Goal: Task Accomplishment & Management: Manage account settings

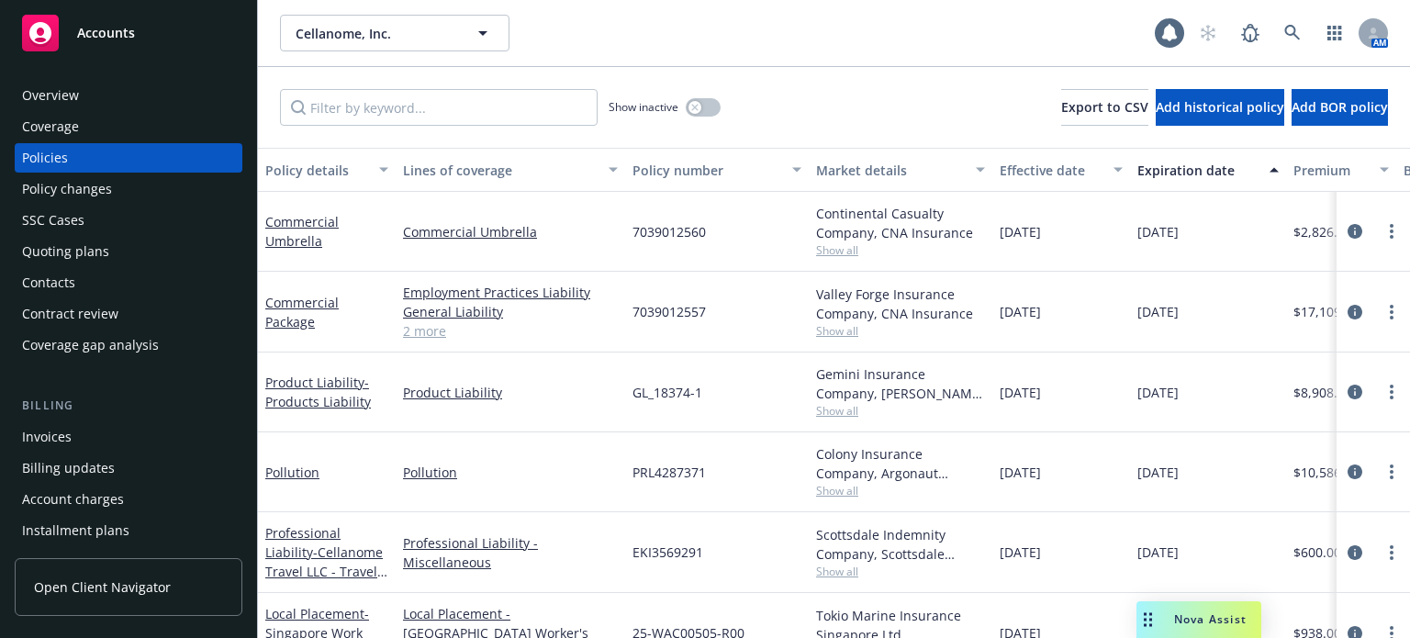
click at [107, 253] on div "Quoting plans" at bounding box center [128, 251] width 213 height 29
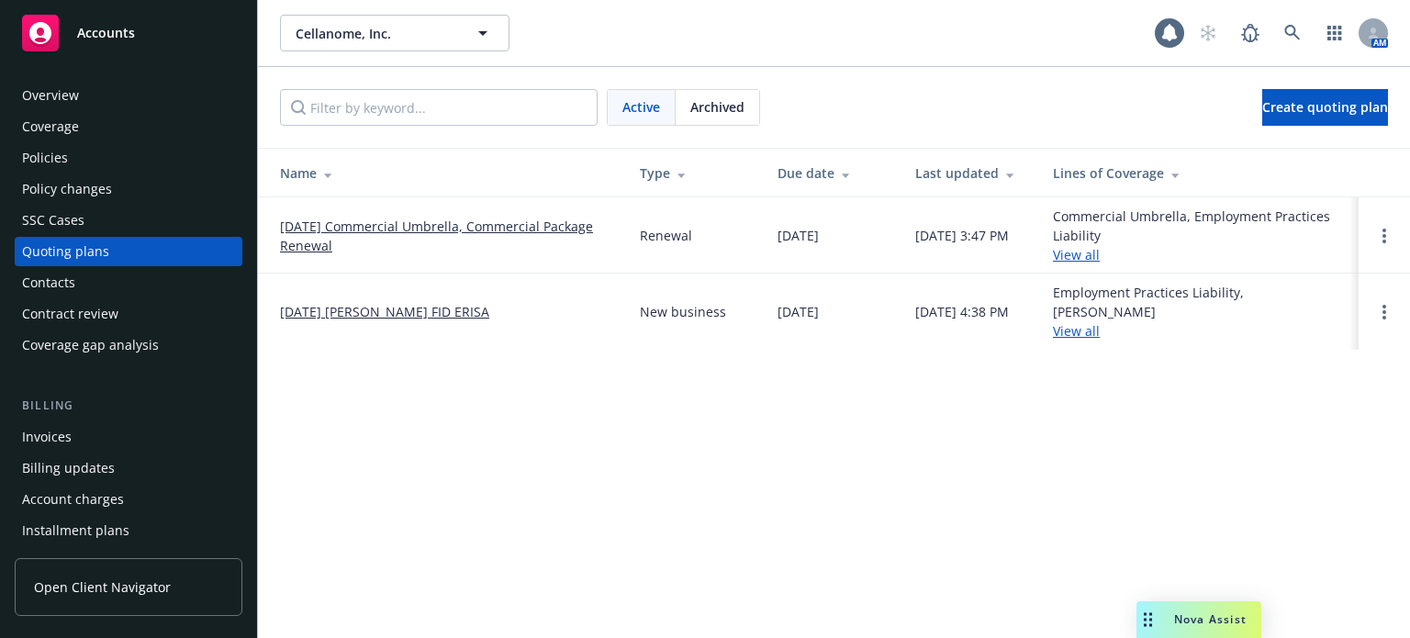
click at [294, 240] on link "[DATE] Commercial Umbrella, Commercial Package Renewal" at bounding box center [445, 236] width 330 height 39
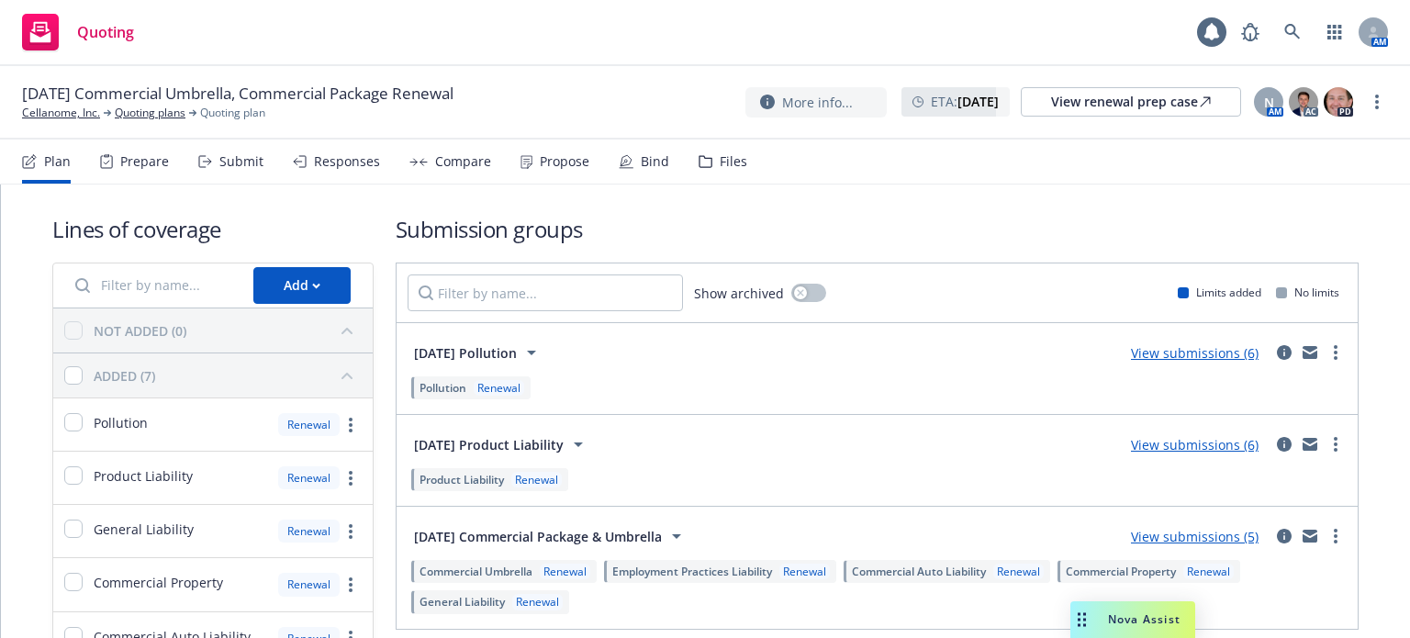
click at [229, 167] on div "Submit" at bounding box center [241, 161] width 44 height 15
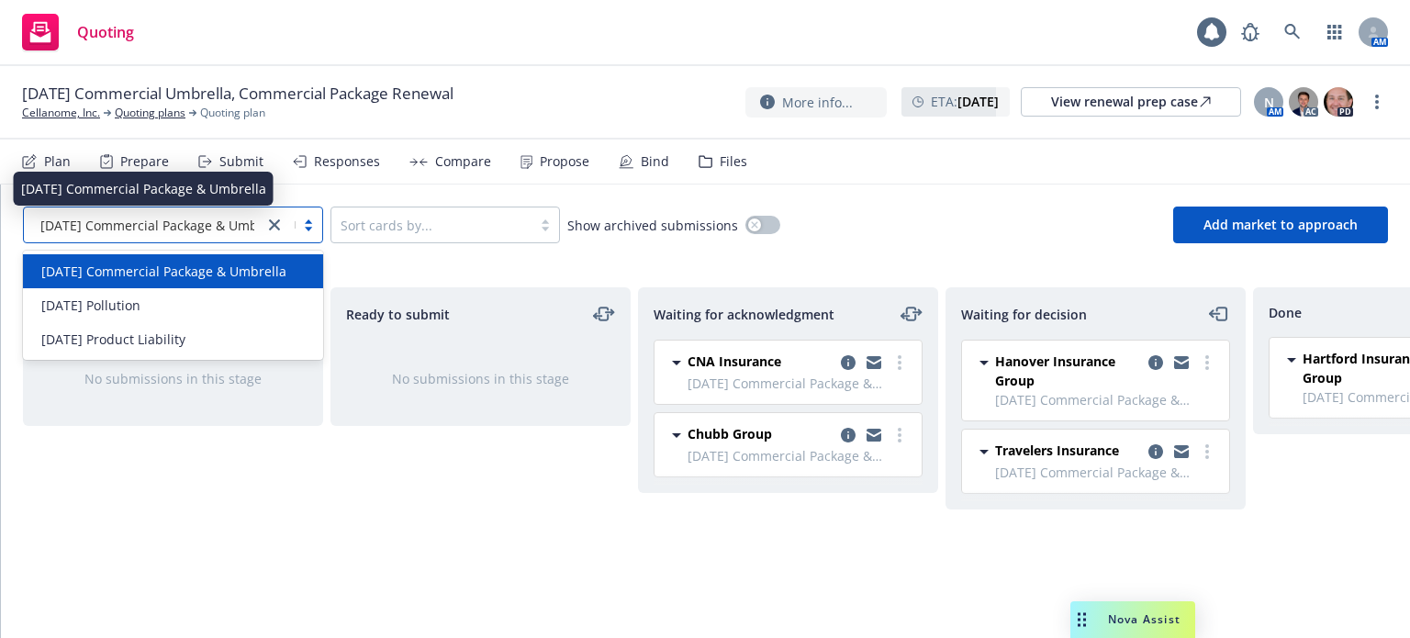
click at [152, 217] on span "[DATE] Commercial Package & Umbrella" at bounding box center [162, 225] width 245 height 19
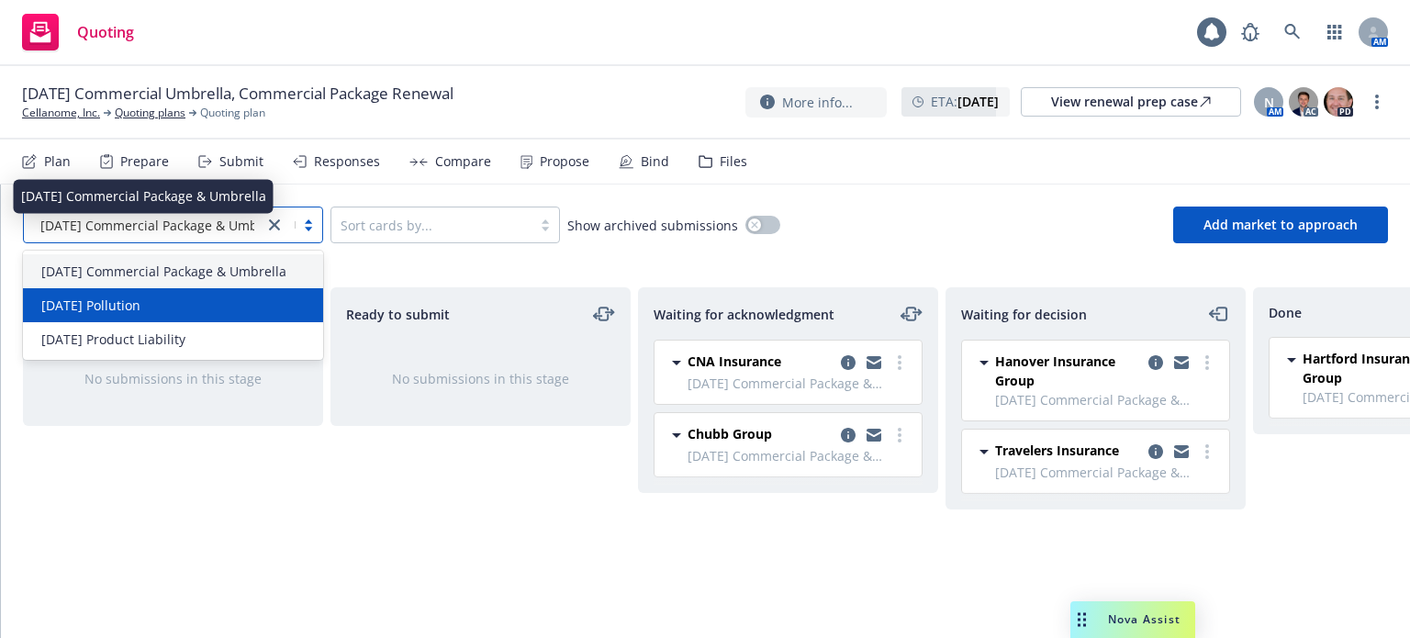
click at [140, 301] on span "[DATE] Pollution" at bounding box center [90, 304] width 99 height 19
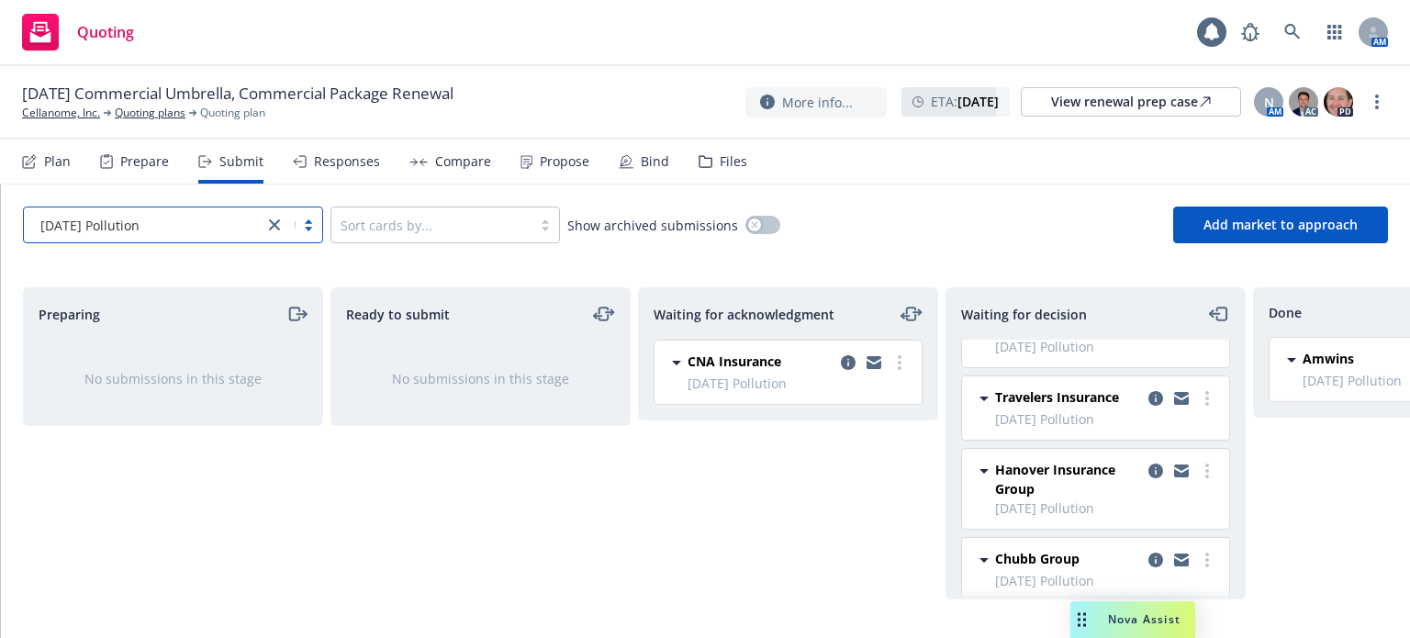
scroll to position [83, 0]
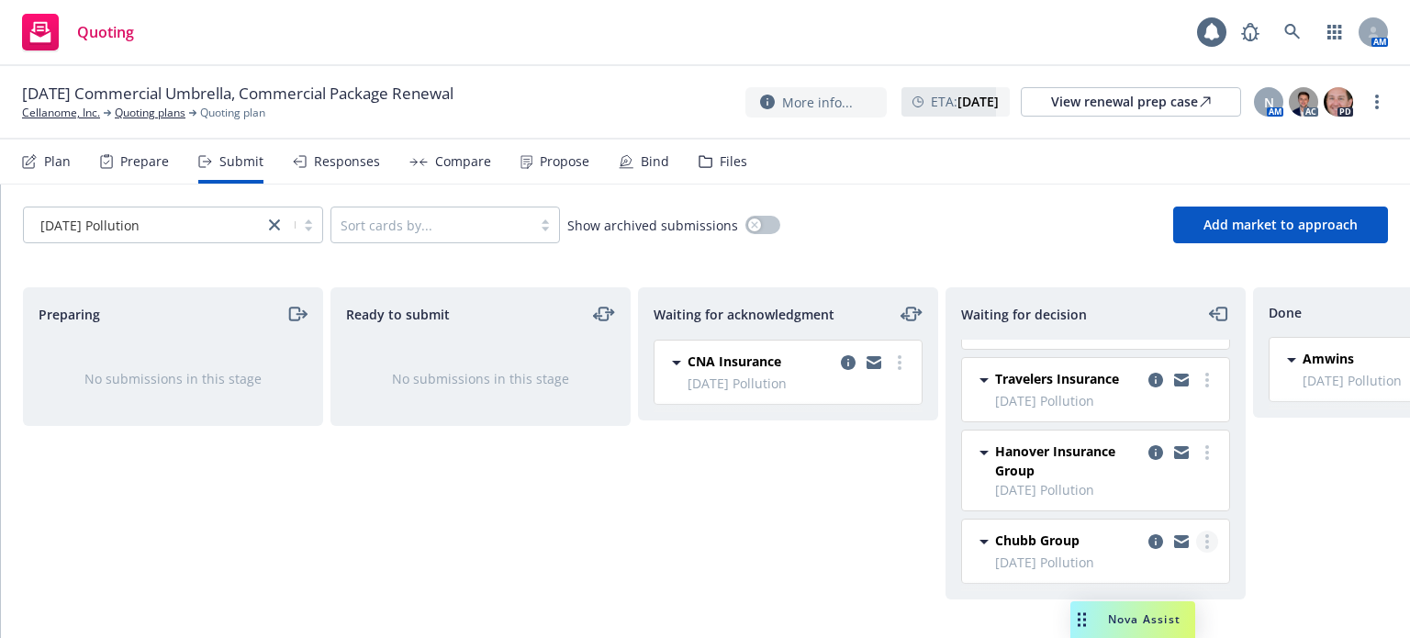
click at [1197, 530] on link "more" at bounding box center [1207, 541] width 22 height 22
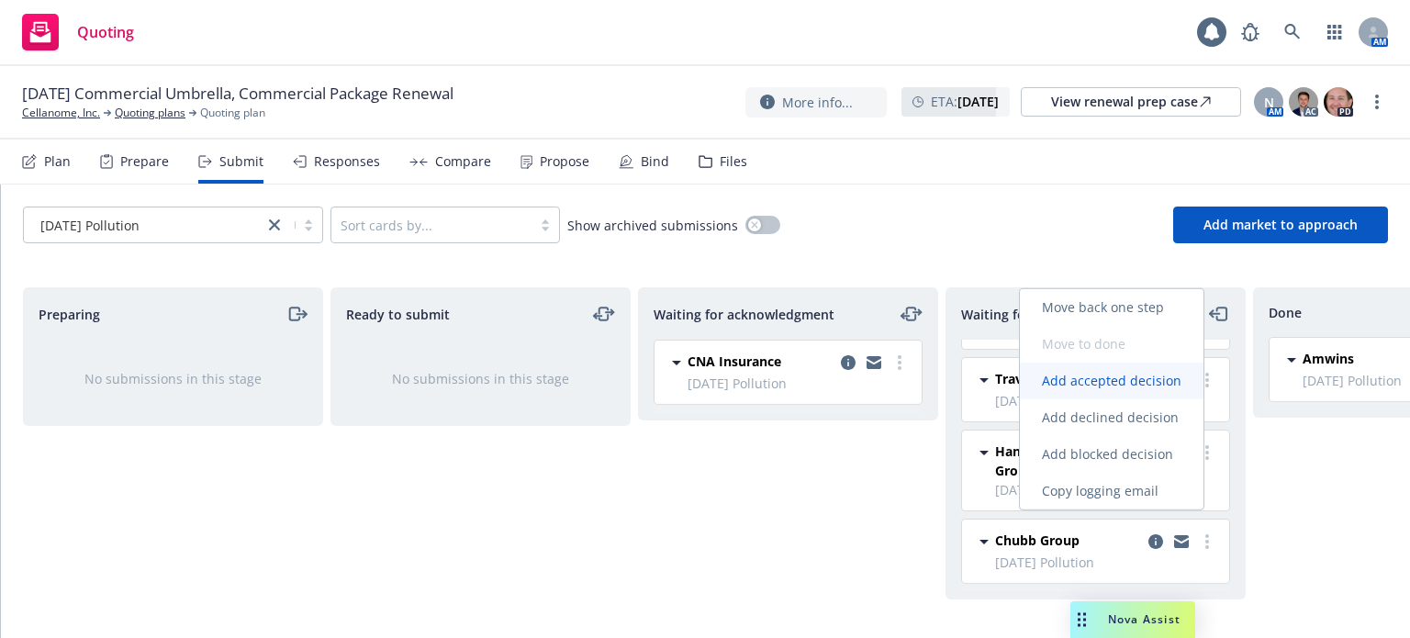
click at [1145, 391] on link "Add accepted decision" at bounding box center [1112, 380] width 184 height 37
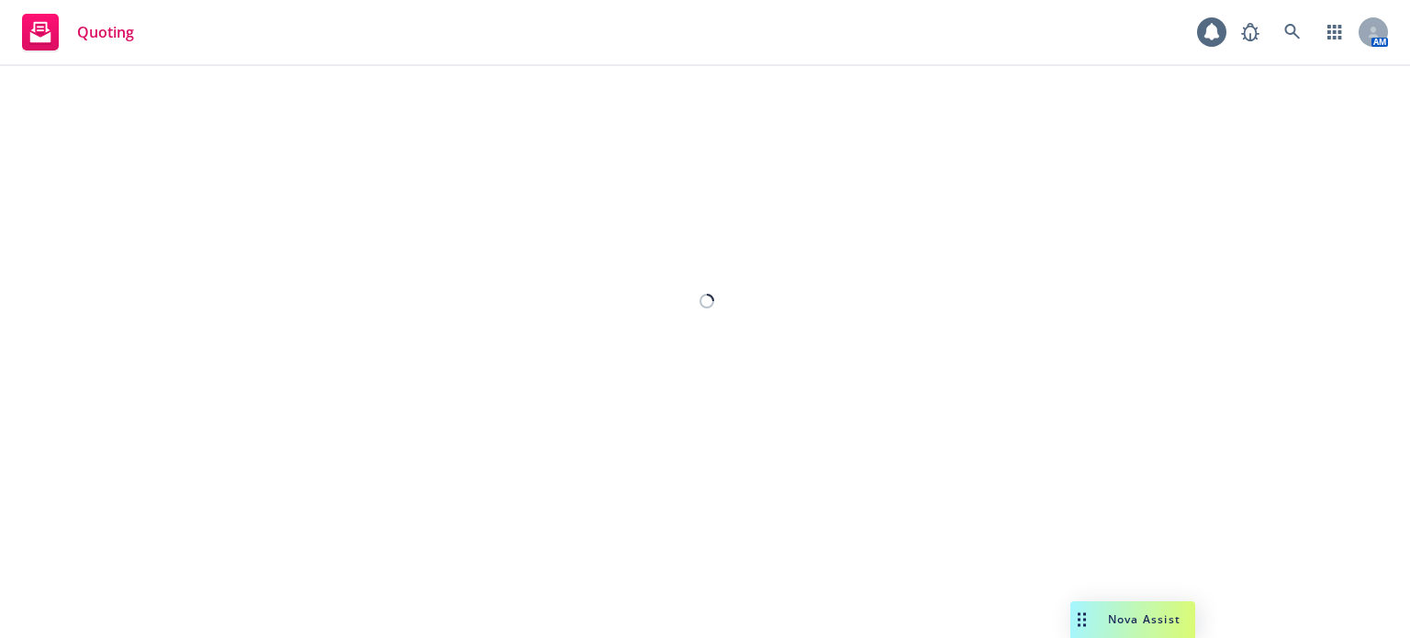
select select "12"
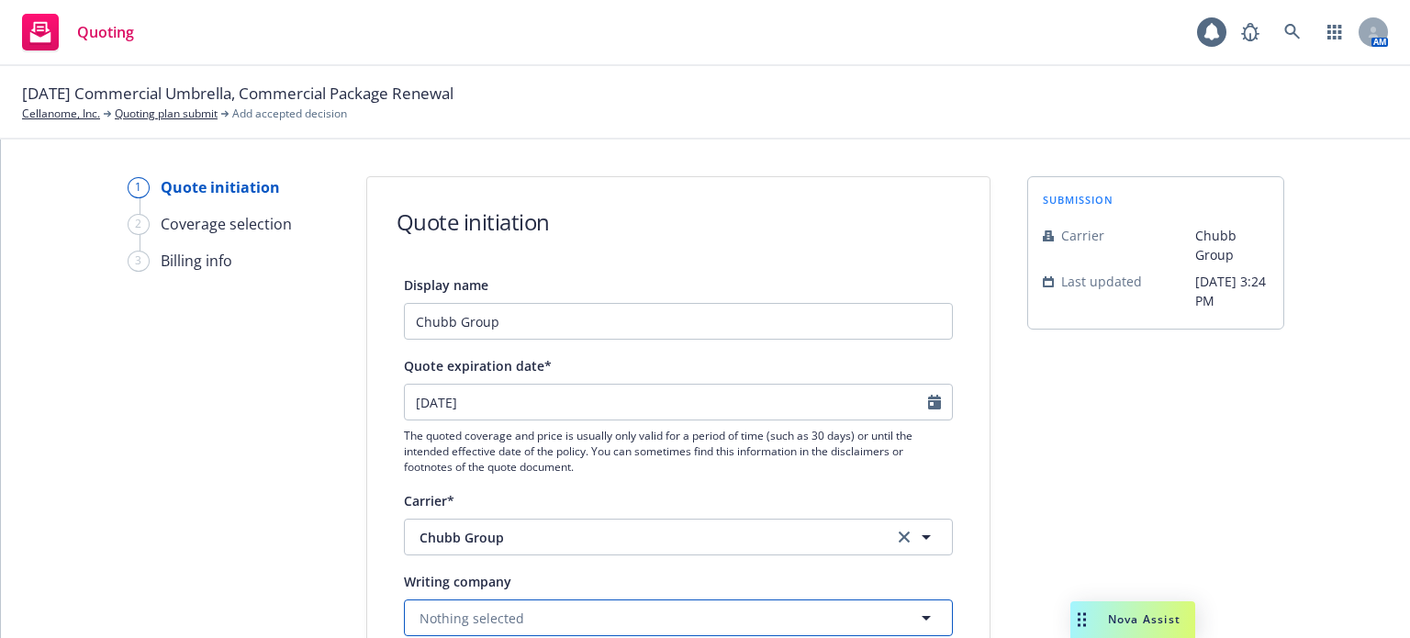
click at [548, 617] on button "Nothing selected" at bounding box center [678, 617] width 549 height 37
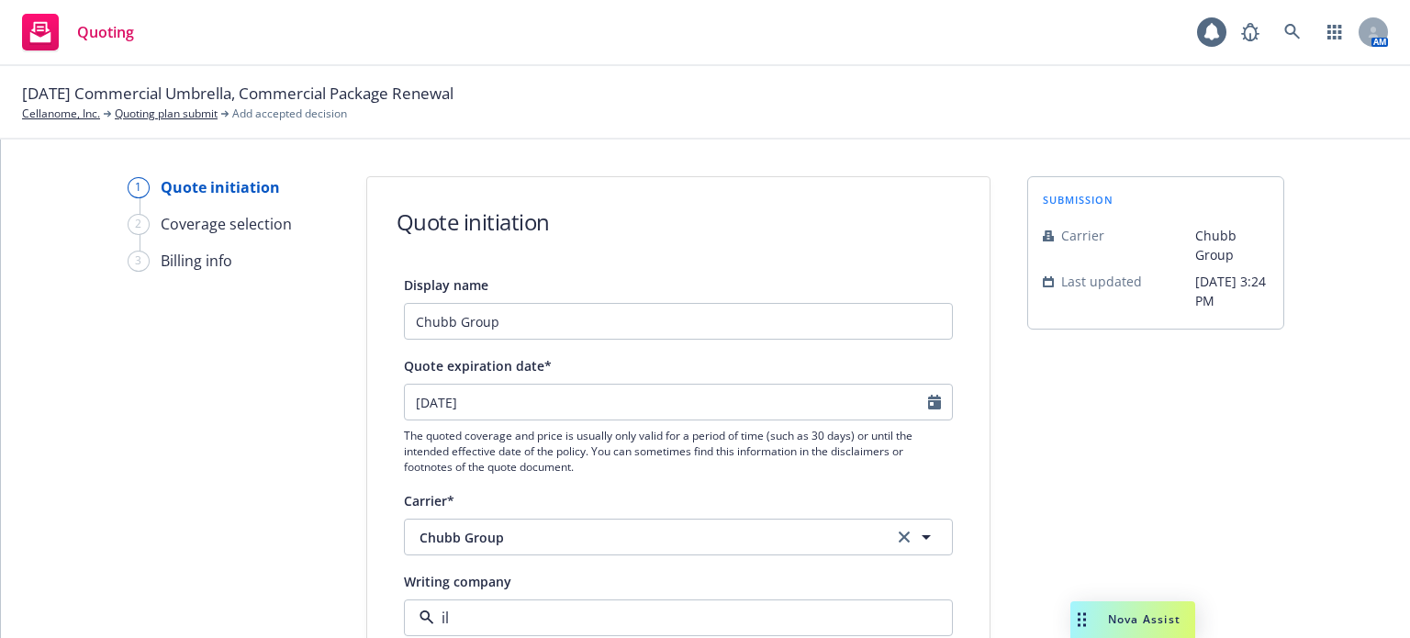
type input "ill"
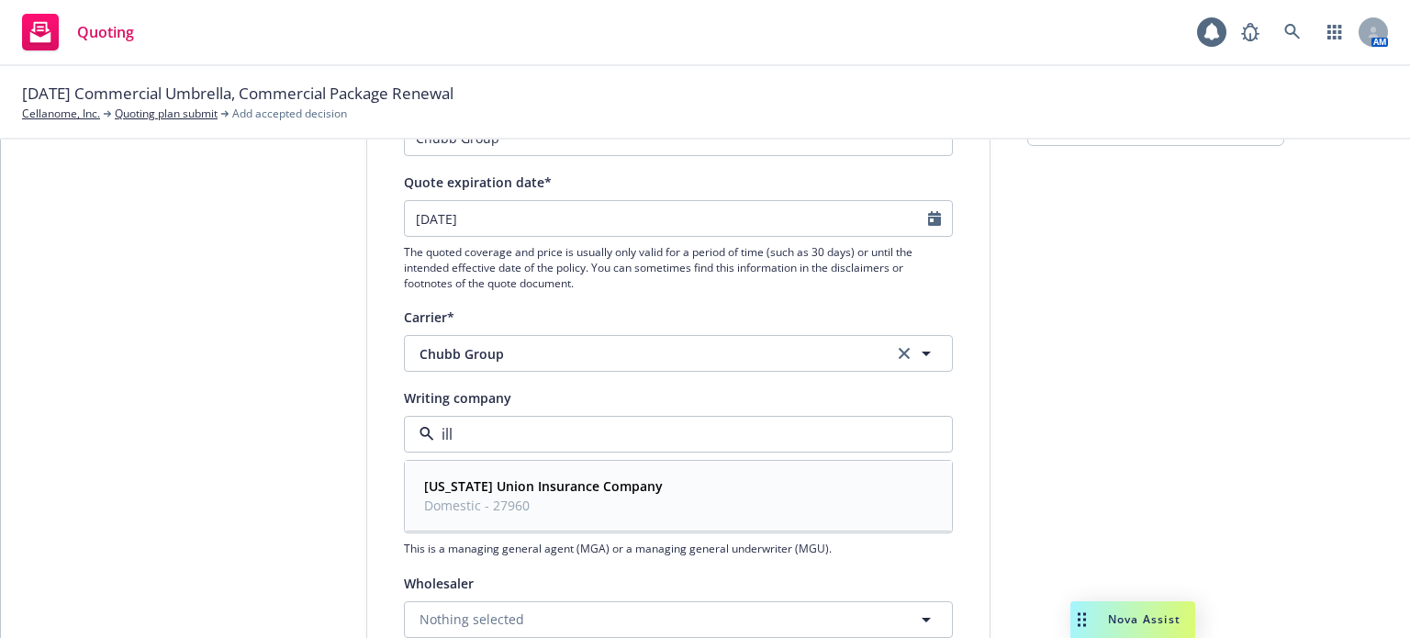
click at [485, 485] on strong "Illinois Union Insurance Company" at bounding box center [543, 485] width 239 height 17
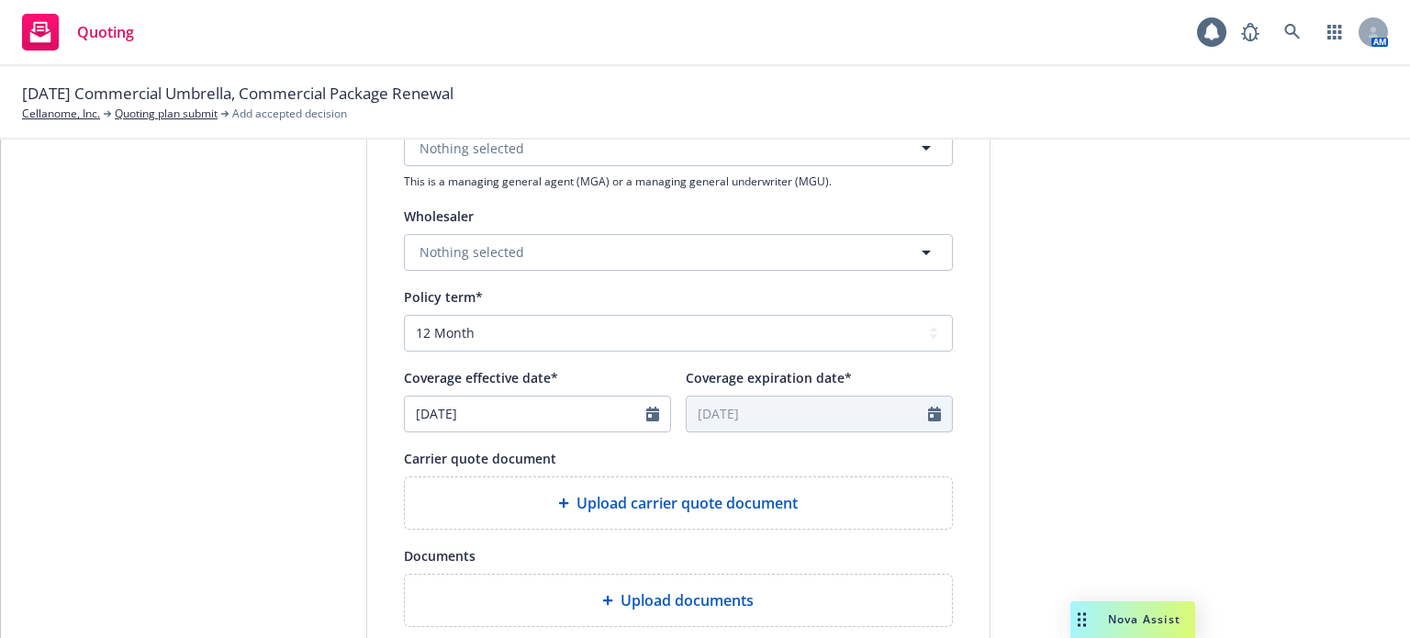
scroll to position [734, 0]
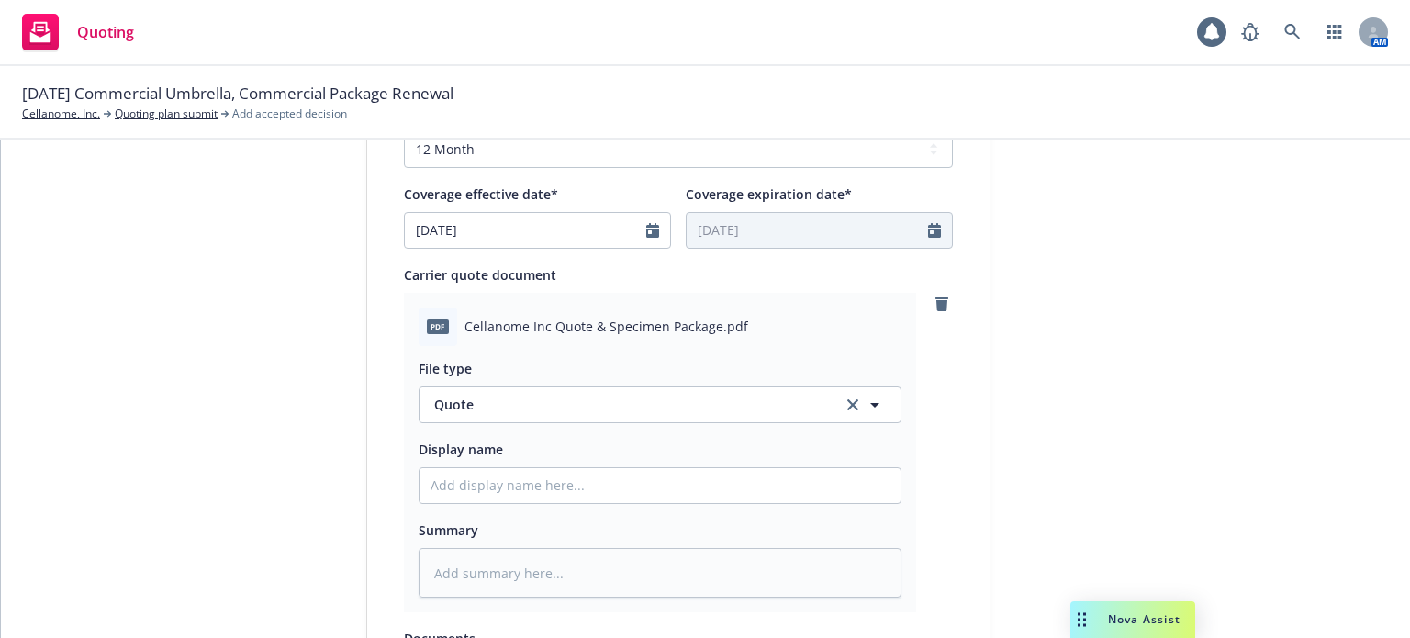
click at [608, 513] on div "File type Quote Quote Display name Summary" at bounding box center [659, 472] width 483 height 252
click at [601, 483] on input "Display name" at bounding box center [659, 485] width 481 height 35
type textarea "x"
type input "2"
type textarea "x"
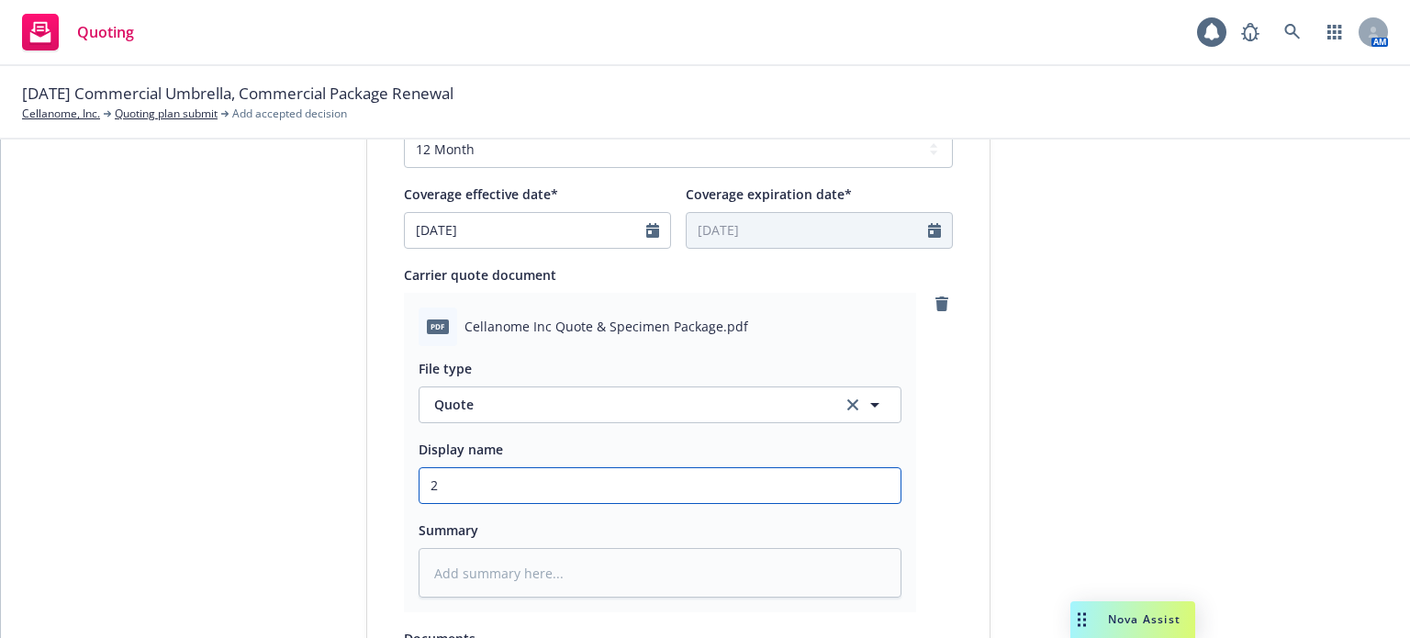
type input "25"
type textarea "x"
type input "25-"
type textarea "x"
type input "25-2"
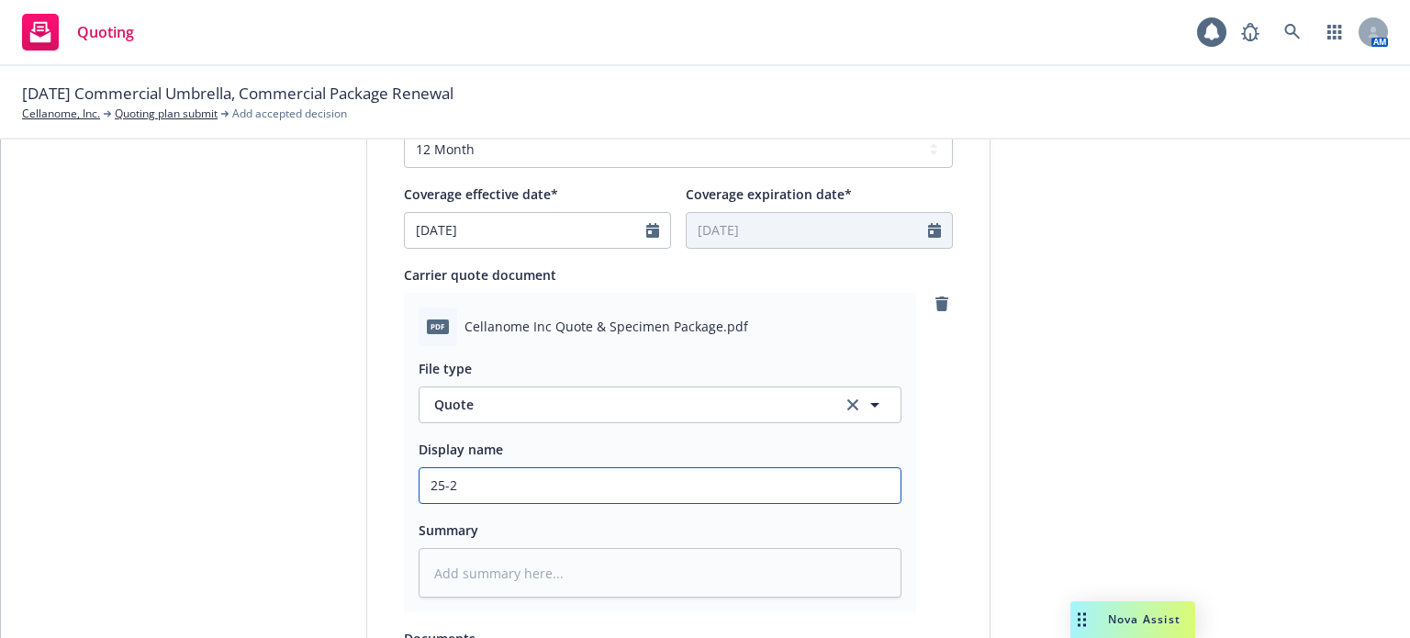
type textarea "x"
type input "25-26"
type textarea "x"
type input "25-26"
type textarea "x"
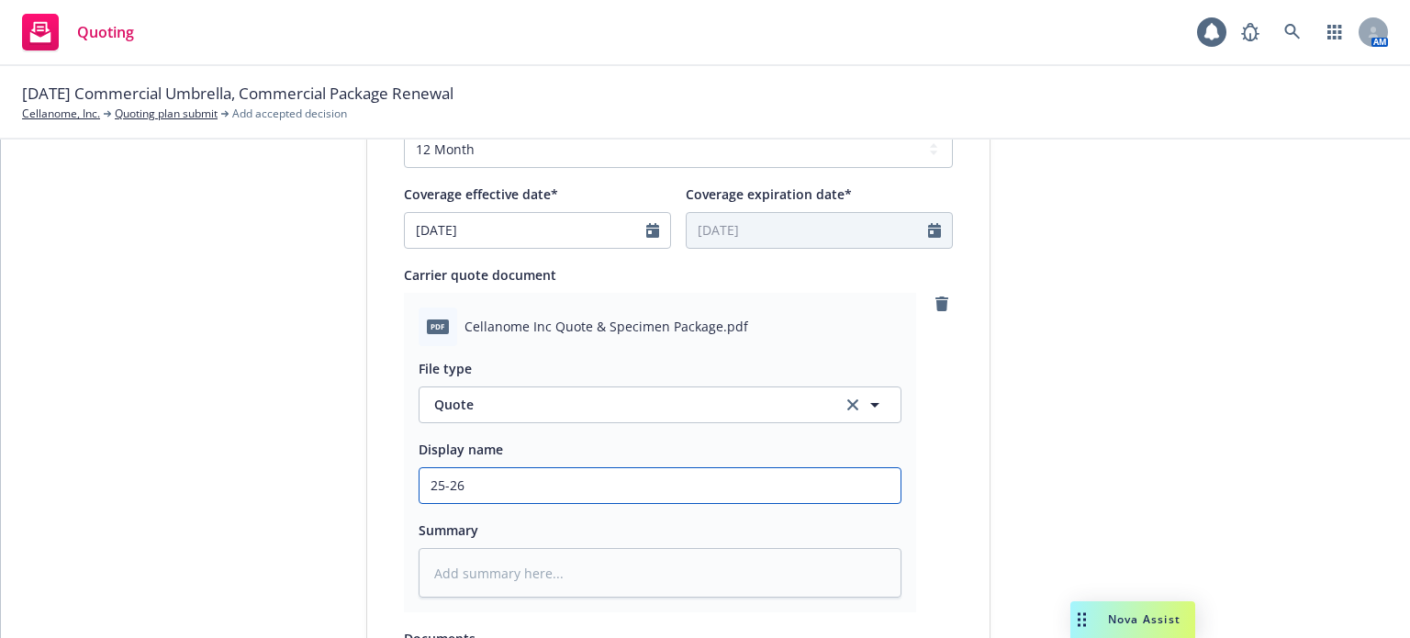
type input "25-26 P"
type textarea "x"
type input "25-26 Po"
type textarea "x"
type input "25-26 Pol"
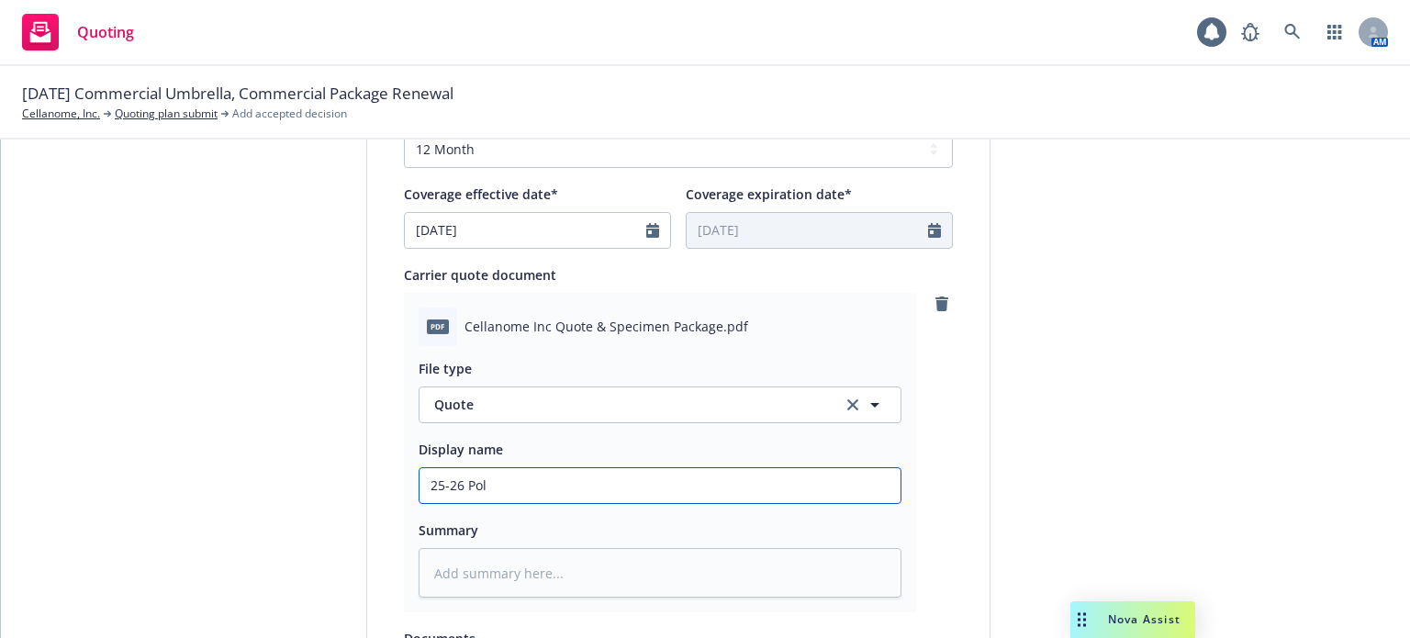
type textarea "x"
type input "25-26 Poll"
type textarea "x"
type input "25-26 Pollu"
type textarea "x"
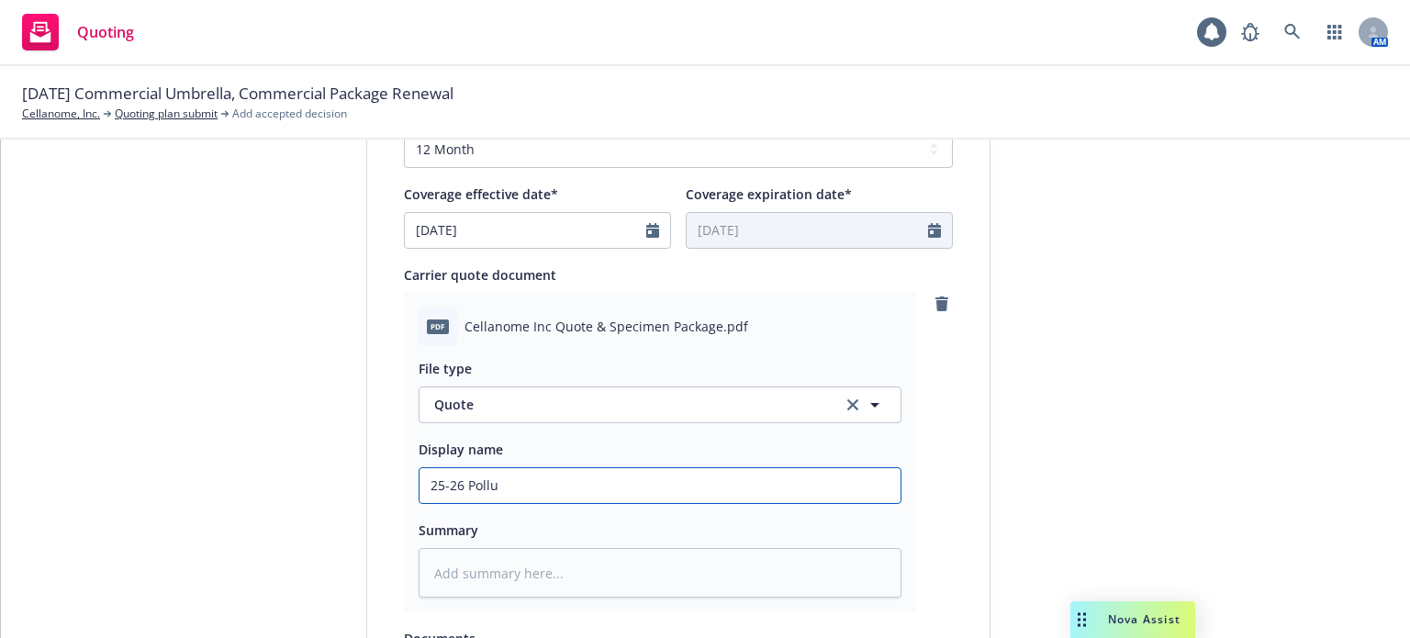
type input "25-26 Pollut"
type textarea "x"
type input "25-26 Polluti"
type textarea "x"
type input "25-26 Pollutio"
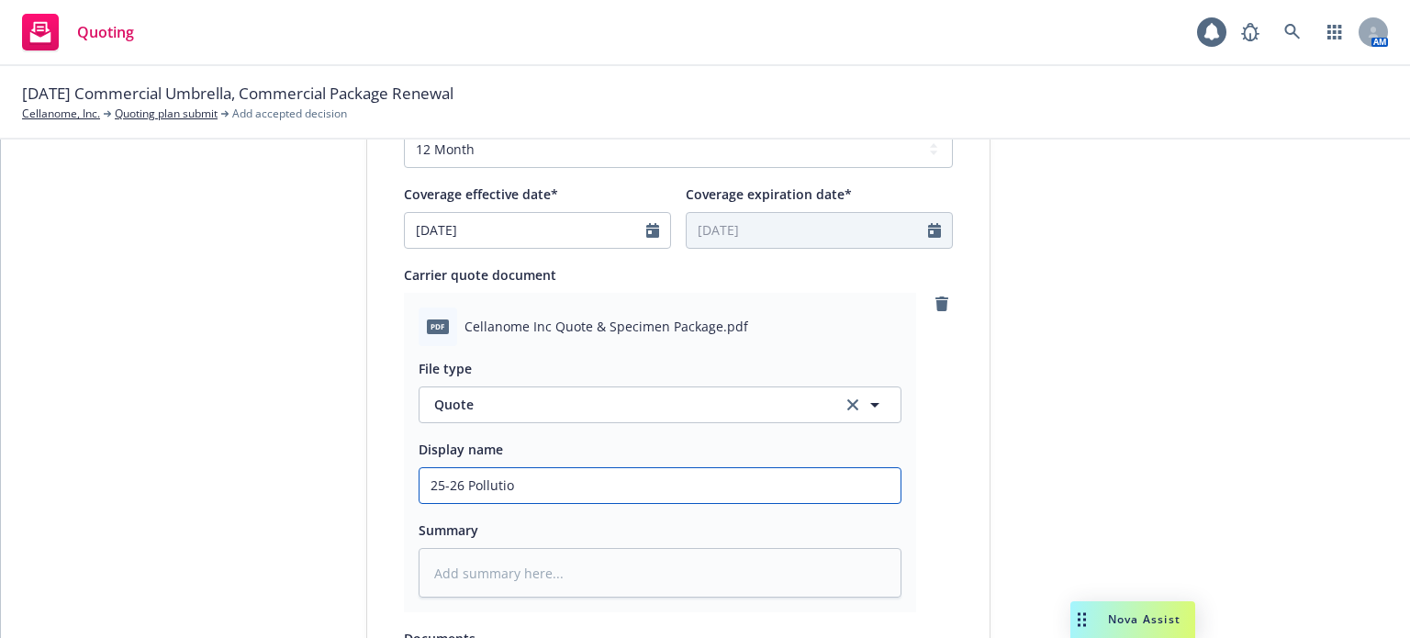
type textarea "x"
type input "25-26 Pollution"
type textarea "x"
type input "25-26 Pollution"
type textarea "x"
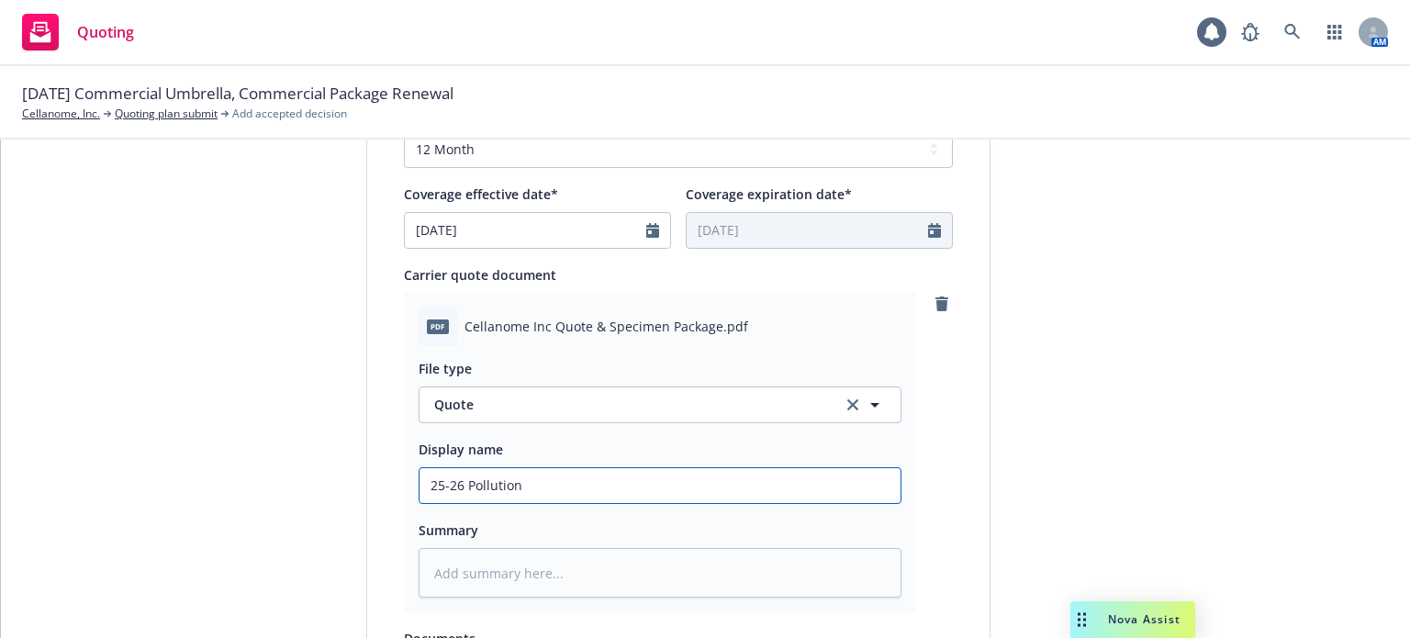
type input "25-26 Pollution C"
type textarea "x"
type input "25-26 Pollution Ch"
type textarea "x"
type input "25-26 Pollution Chu"
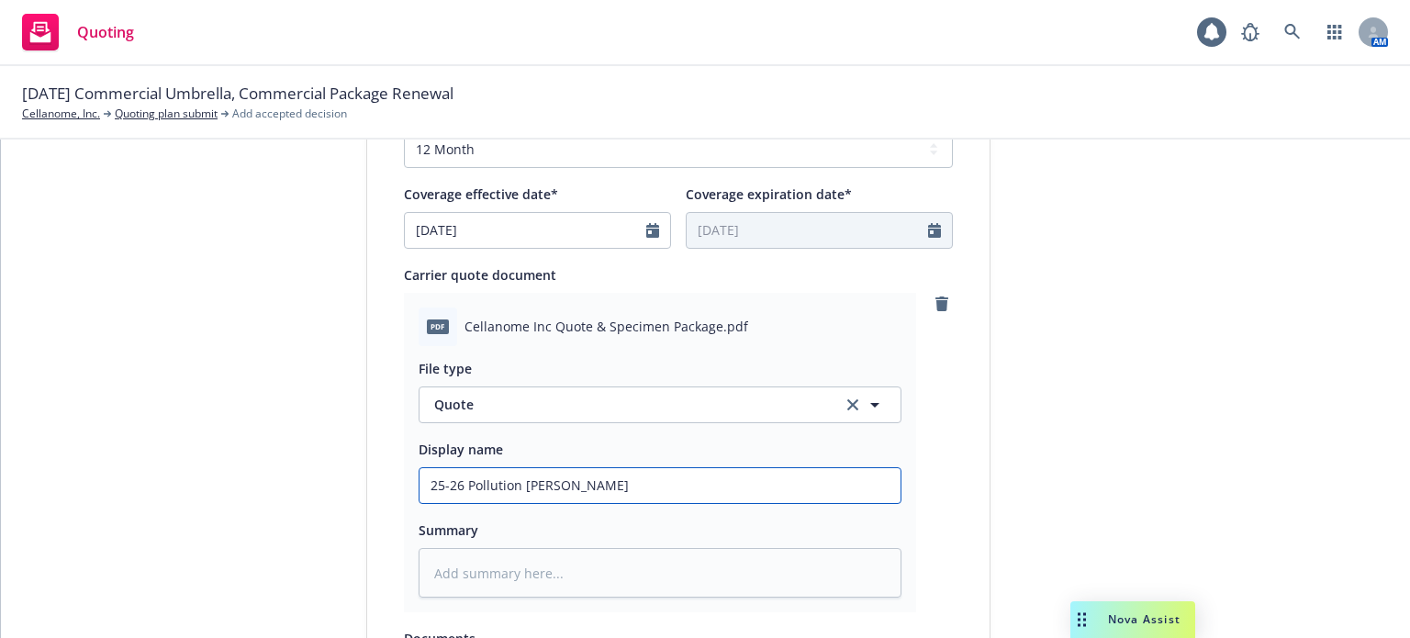
type textarea "x"
type input "25-26 Pollution Chub"
type textarea "x"
type input "25-26 Pollution Chubb"
type textarea "x"
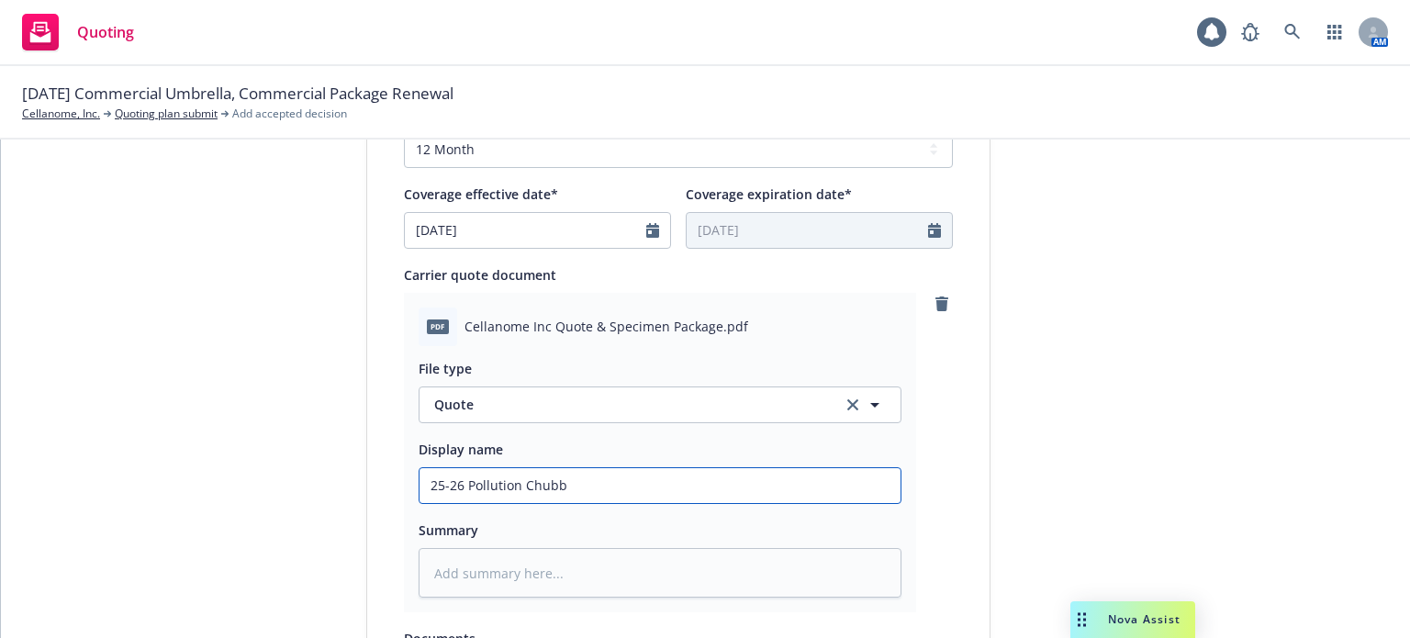
type input "25-26 Pollution Chubb"
type textarea "x"
type input "25-26 Pollution Chubb q"
type textarea "x"
type input "25-26 Pollution Chubb qu"
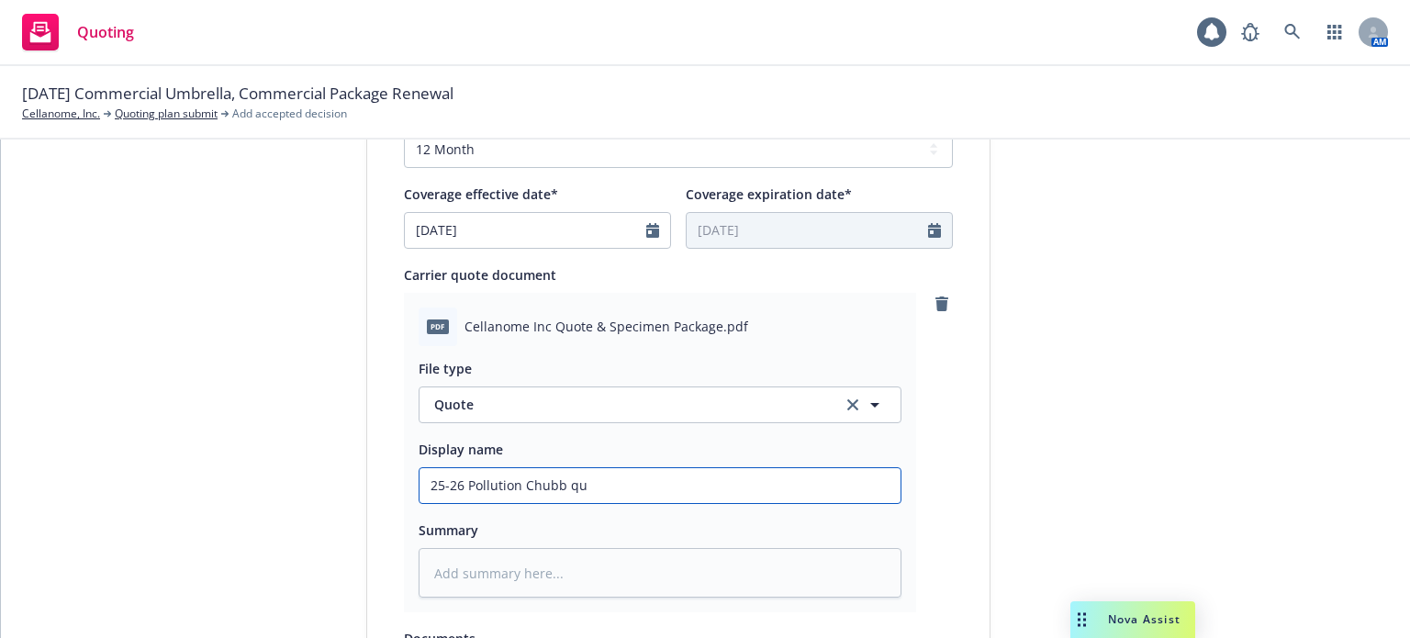
type textarea "x"
type input "25-26 Pollution Chubb quo"
type textarea "x"
type input "25-26 Pollution Chubb quot"
type textarea "x"
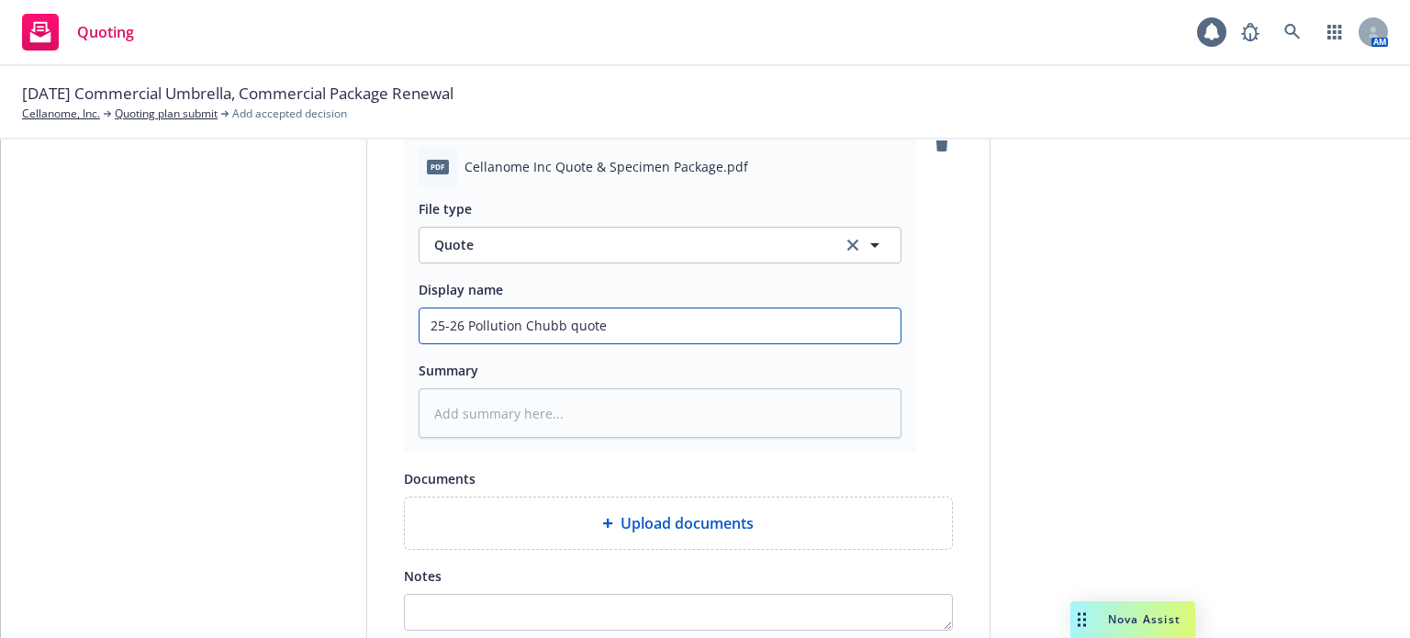
scroll to position [918, 0]
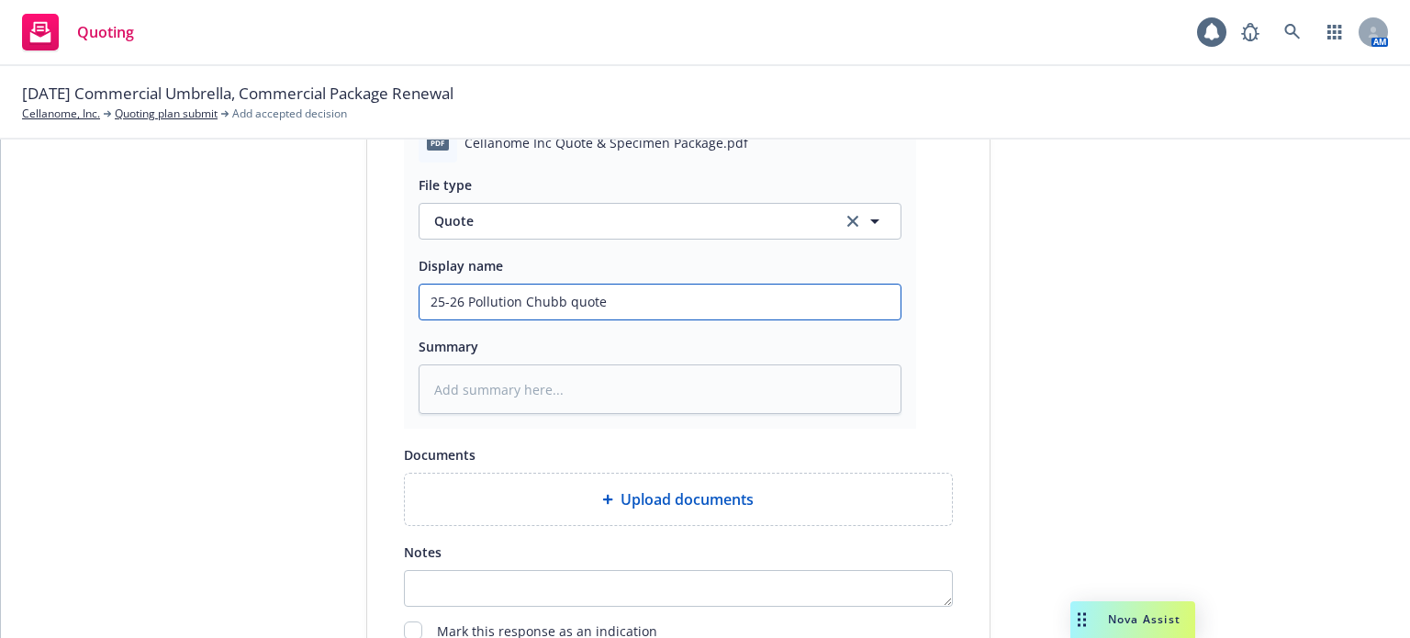
type input "25-26 Pollution Chubb quote"
type textarea "x"
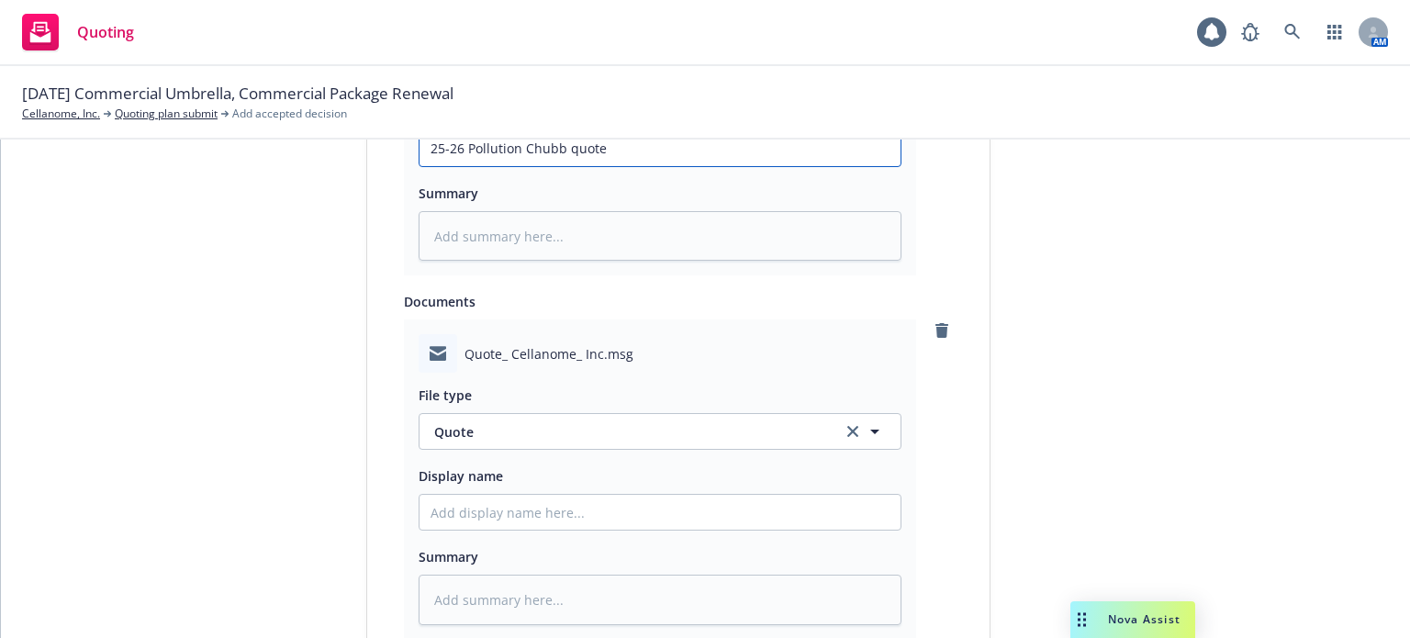
scroll to position [1101, 0]
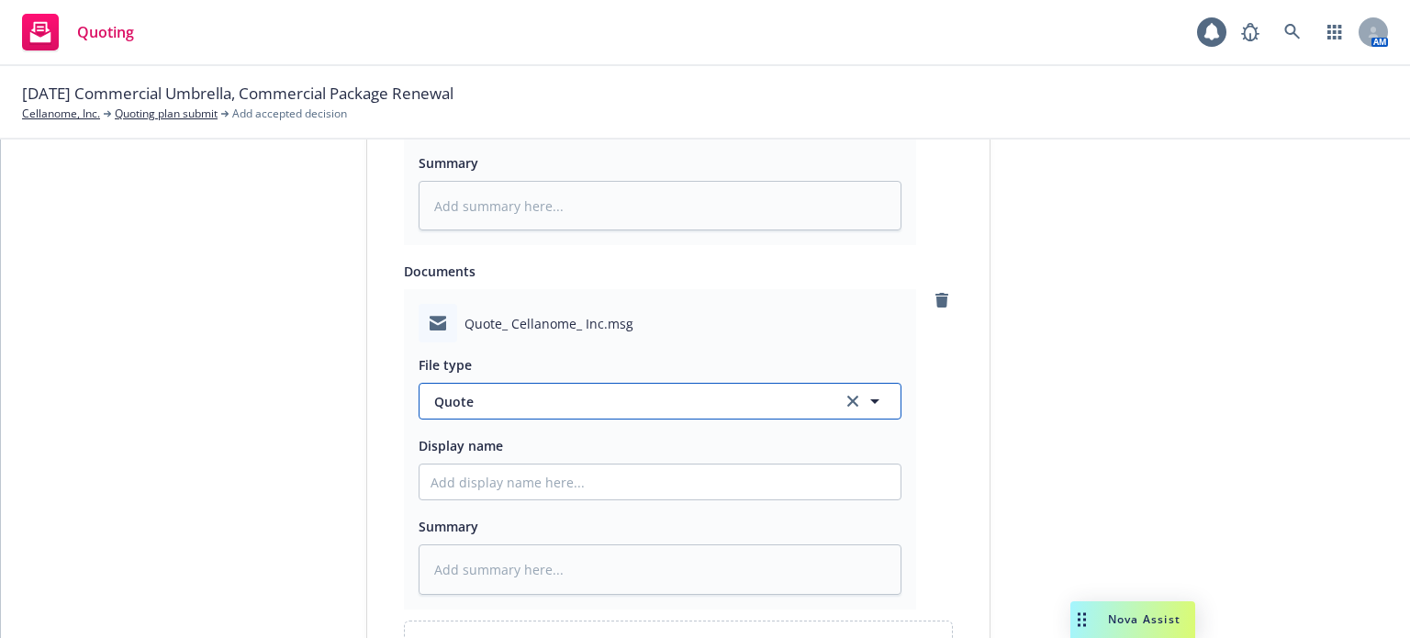
click at [517, 401] on span "Quote" at bounding box center [627, 401] width 386 height 19
type input "ema"
click at [525, 440] on div "Email" at bounding box center [659, 452] width 459 height 27
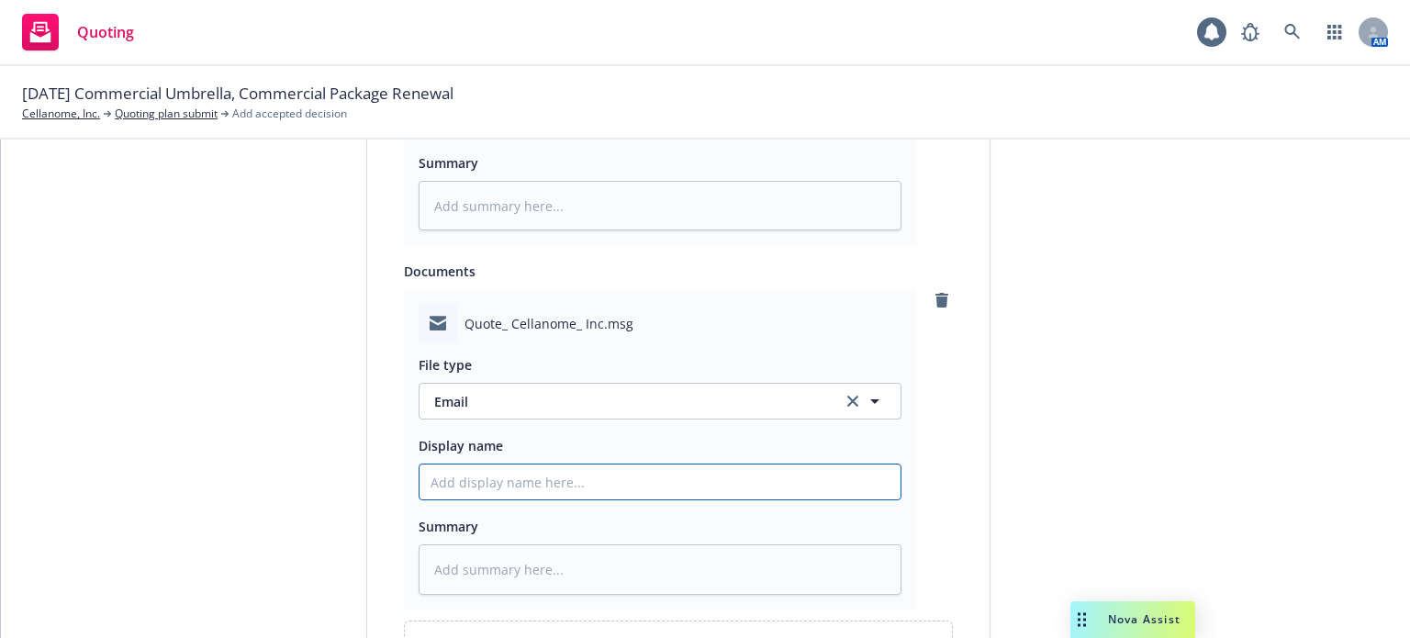
click at [525, 490] on input "Display name" at bounding box center [659, 481] width 481 height 35
paste input "25-26 Pollution Chubb quote"
type textarea "x"
type input "25-26 Pollution Chubb quote"
type textarea "x"
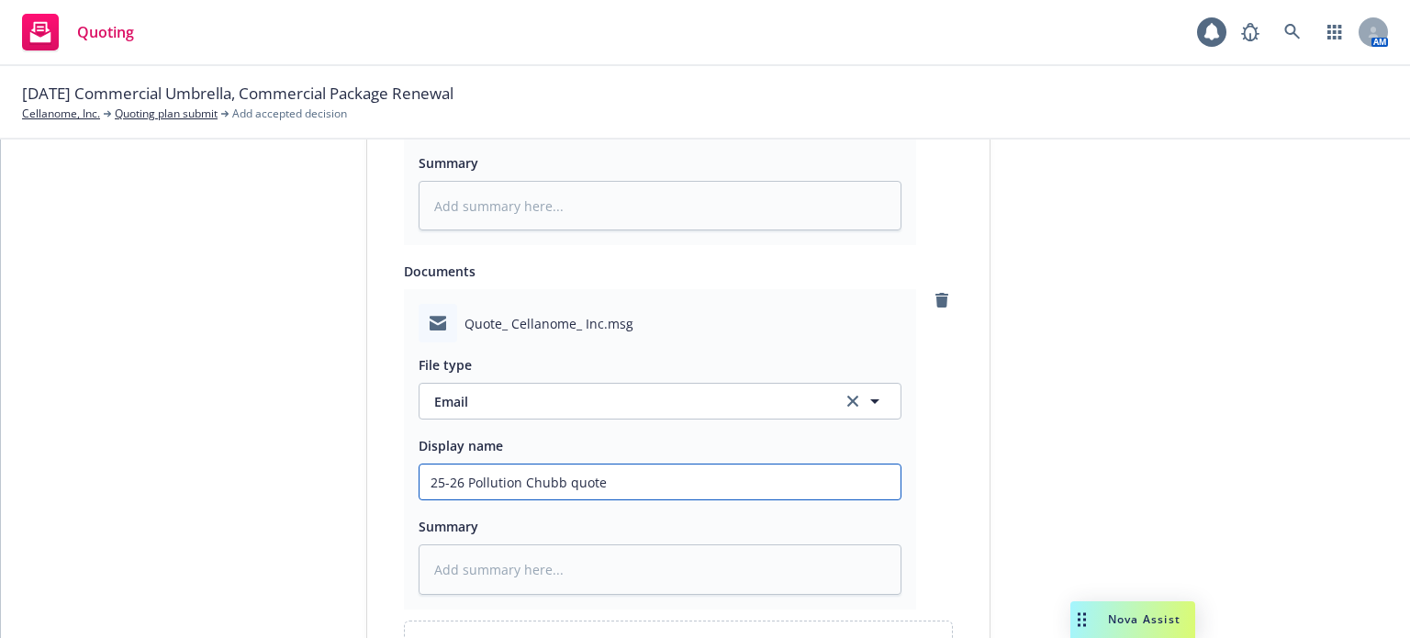
type input "25-26 Pollution Chubb quote"
type textarea "x"
type input "25-26 Pollution Chubb quote E"
type textarea "x"
type input "25-26 Pollution Chubb quote EM"
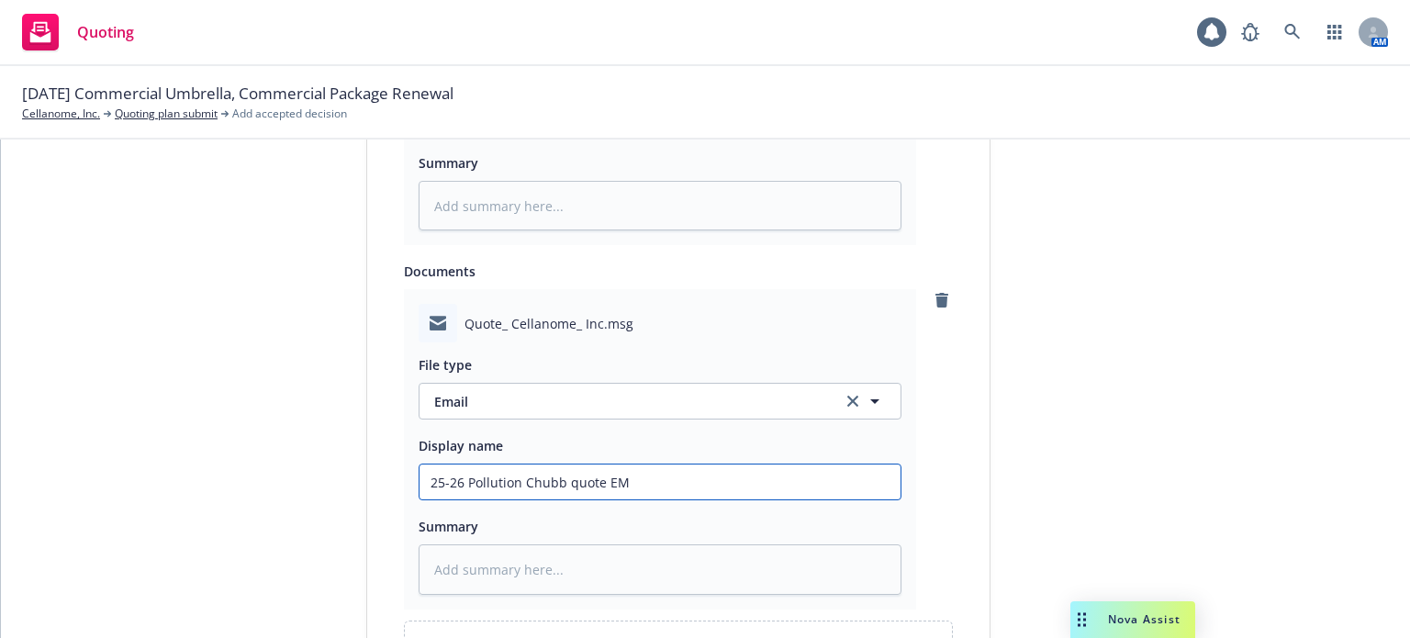
type textarea "x"
type input "25-26 Pollution Chubb quote EM"
type textarea "x"
type input "25-26 Pollution Chubb quote EM f"
type textarea "x"
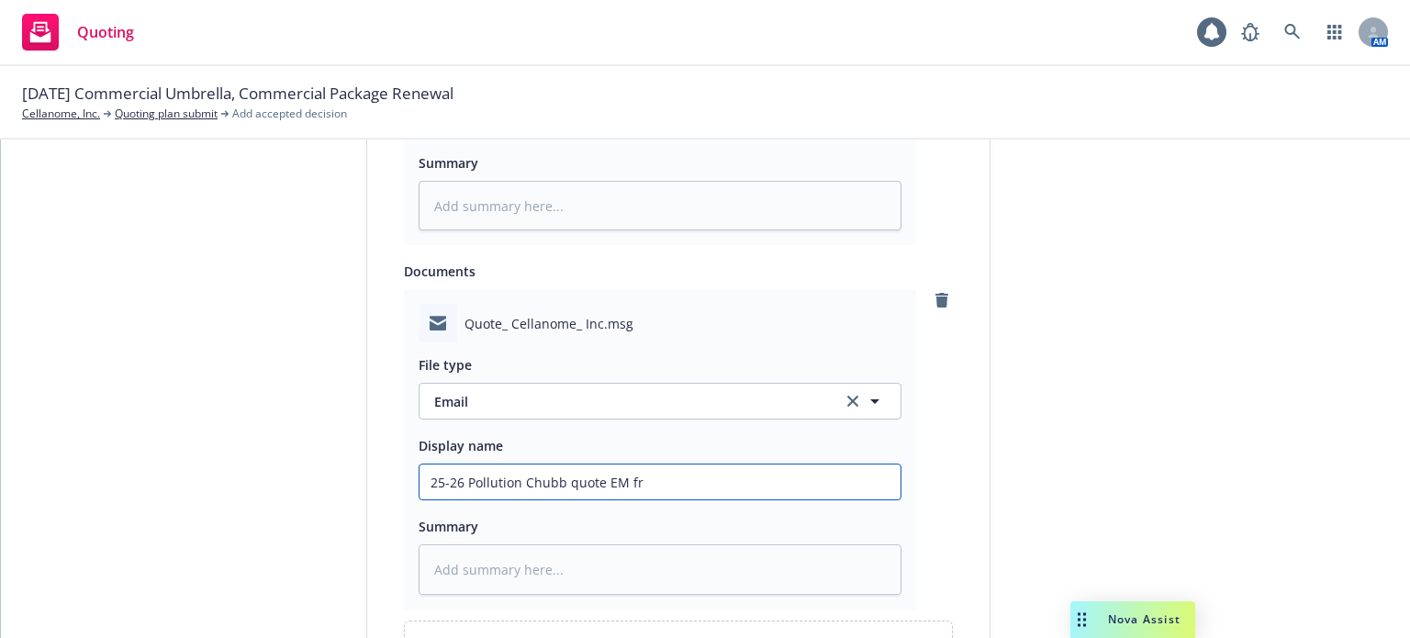
type input "25-26 Pollution Chubb quote EM frm"
type textarea "x"
type input "25-26 Pollution Chubb quote EM frm"
type textarea "x"
type input "25-26 Pollution Chubb quote EM frm Ch"
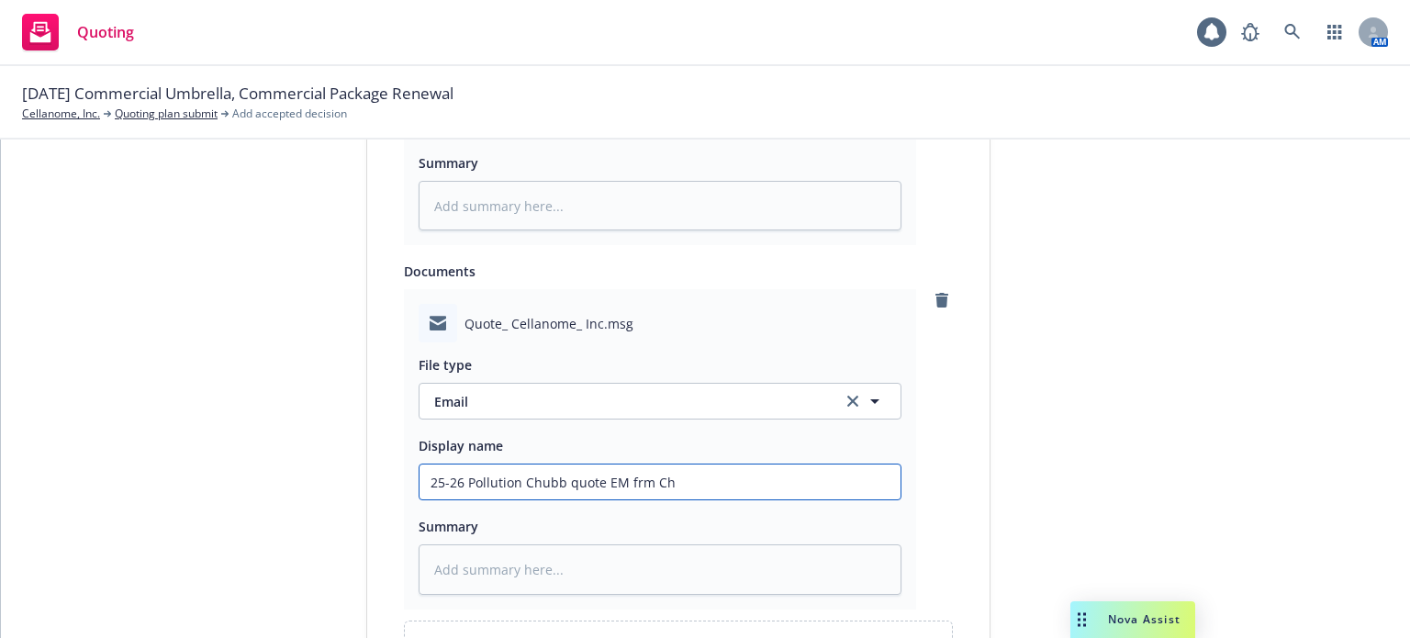
type textarea "x"
type input "25-26 Pollution Chubb quote EM frm Chu"
type textarea "x"
type input "25-26 Pollution Chubb quote EM frm Chub"
type textarea "x"
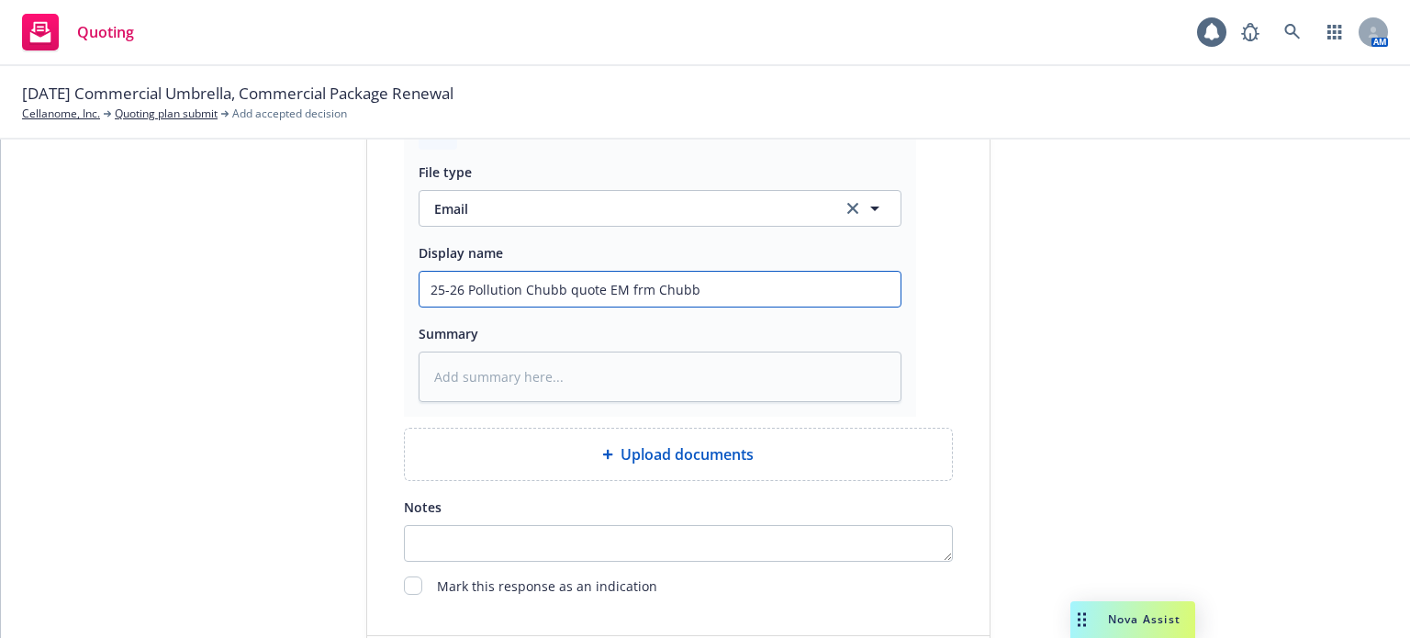
scroll to position [1401, 0]
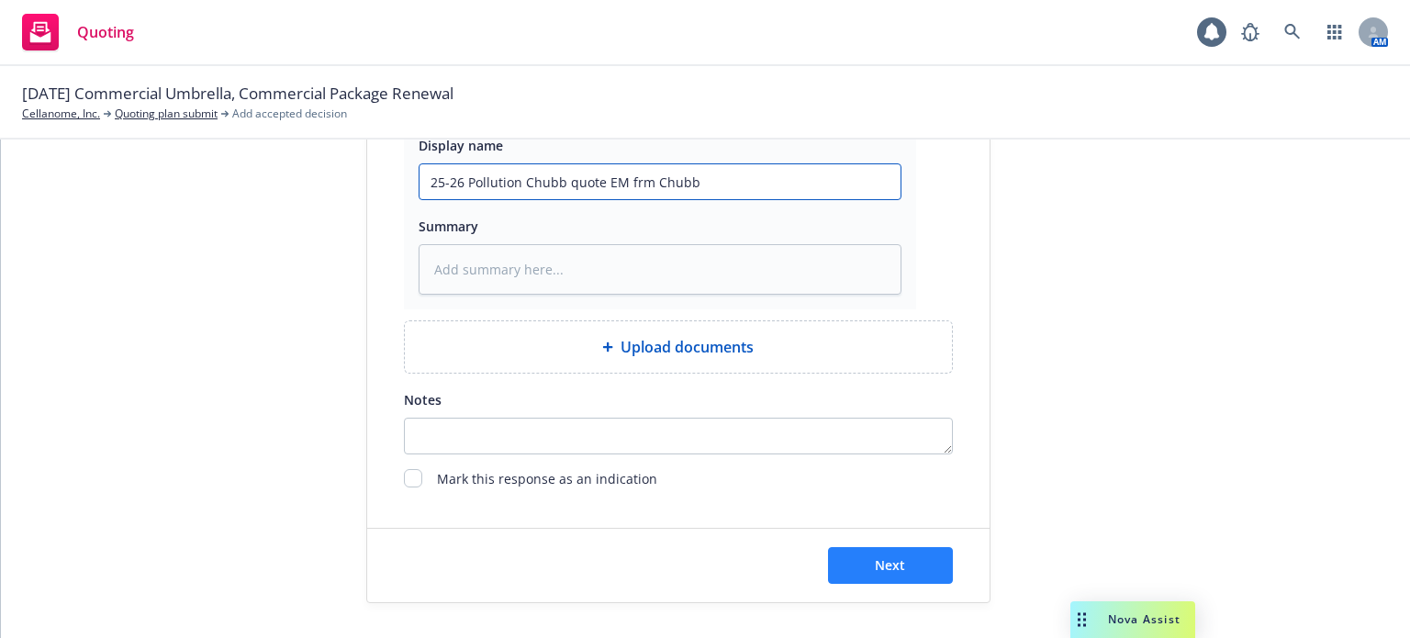
type input "25-26 Pollution Chubb quote EM frm Chubb"
click at [922, 550] on button "Next" at bounding box center [890, 565] width 125 height 37
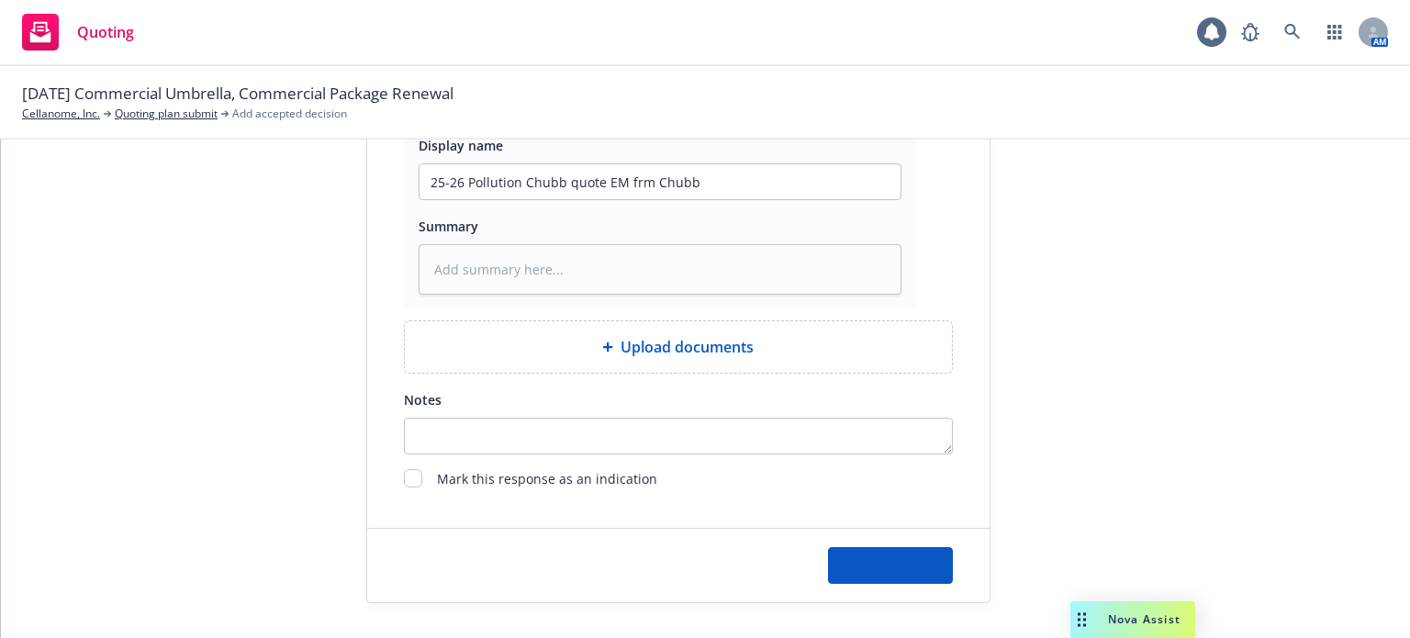
type textarea "x"
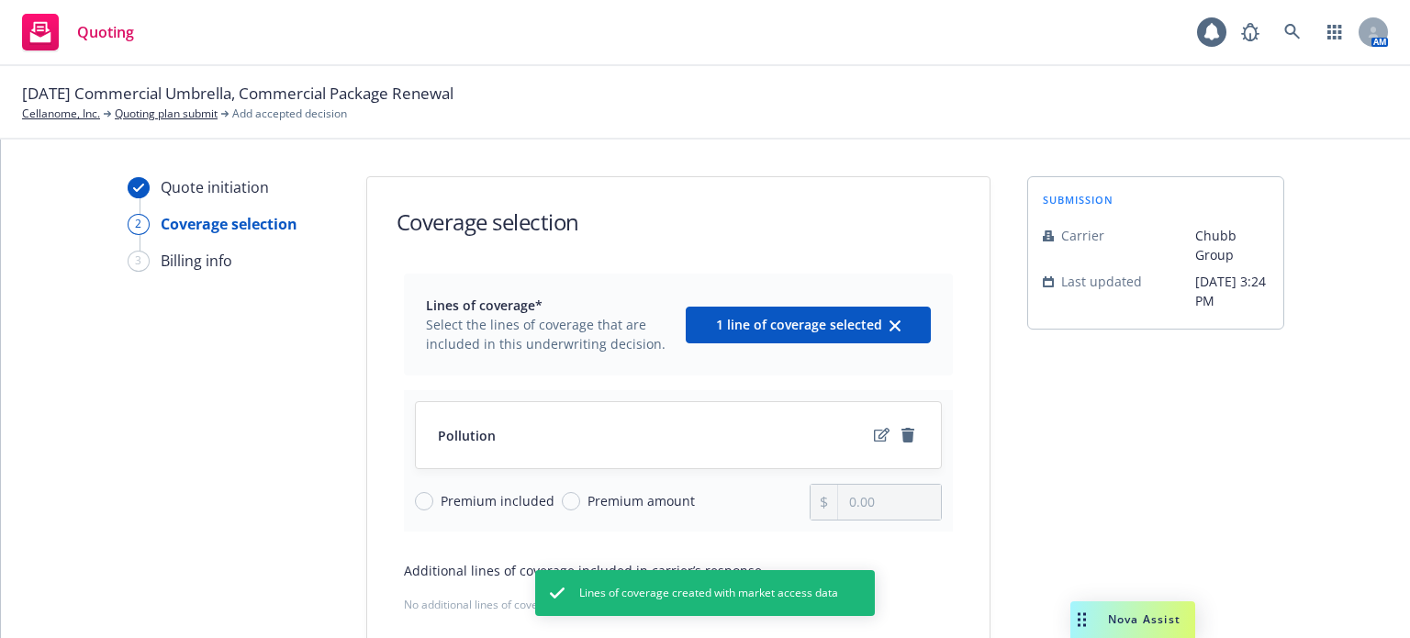
scroll to position [190, 0]
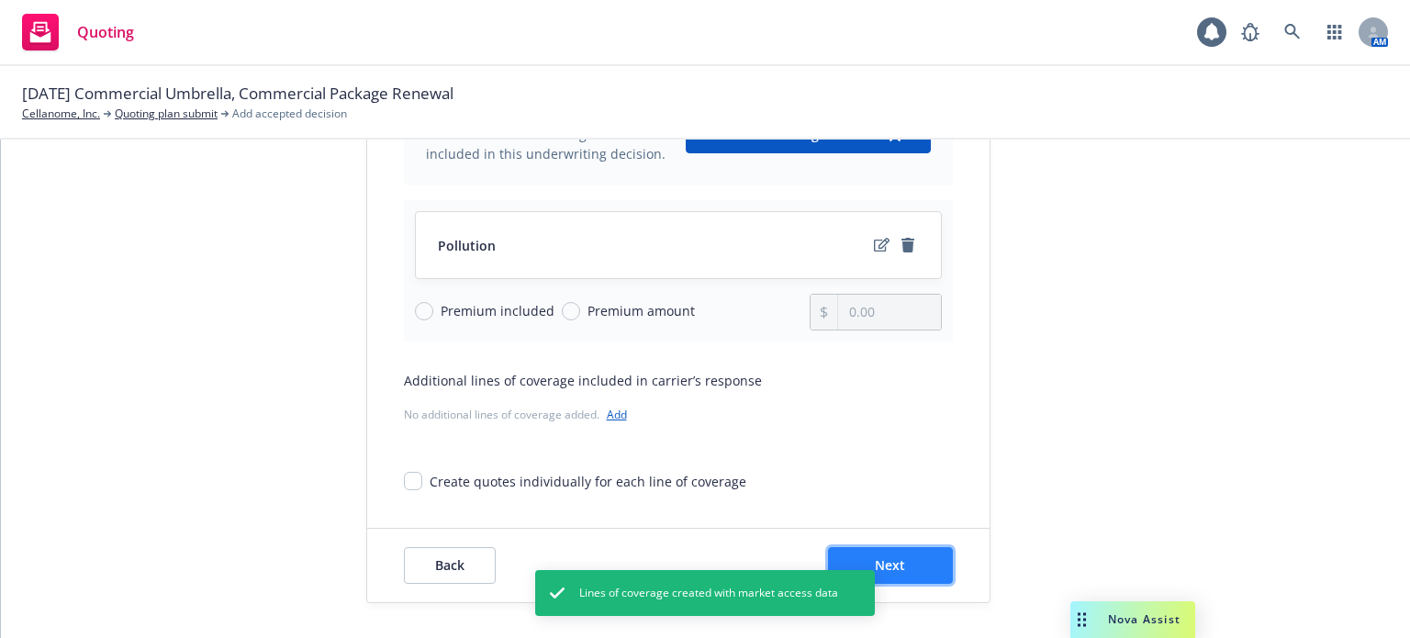
click at [882, 570] on span "Next" at bounding box center [890, 564] width 30 height 17
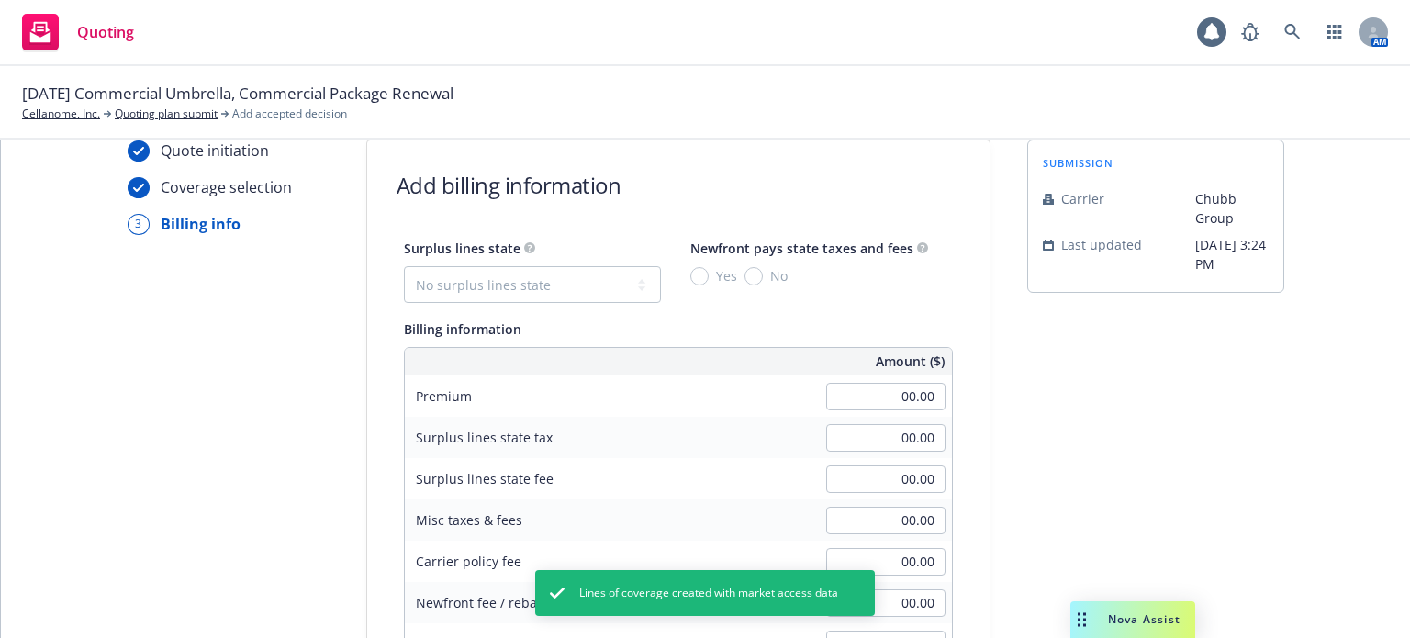
scroll to position [6, 0]
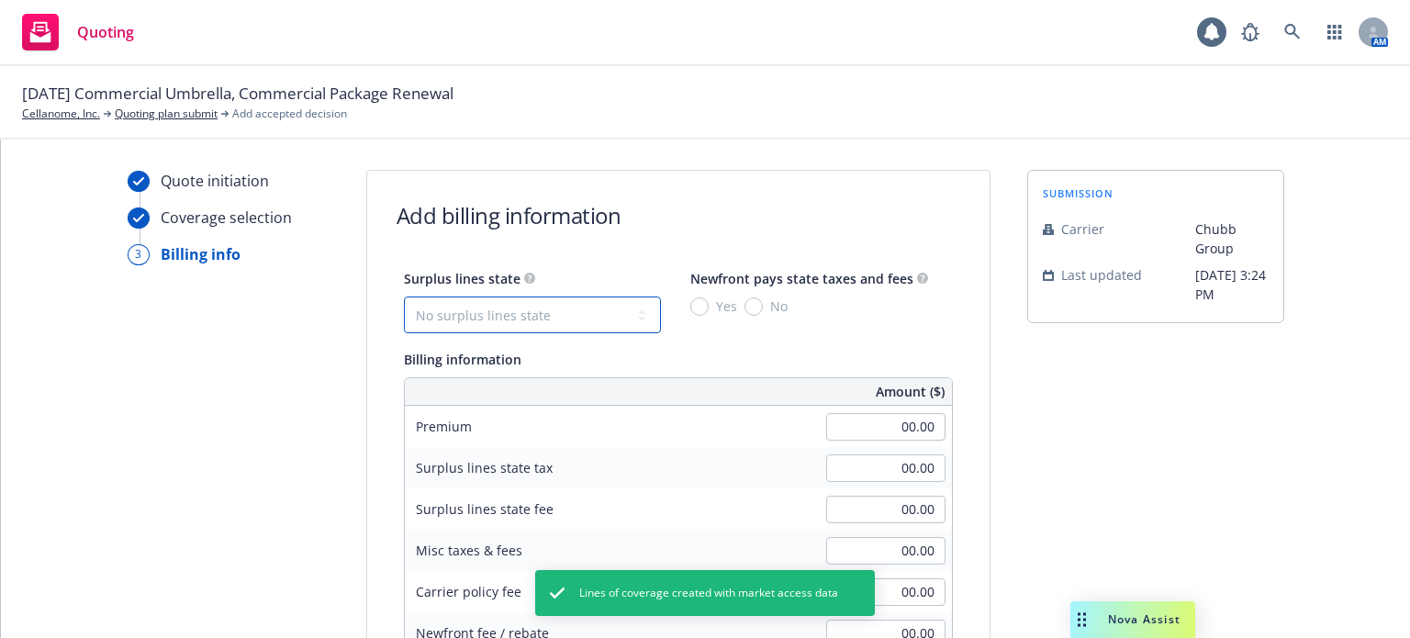
click at [438, 332] on select "No surplus lines state Alaska Alabama Arkansas Arizona California Colorado Conn…" at bounding box center [532, 314] width 257 height 37
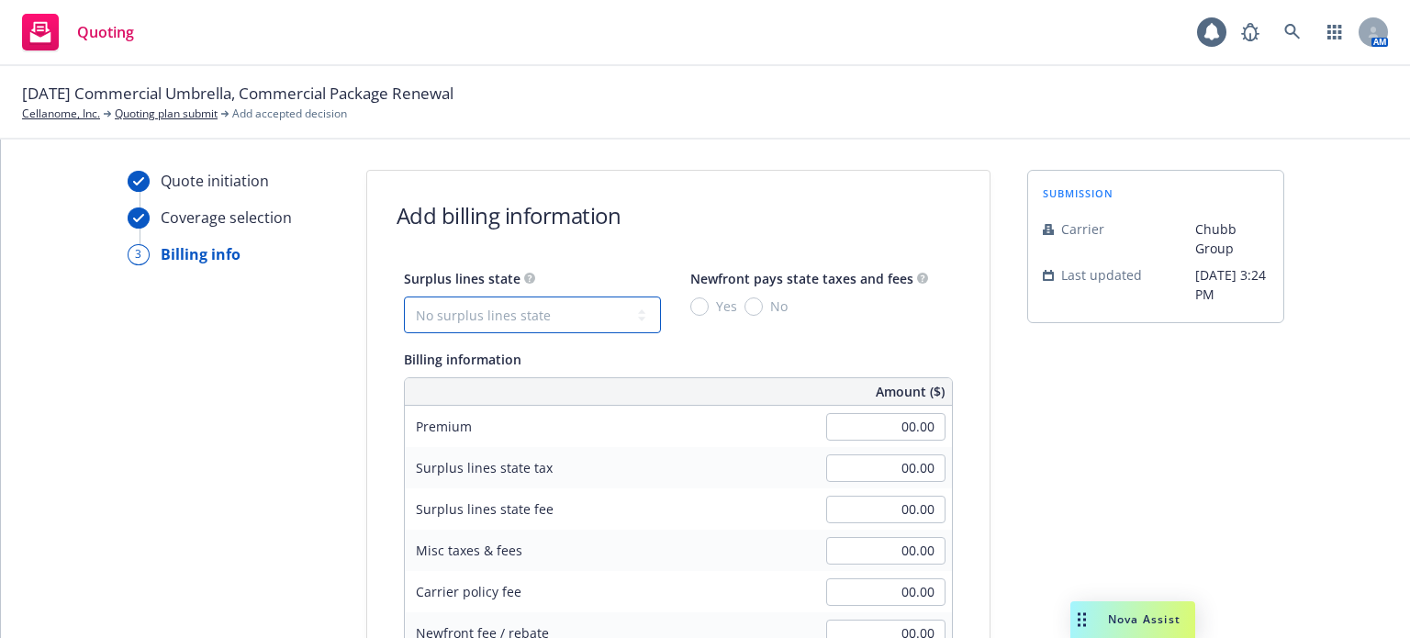
select select "CA"
click at [404, 296] on select "No surplus lines state Alaska Alabama Arkansas Arizona California Colorado Conn…" at bounding box center [532, 314] width 257 height 37
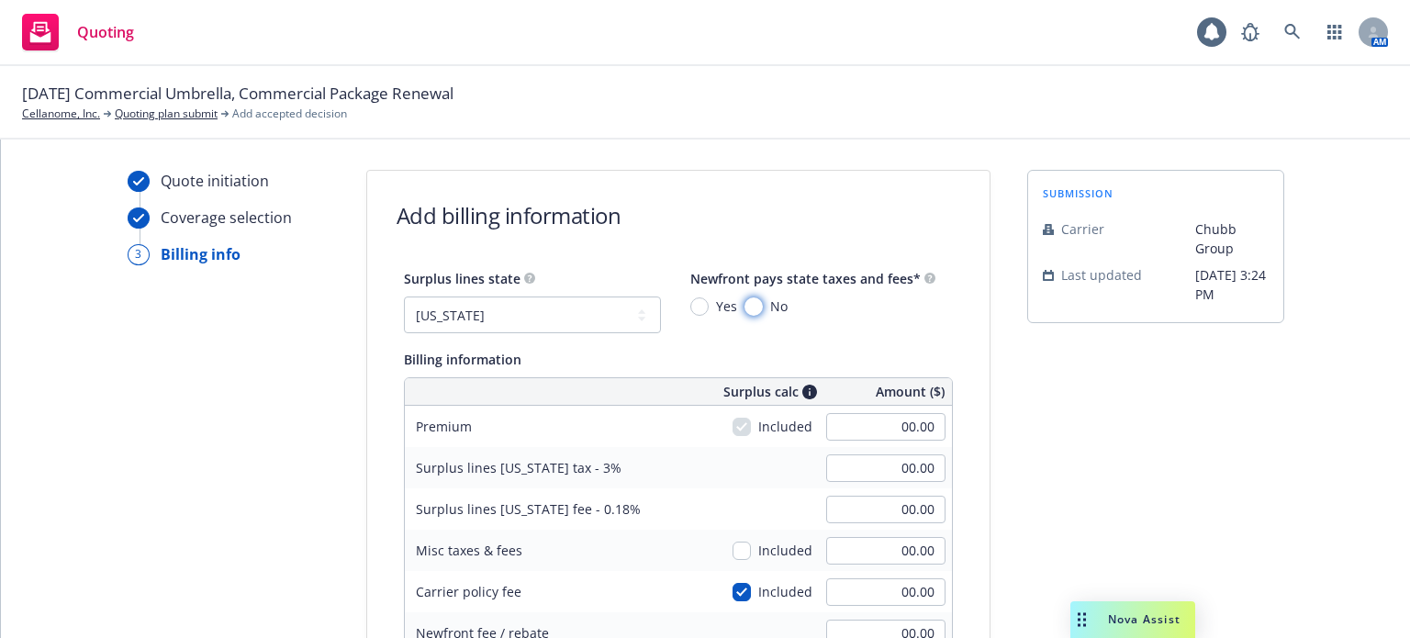
click at [744, 304] on input "No" at bounding box center [753, 306] width 18 height 18
radio input "true"
click at [716, 309] on span "Yes" at bounding box center [726, 305] width 21 height 19
click at [705, 309] on input "Yes" at bounding box center [699, 306] width 18 height 18
radio input "true"
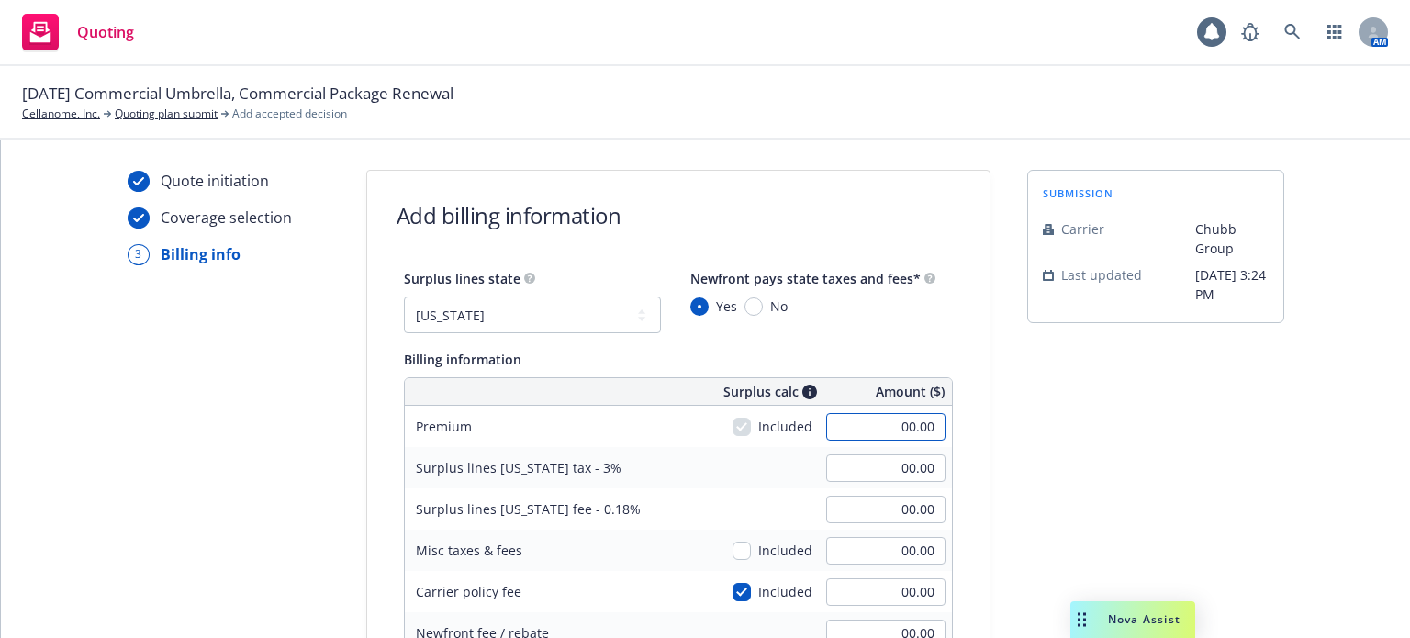
click at [867, 418] on input "00.00" at bounding box center [885, 427] width 119 height 28
type input "8,025.00"
type input "240.75"
type input "14.45"
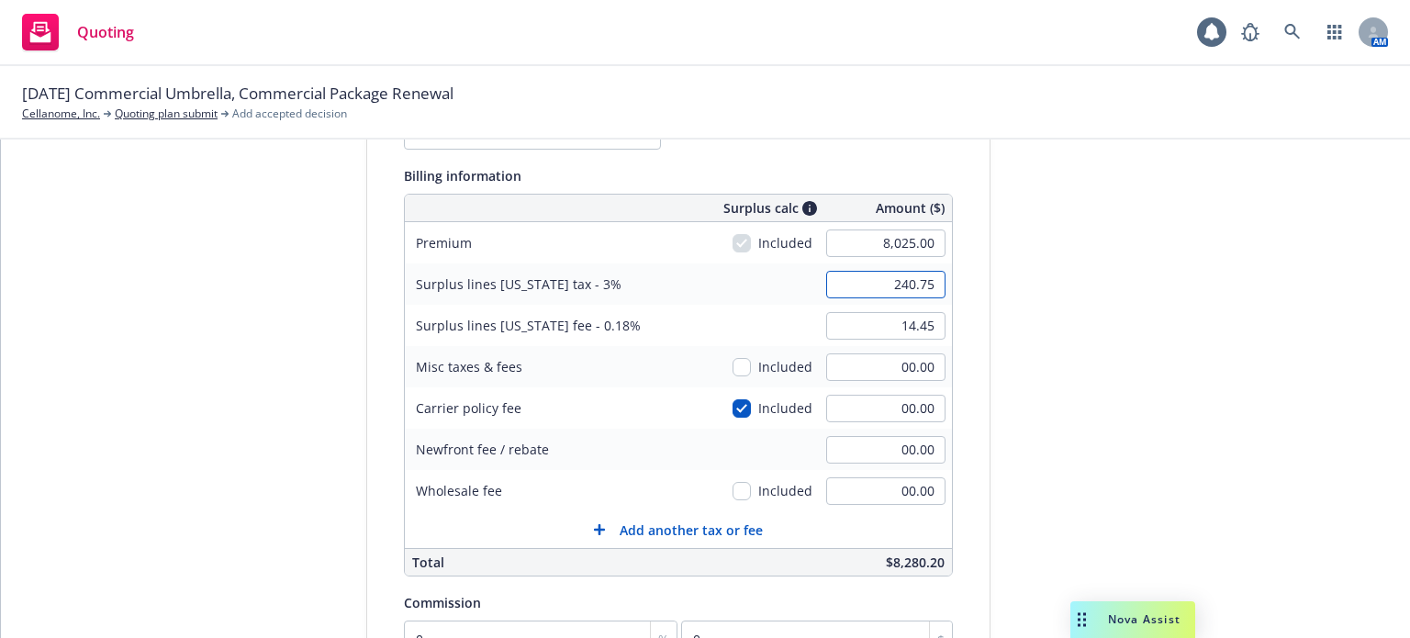
scroll to position [374, 0]
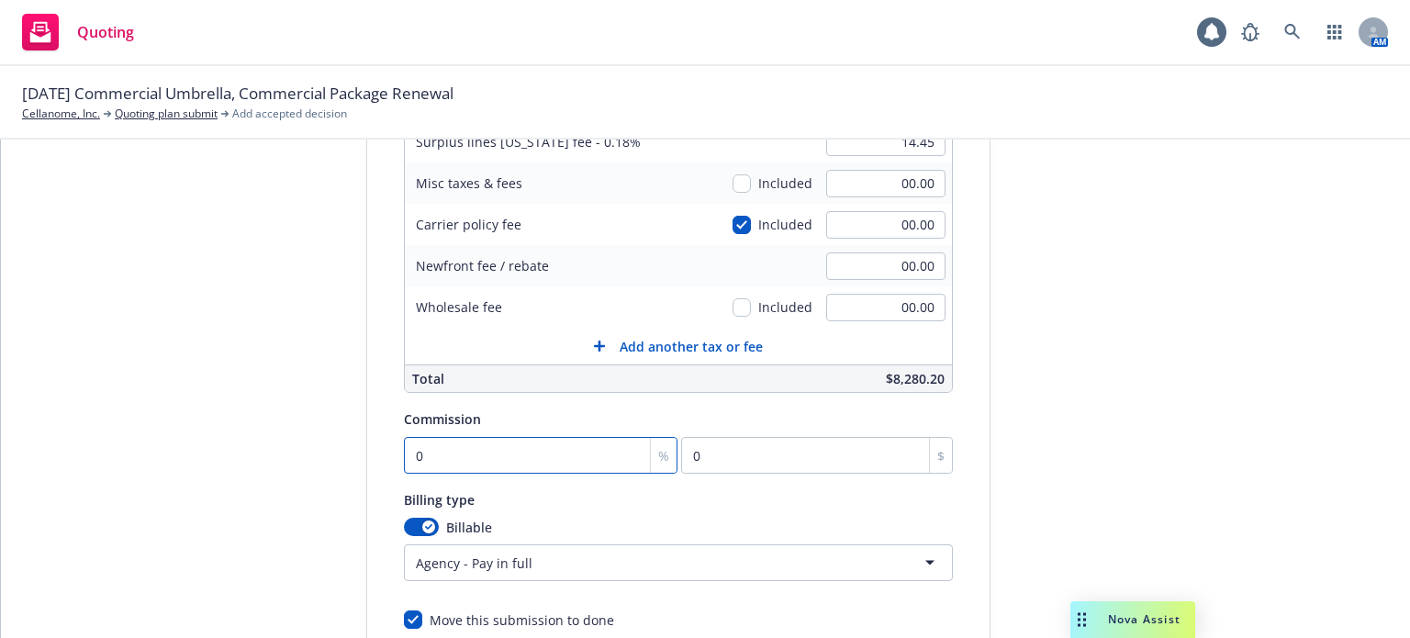
click at [563, 443] on input "0" at bounding box center [541, 455] width 274 height 37
type input "1"
type input "80.25"
type input "10"
type input "802.5"
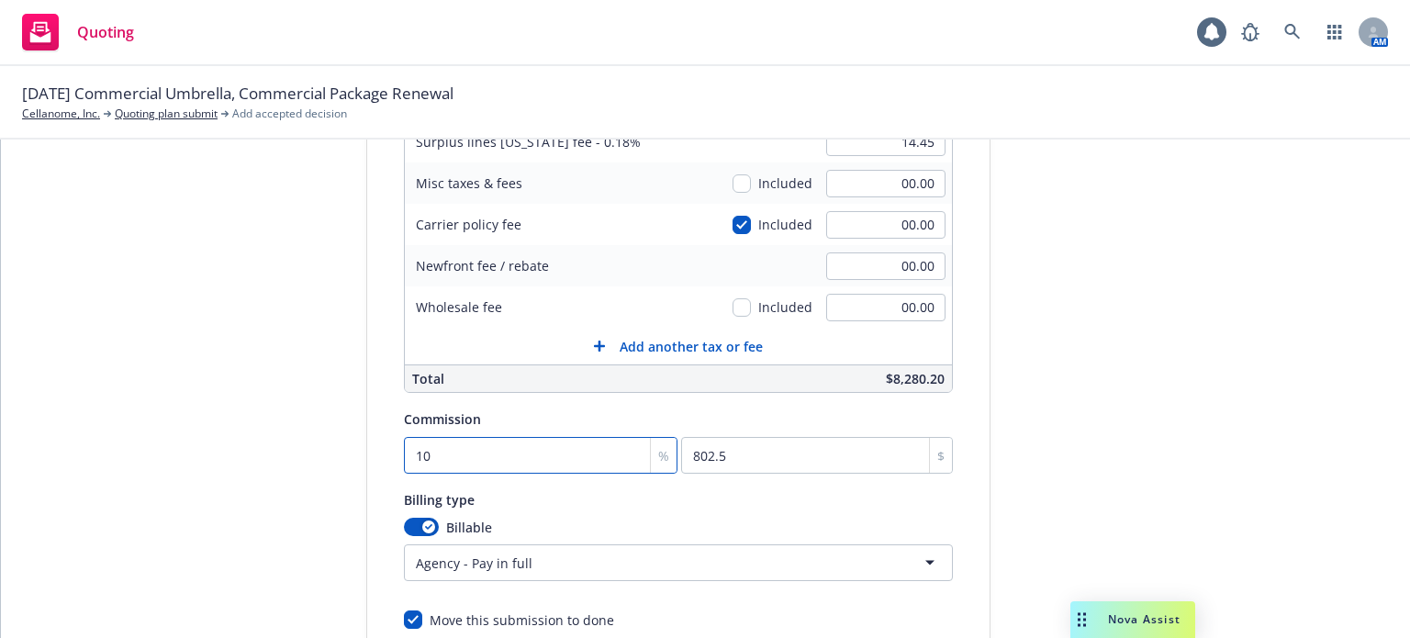
click at [472, 447] on input "10" at bounding box center [541, 455] width 274 height 37
type input "1"
type input "80.25"
type input "15"
type input "1203.75"
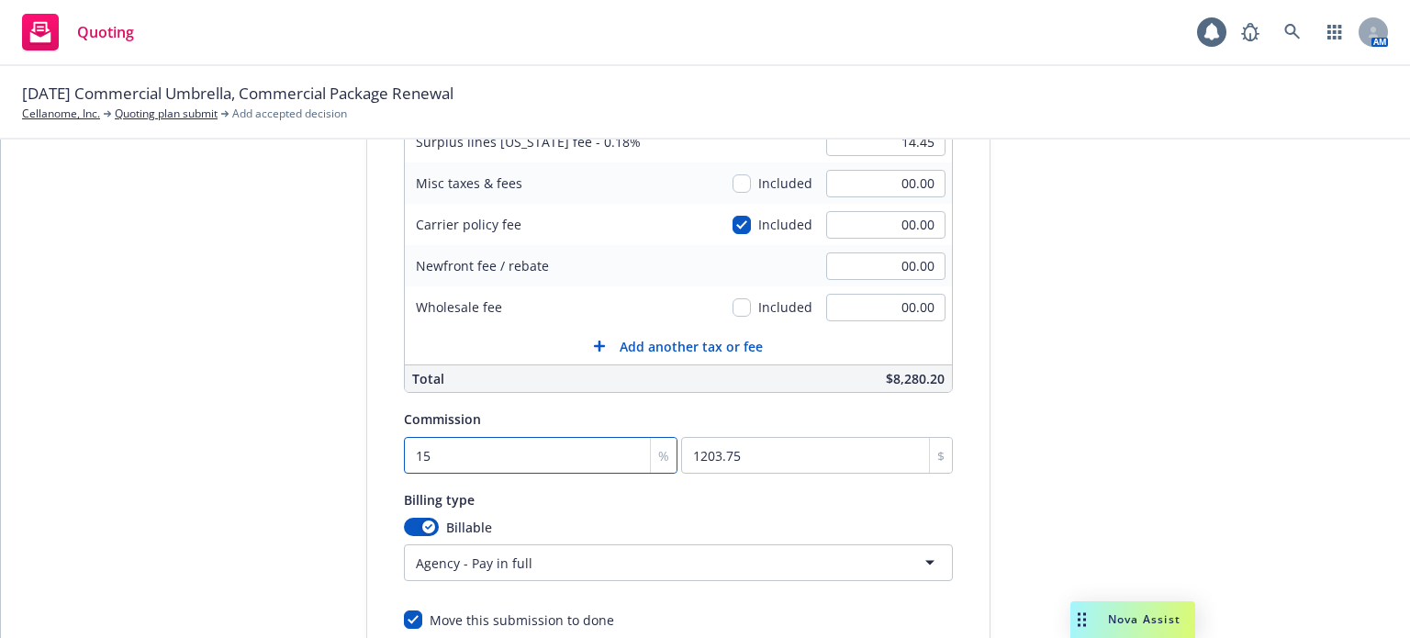
type input "15"
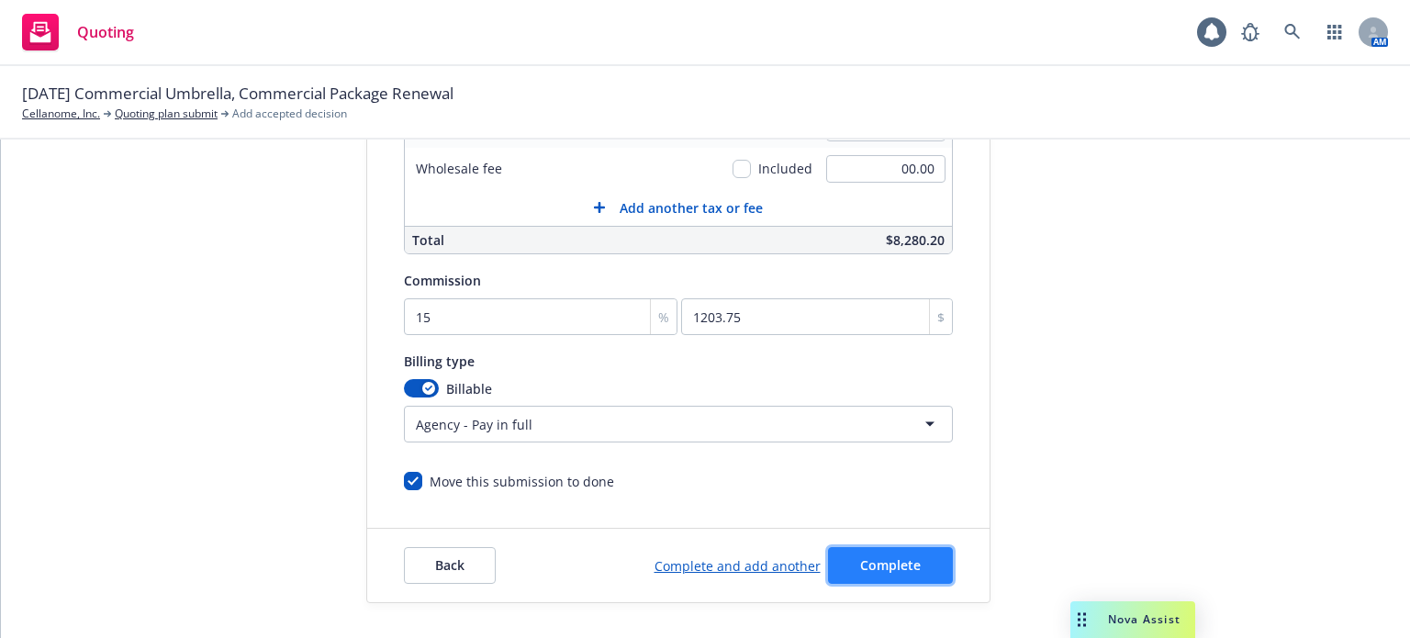
click at [864, 563] on span "Complete" at bounding box center [890, 564] width 61 height 17
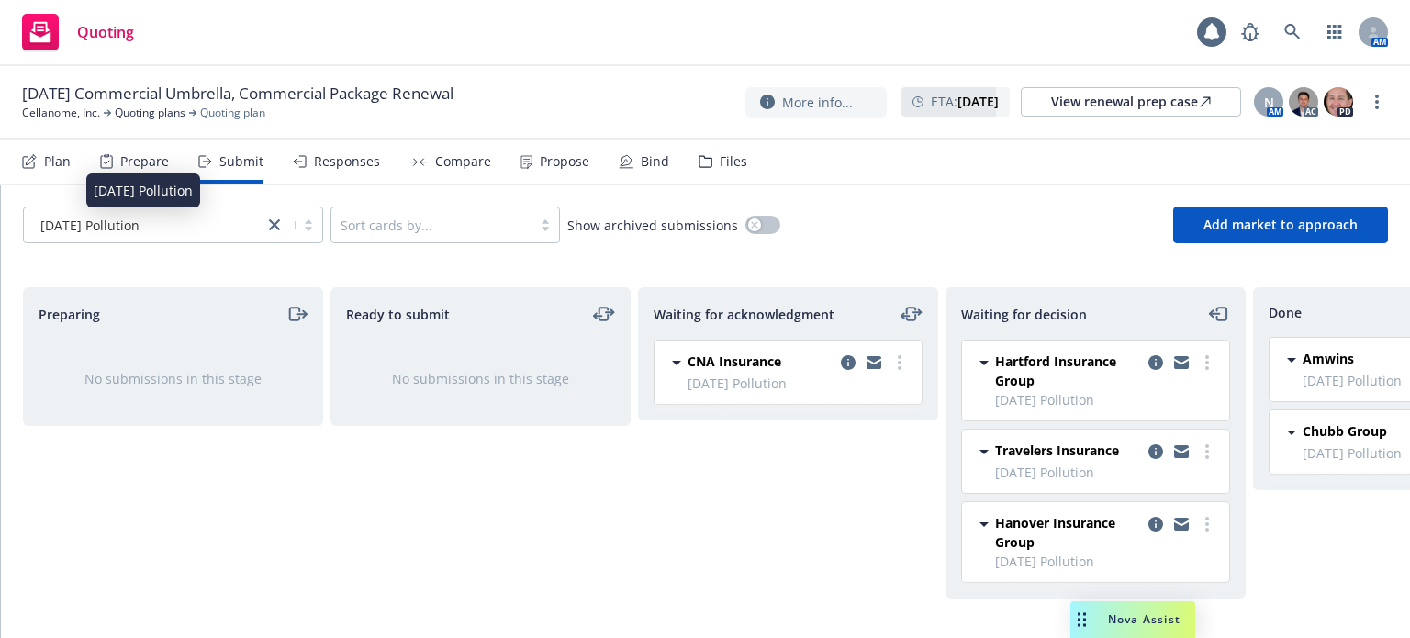
click at [77, 222] on span "[DATE] Pollution" at bounding box center [89, 225] width 99 height 19
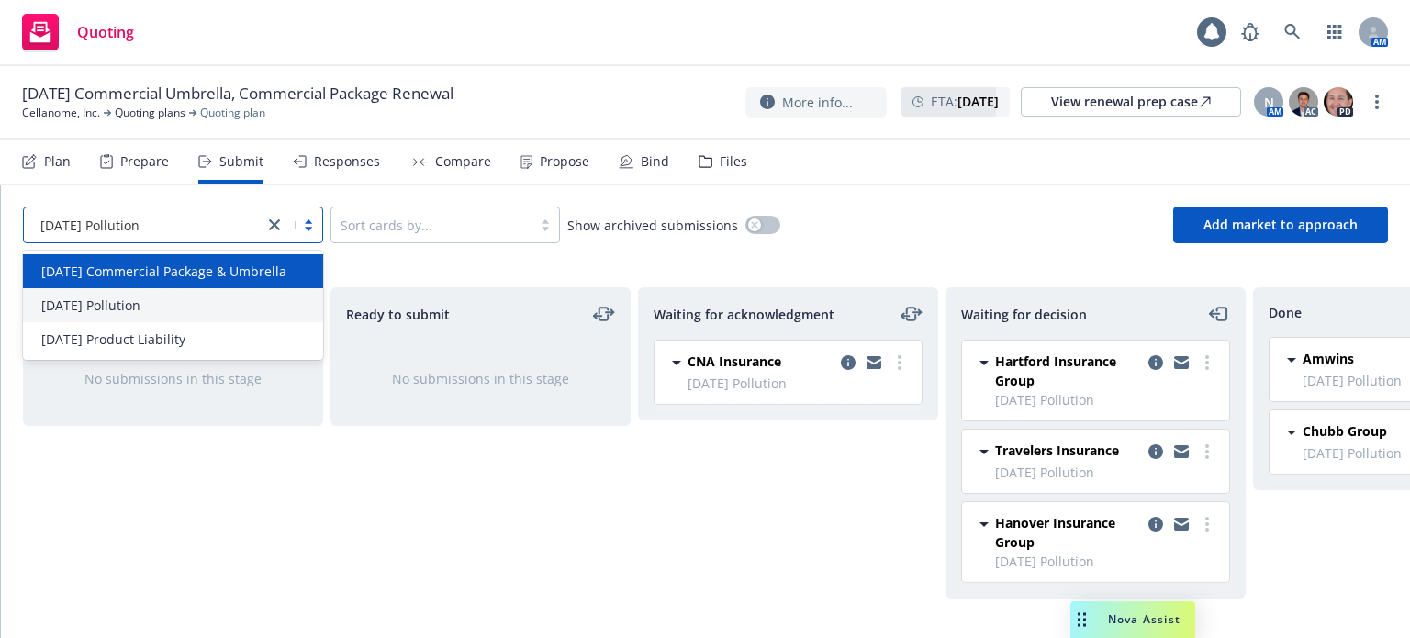
click at [146, 272] on span "[DATE] Commercial Package & Umbrella" at bounding box center [163, 271] width 245 height 19
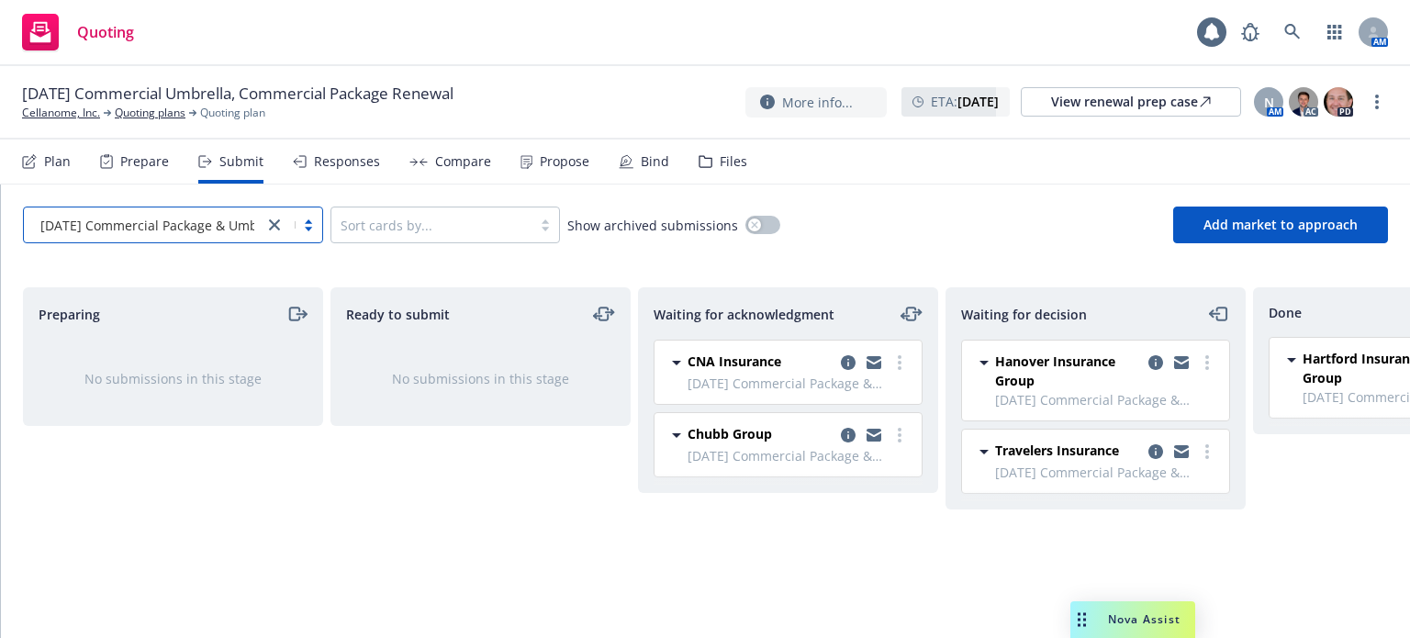
click at [360, 171] on div "Responses" at bounding box center [336, 161] width 87 height 44
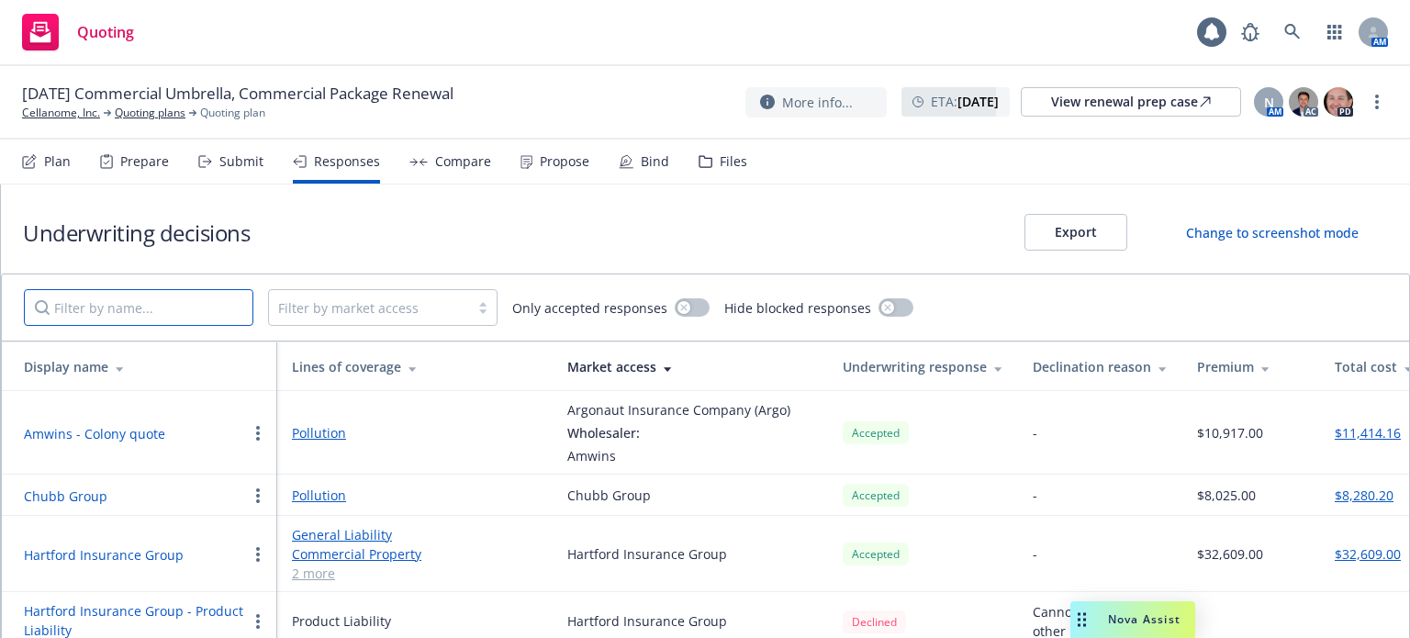
click at [145, 310] on input "Filter by name..." at bounding box center [138, 307] width 229 height 37
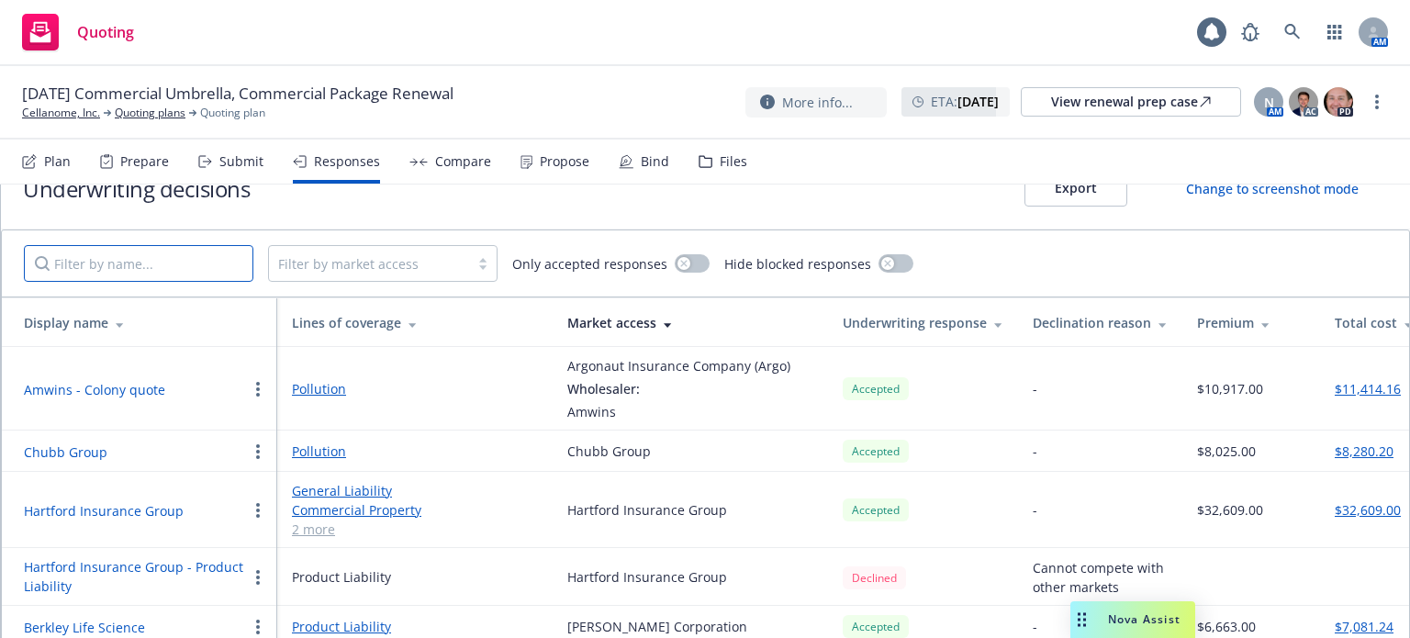
scroll to position [67, 0]
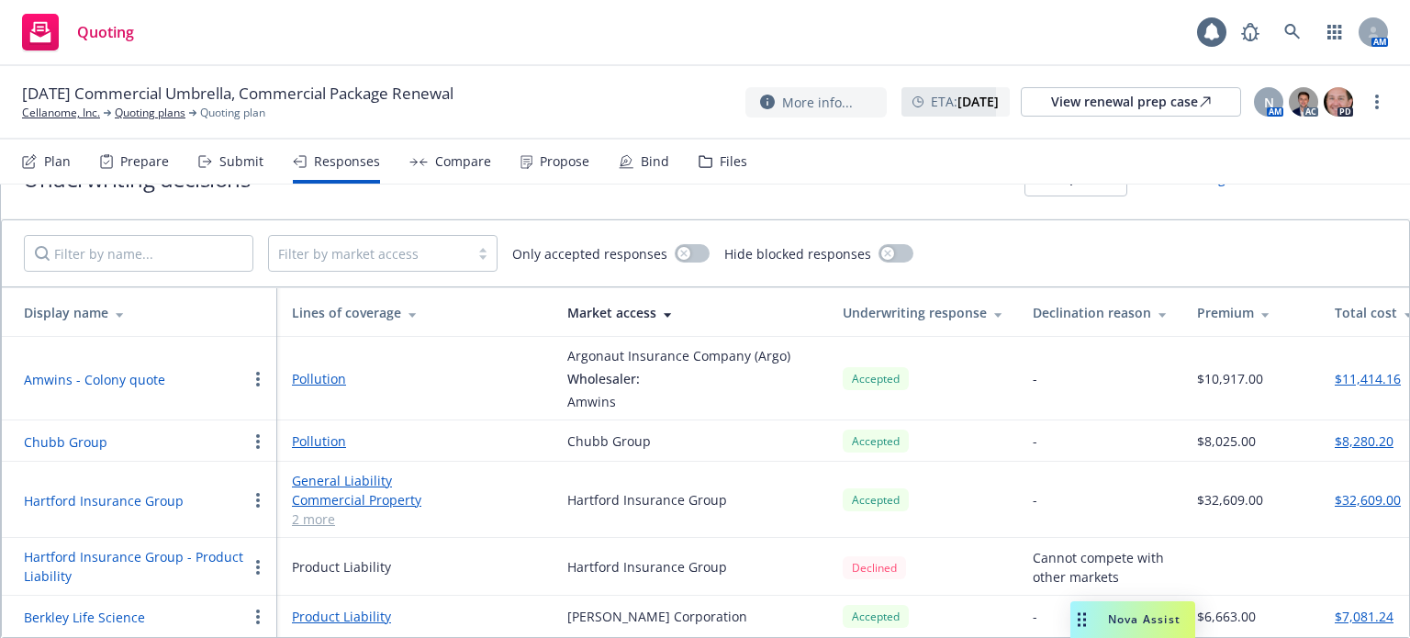
click at [1374, 490] on button "$32,609.00" at bounding box center [1367, 499] width 66 height 19
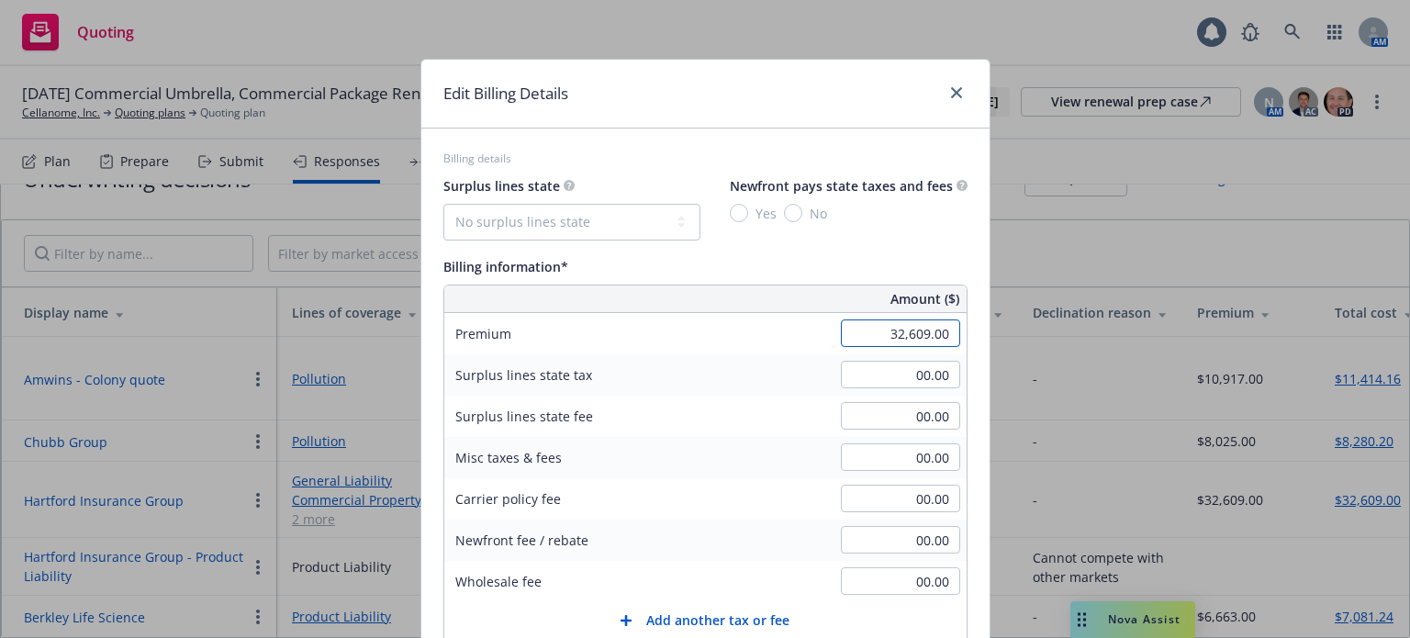
click at [858, 341] on input "32,609.00" at bounding box center [900, 333] width 119 height 28
type input "3,135.00"
type input "470.25"
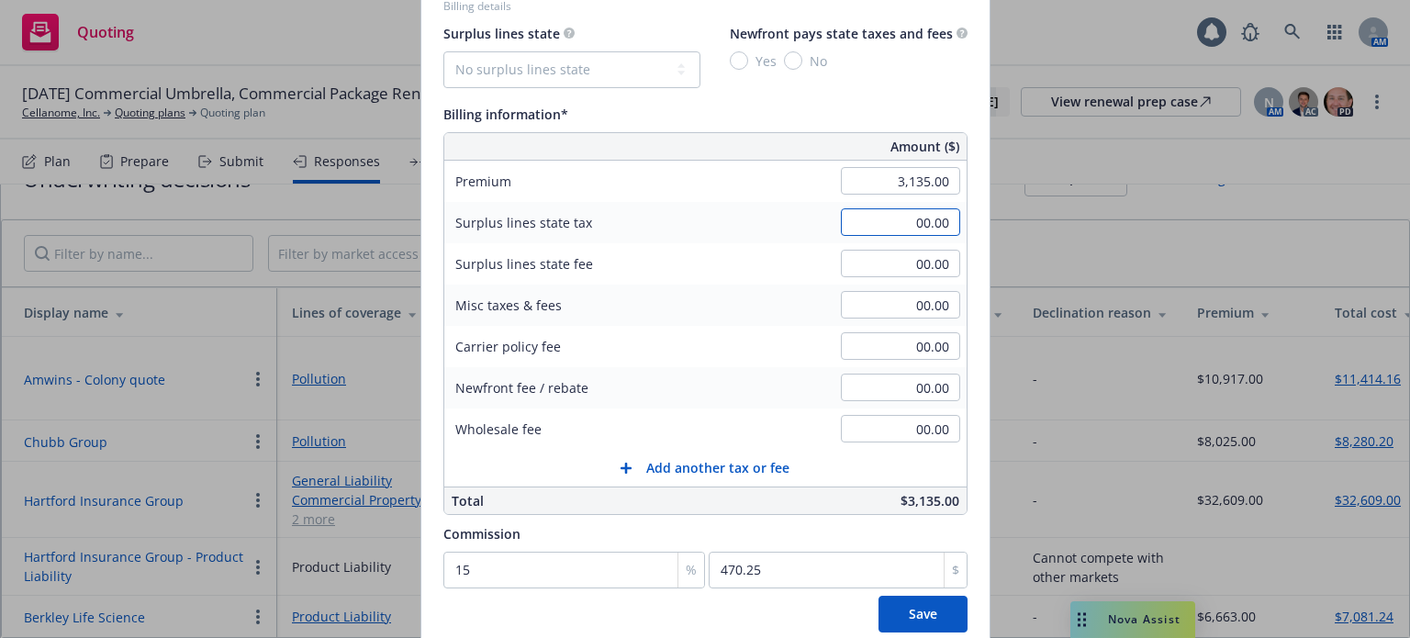
scroll to position [184, 0]
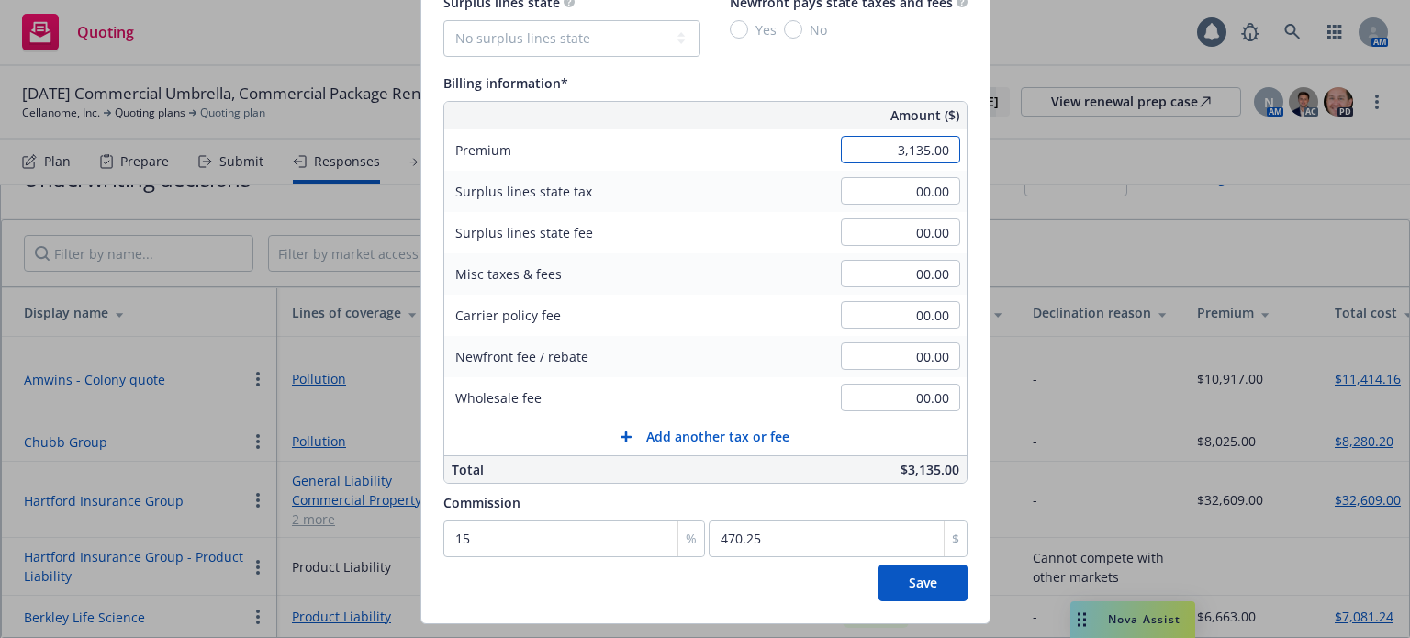
click at [910, 150] on input "3,135.00" at bounding box center [900, 150] width 119 height 28
click at [907, 150] on input "3,135.00" at bounding box center [900, 150] width 119 height 28
type input "31,135.00"
type input "4670.25"
click at [895, 587] on button "Save" at bounding box center [922, 582] width 89 height 37
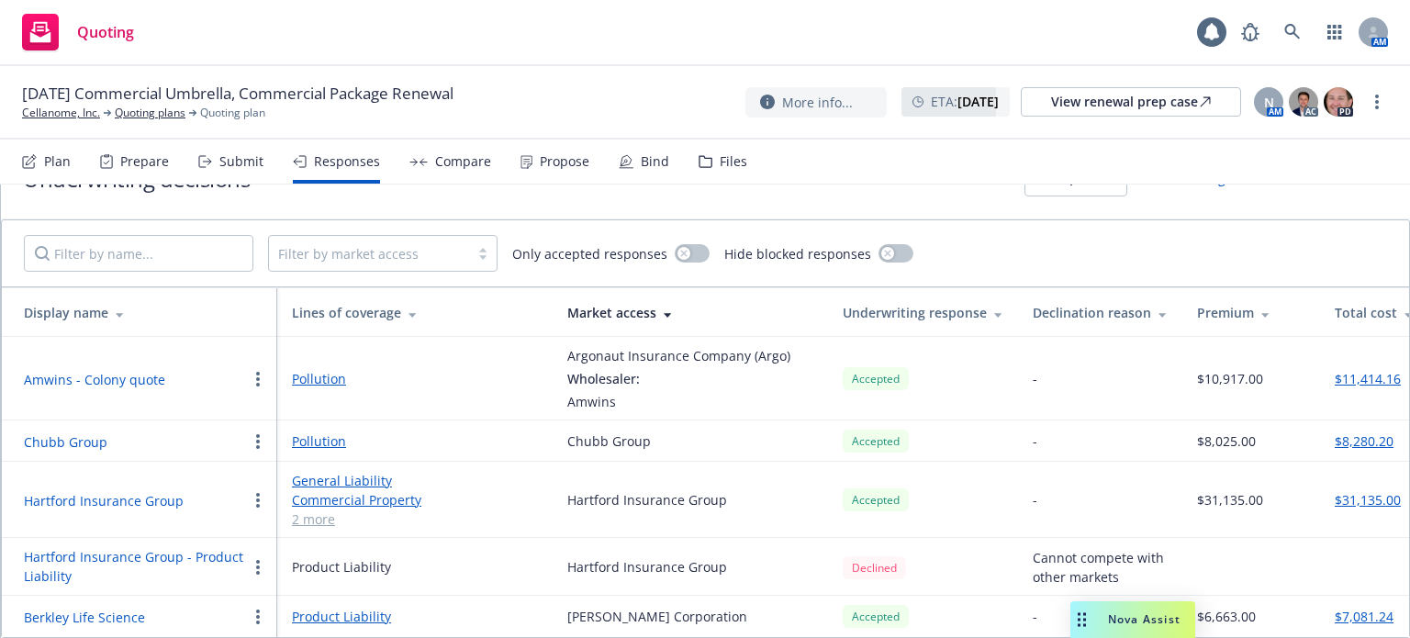
click at [259, 493] on circle "button" at bounding box center [258, 495] width 4 height 4
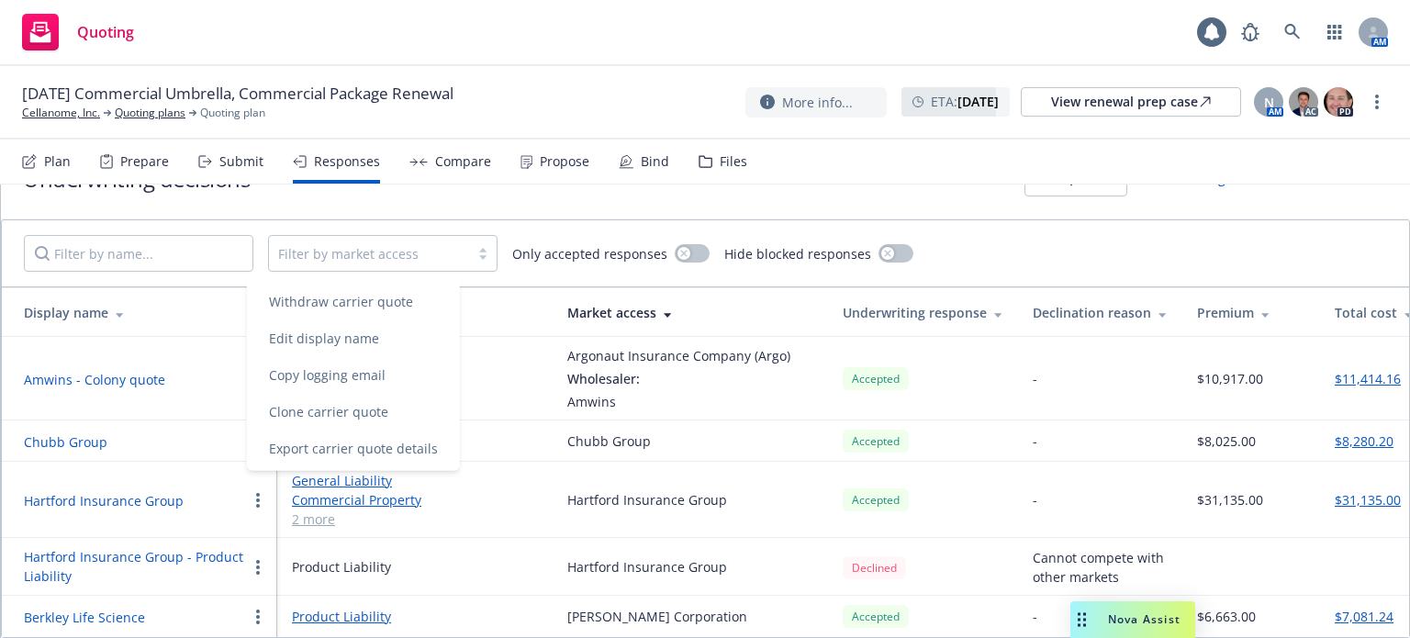
click at [240, 148] on div "Submit" at bounding box center [230, 161] width 65 height 44
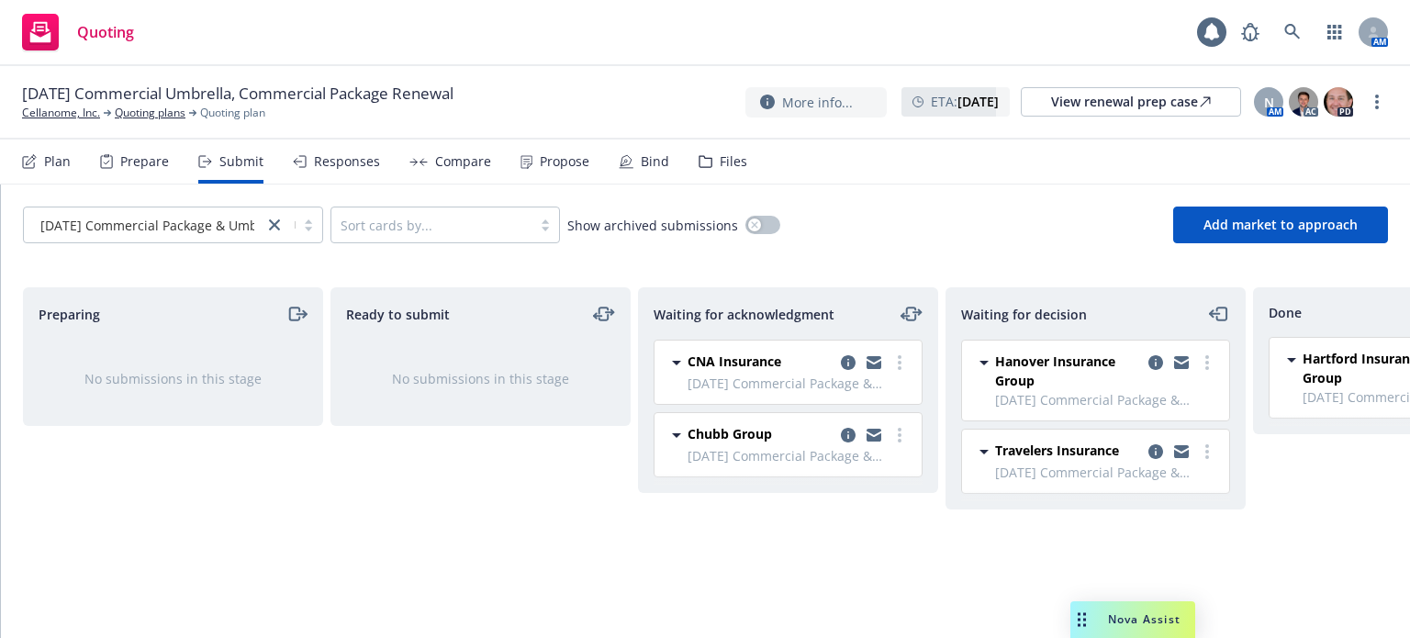
click at [1284, 599] on div "Preparing No submissions in this stage Ready to submit No submissions in this s…" at bounding box center [705, 450] width 1409 height 327
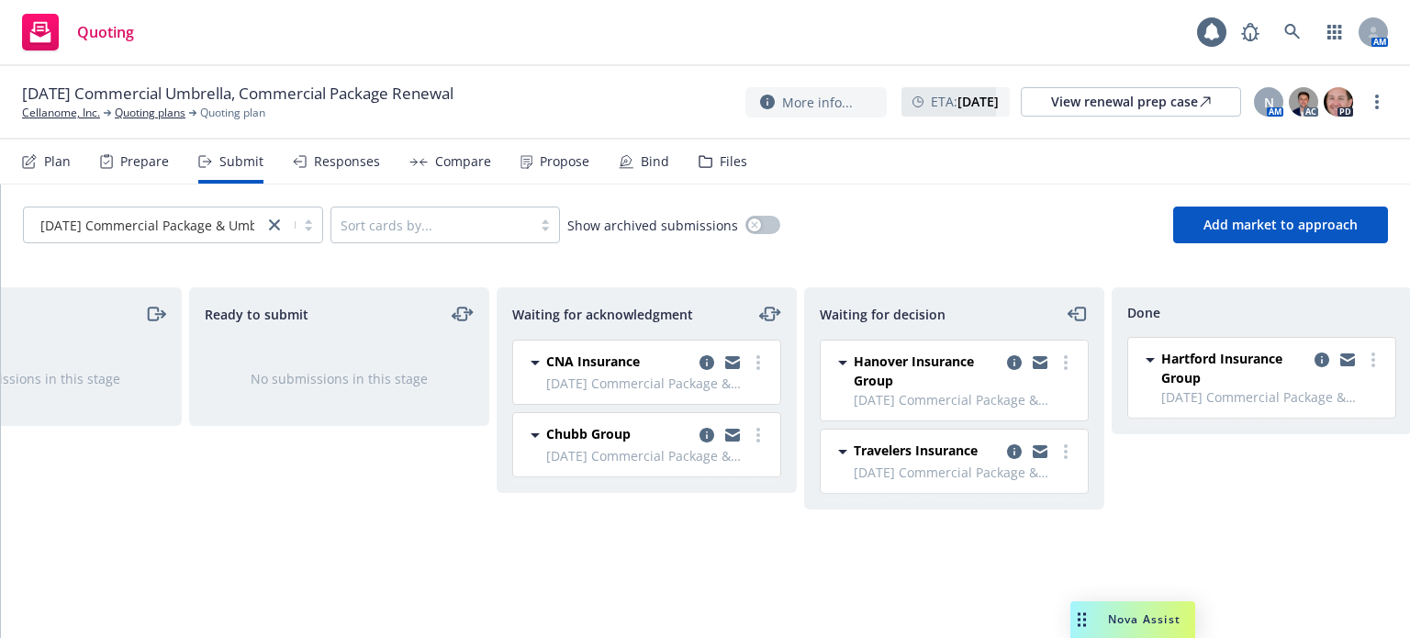
scroll to position [0, 165]
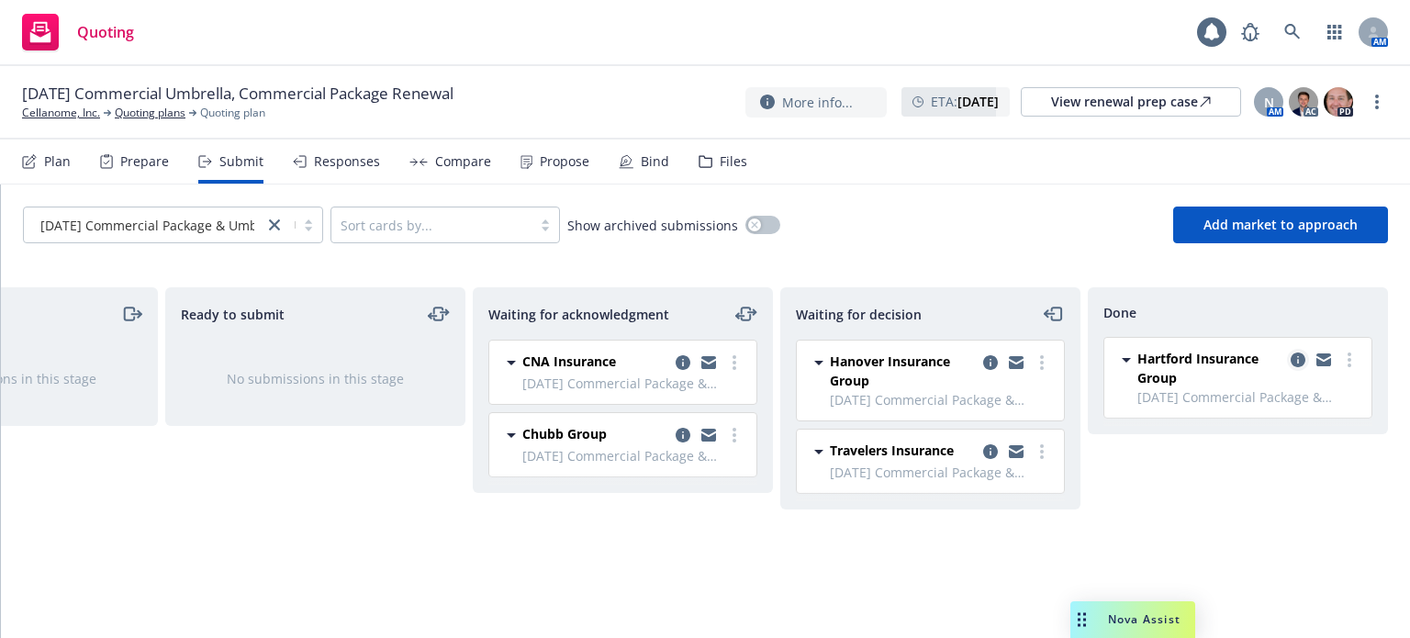
click at [1296, 360] on icon "copy logging email" at bounding box center [1297, 359] width 15 height 15
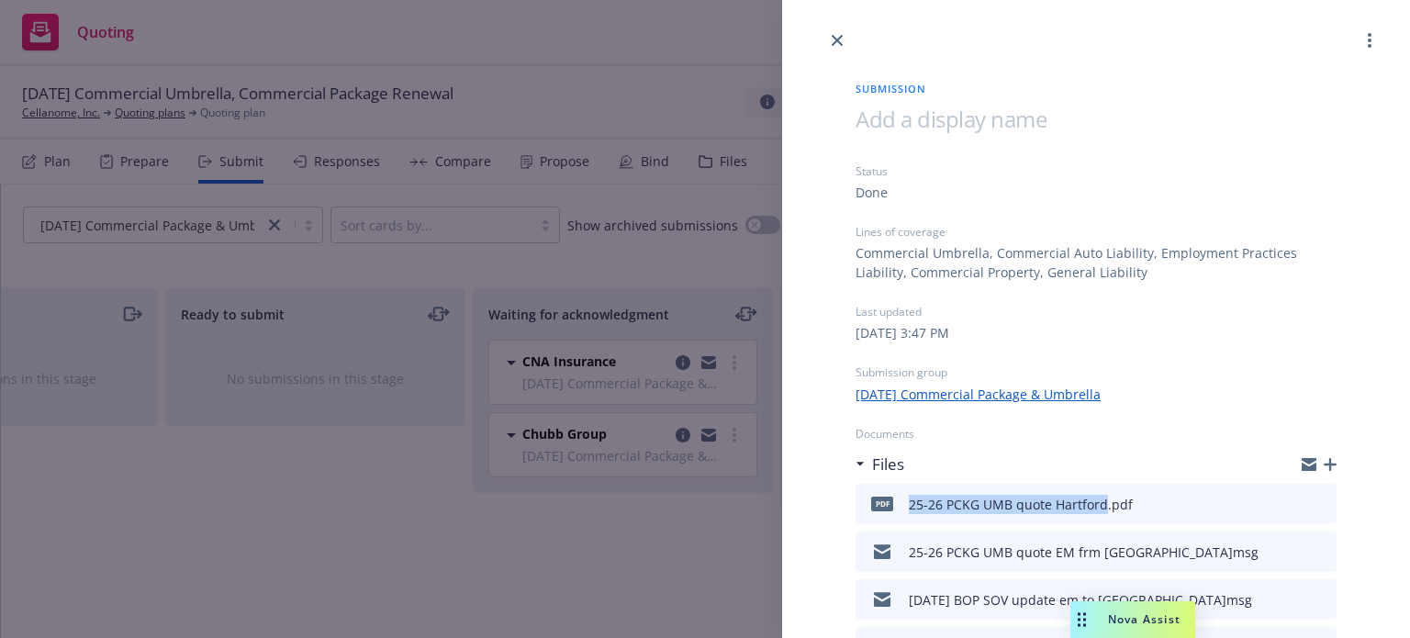
drag, startPoint x: 1101, startPoint y: 506, endPoint x: 897, endPoint y: 502, distance: 204.7
click at [897, 502] on div "pdf 25-26 PCKG UMB quote Hartford.pdf" at bounding box center [998, 504] width 270 height 39
copy div "25-26 PCKG UMB quote Hartford"
click at [1323, 469] on icon "button" at bounding box center [1329, 464] width 13 height 13
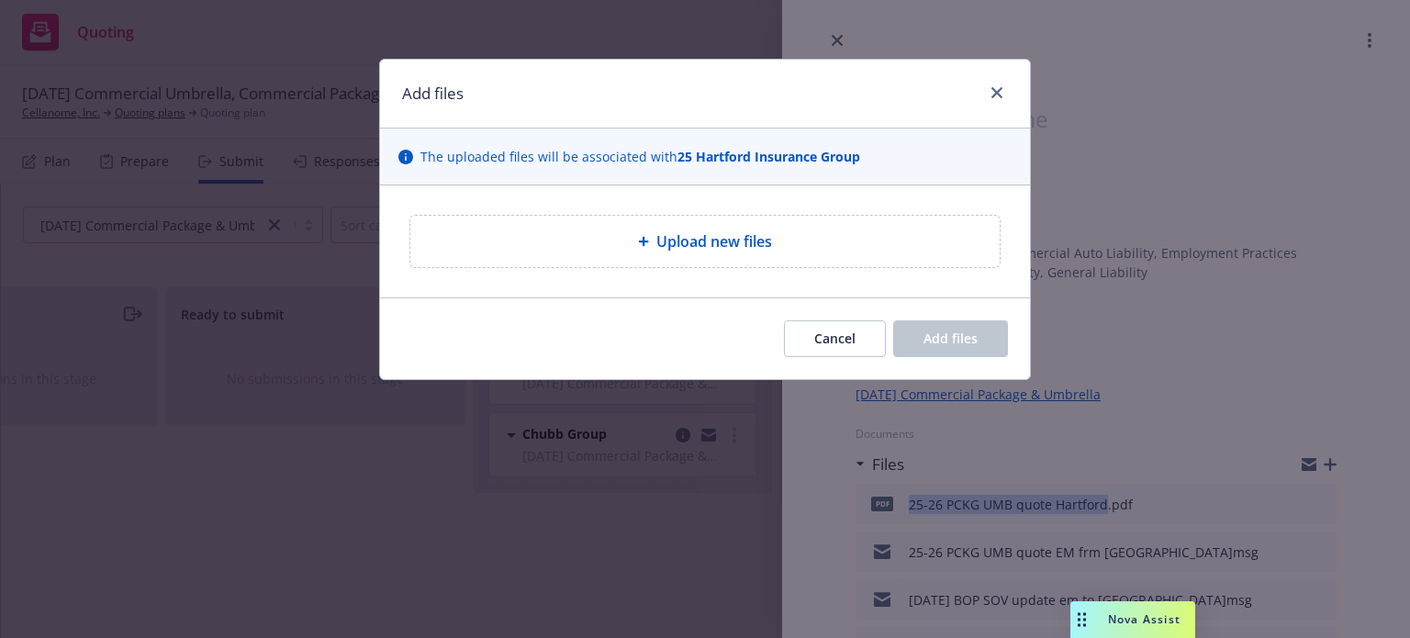
type textarea "x"
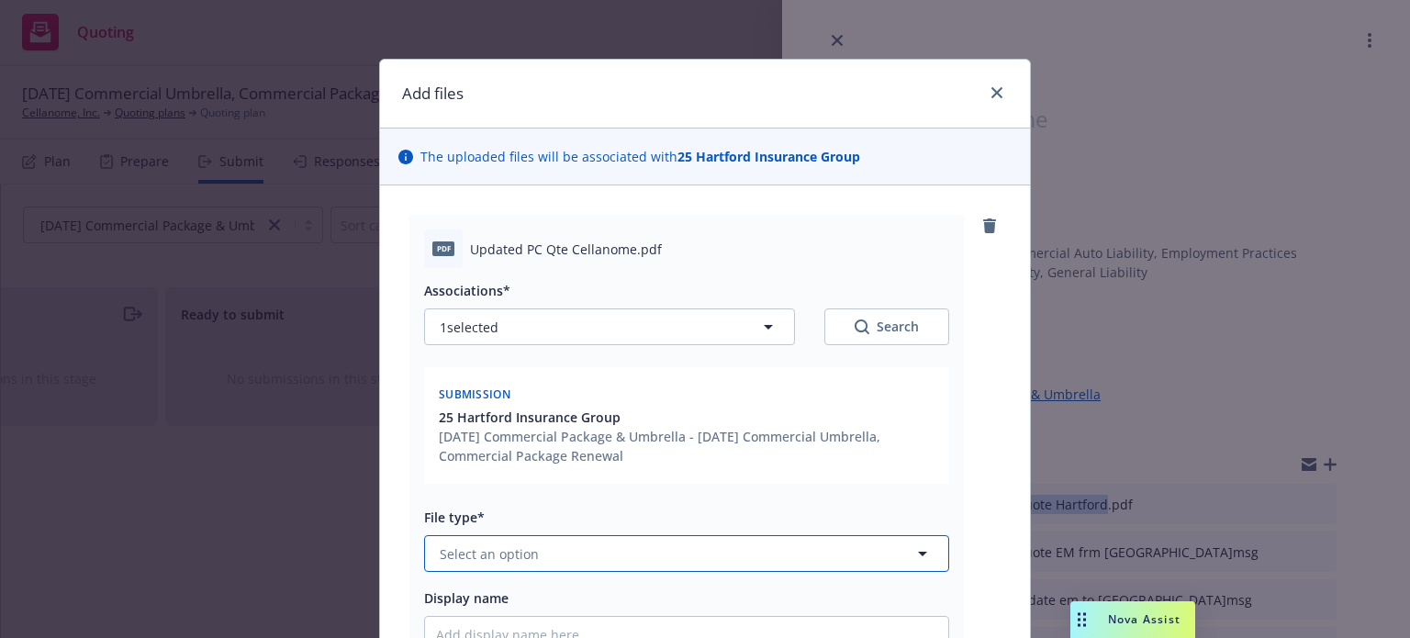
click at [573, 563] on button "Select an option" at bounding box center [686, 553] width 525 height 37
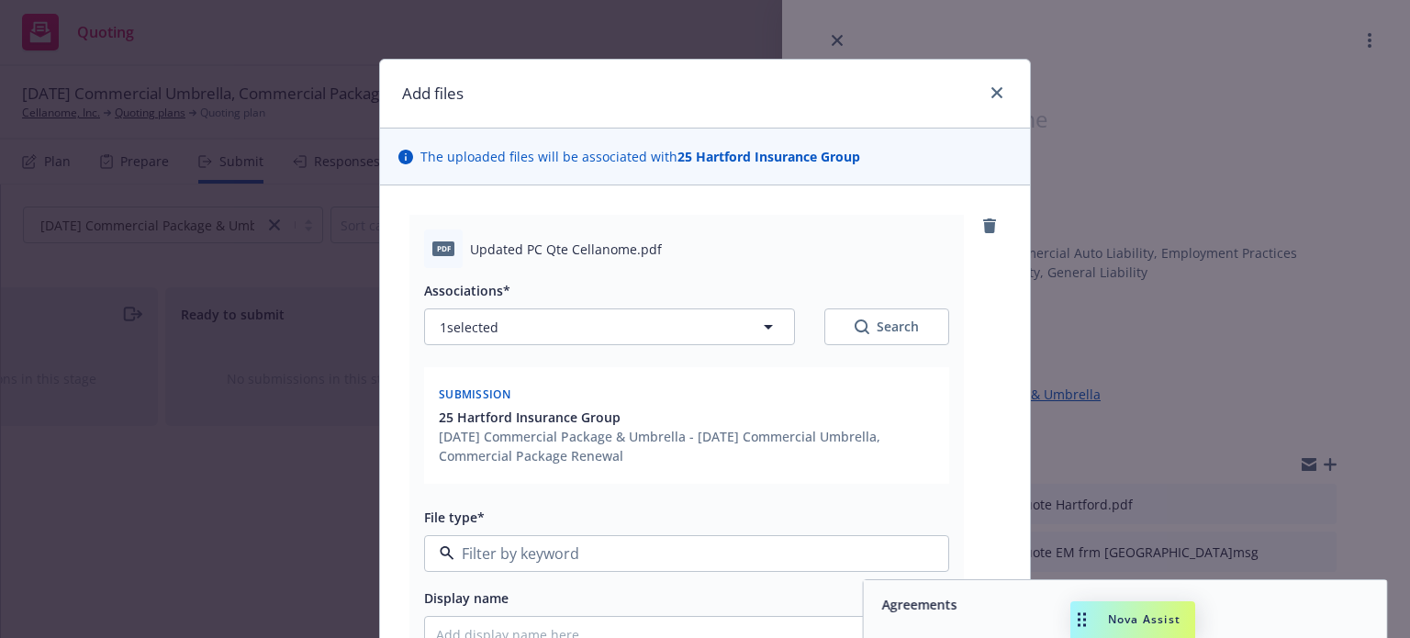
type input "q"
click at [882, 603] on span "Quote" at bounding box center [901, 604] width 39 height 19
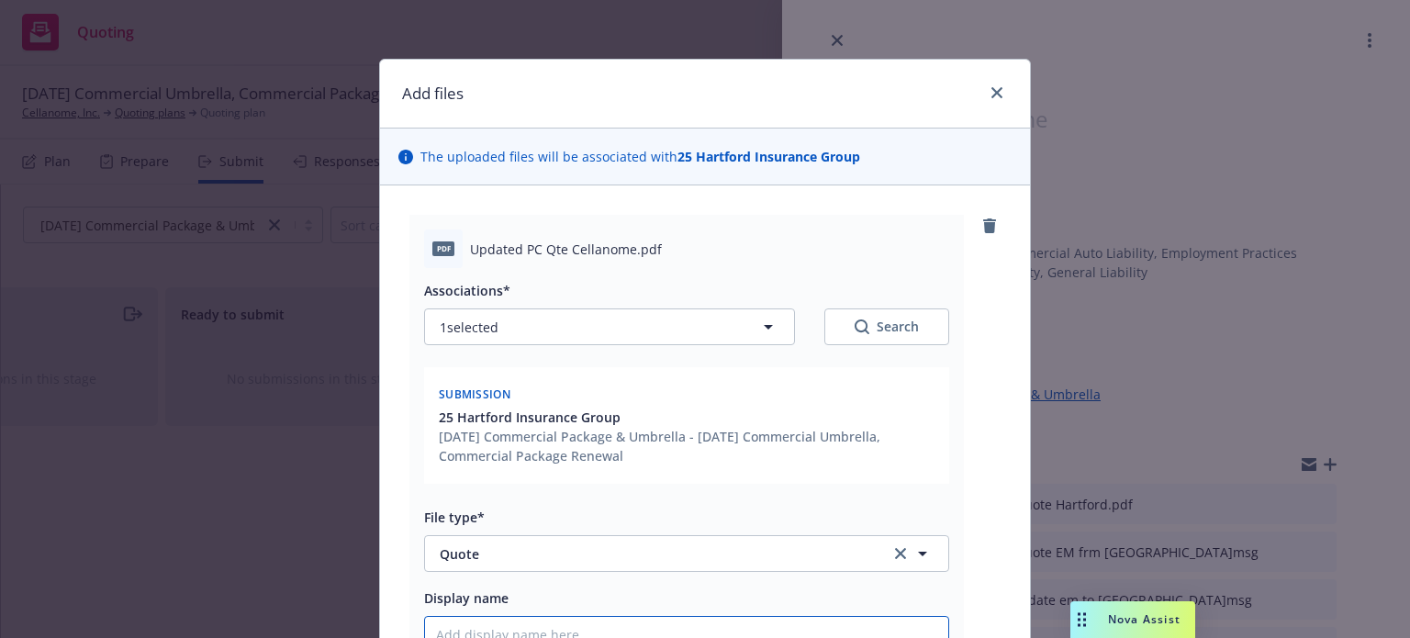
click at [781, 622] on input "Display name" at bounding box center [686, 634] width 523 height 35
paste input "25-26 PCKG UMB quote Hartford"
type textarea "x"
type input "25-26 PCKG UMB quote Hartford"
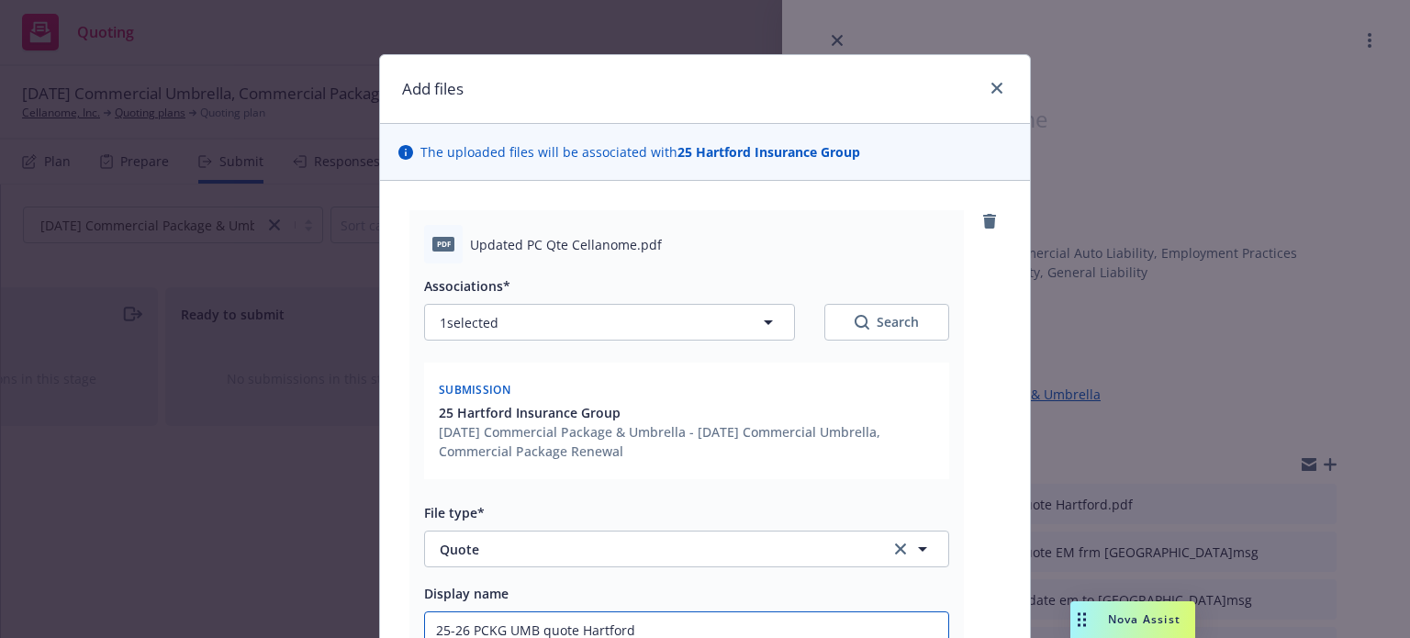
click at [543, 630] on input "25-26 PCKG UMB quote Hartford" at bounding box center [686, 629] width 523 height 35
click at [540, 631] on input "25-26 PCKG UMB quote Hartford" at bounding box center [686, 629] width 523 height 35
type textarea "x"
type input "25-26 PCKG UMB Aquote Hartford"
type textarea "x"
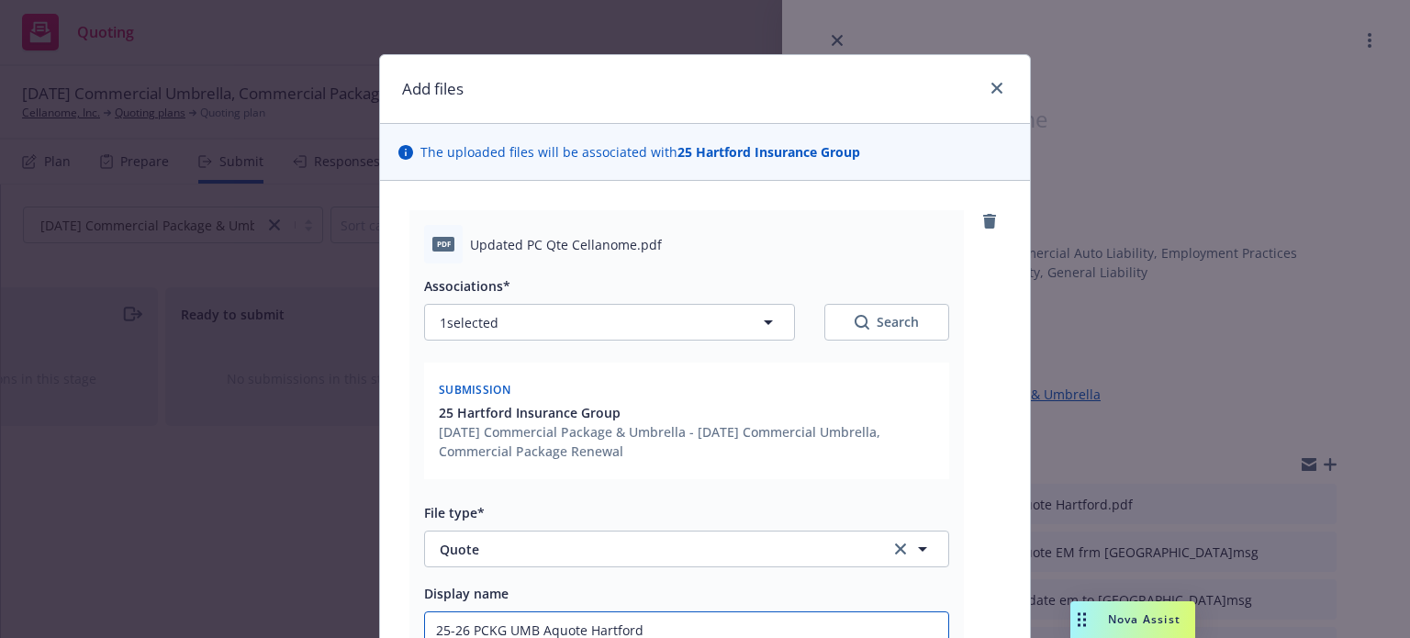
type input "25-26 PCKG UMB AUquote Hartford"
type textarea "x"
type input "25-26 PCKG UMB AUTOquote Hartford"
type textarea "x"
type input "25-26 PCKG UMB AUTO quote Hartford"
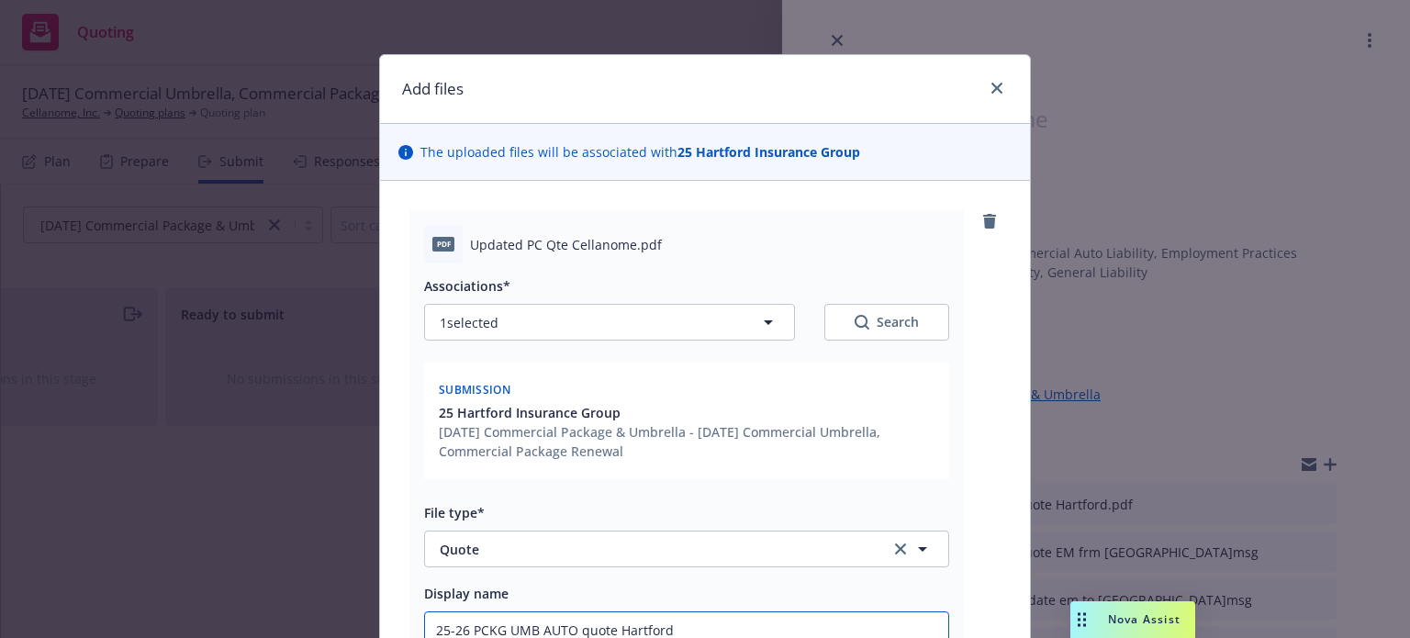
type textarea "x"
type input "25-26 PCKG UMB AUTO rquote Hartford"
type textarea "x"
type input "25-26 PCKG UMB AUTO requote Hartford"
type textarea "x"
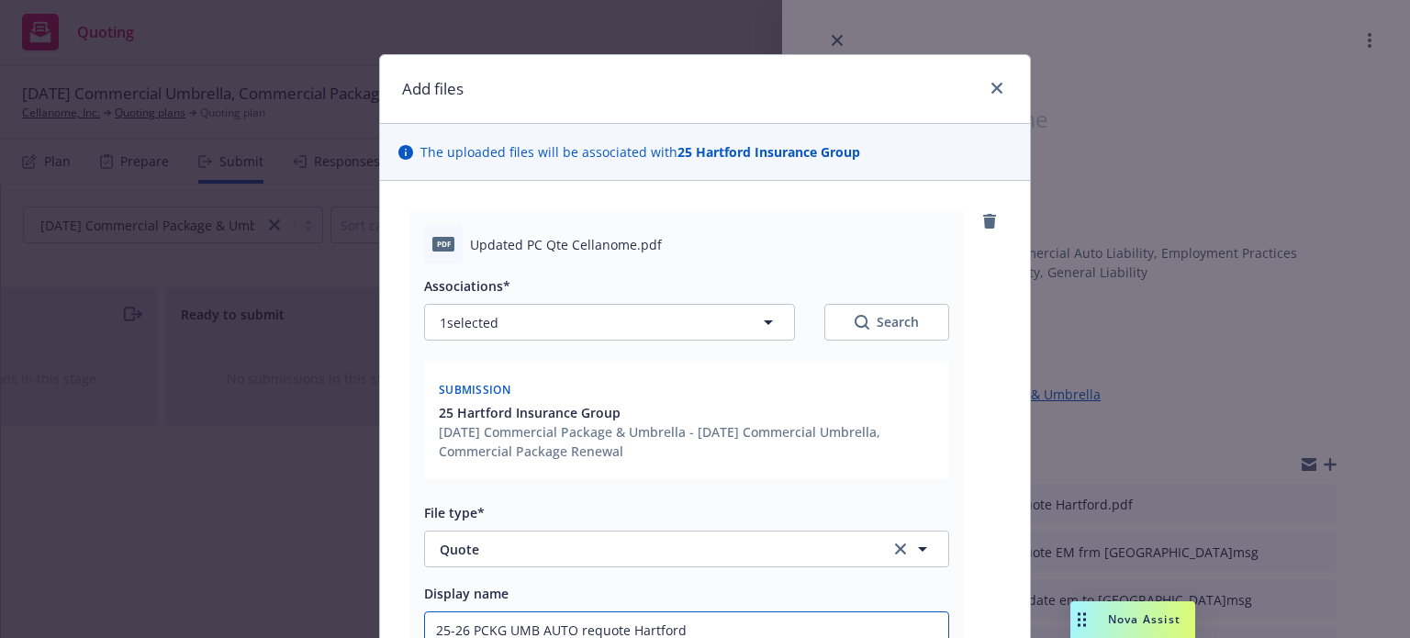
type input "25-26 PCKG UMB AUTO revquote Hartford"
type textarea "x"
type input "25-26 PCKG UMB AUTO reviquote Hartford"
type textarea "x"
type input "25-26 PCKG UMB AUTO revisquote Hartford"
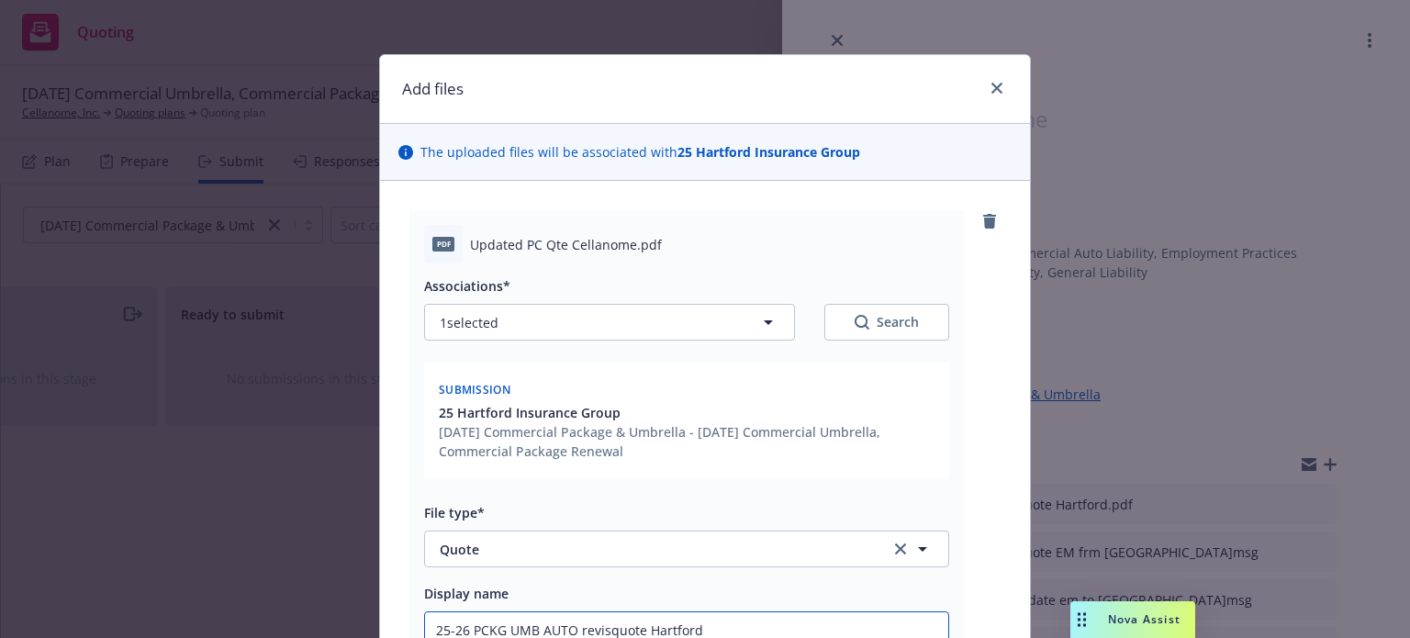
type textarea "x"
type input "25-26 PCKG UMB AUTO revisequote Hartford"
type textarea "x"
type input "25-26 PCKG UMB AUTO revisedquote Hartford"
type textarea "x"
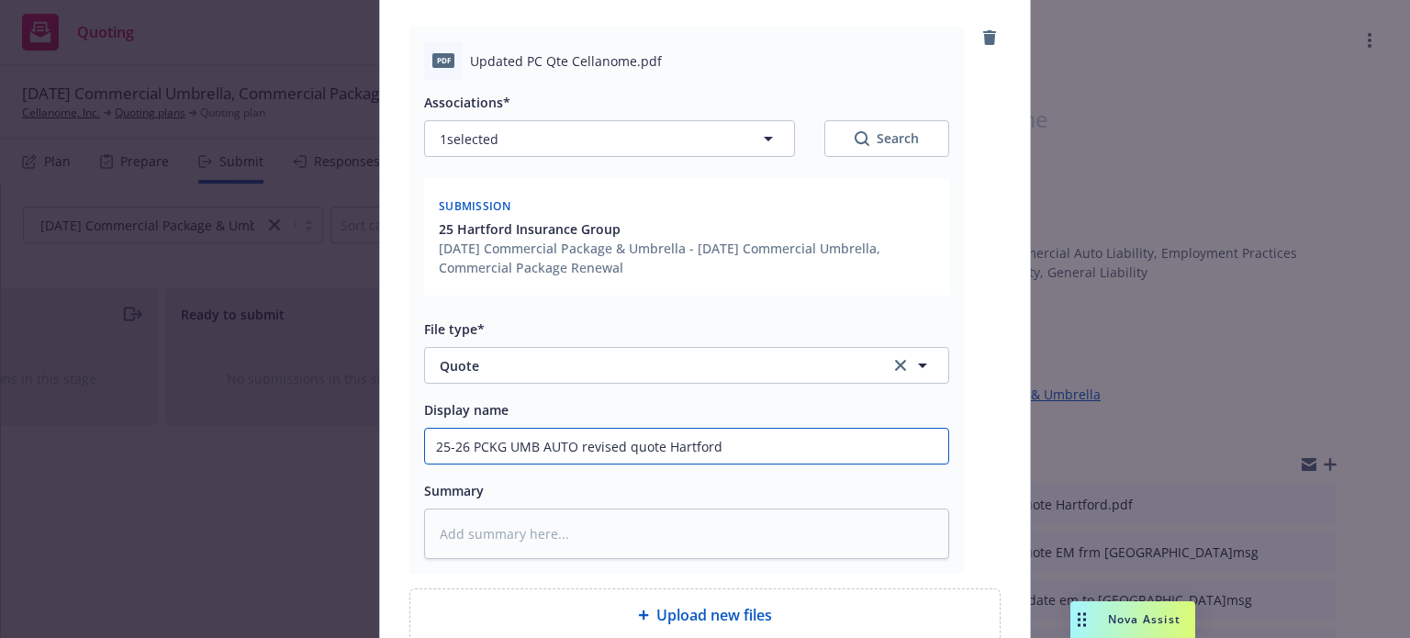
scroll to position [361, 0]
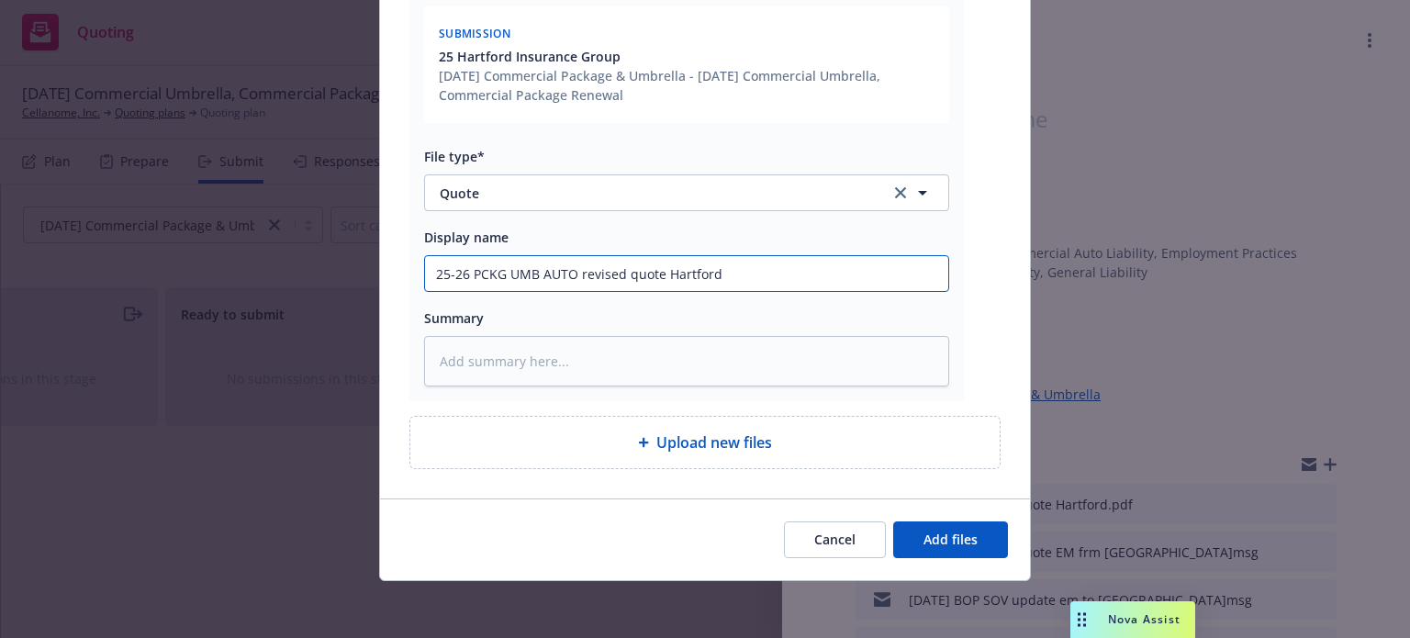
type input "25-26 PCKG UMB AUTO revised quote Hartford"
type textarea "x"
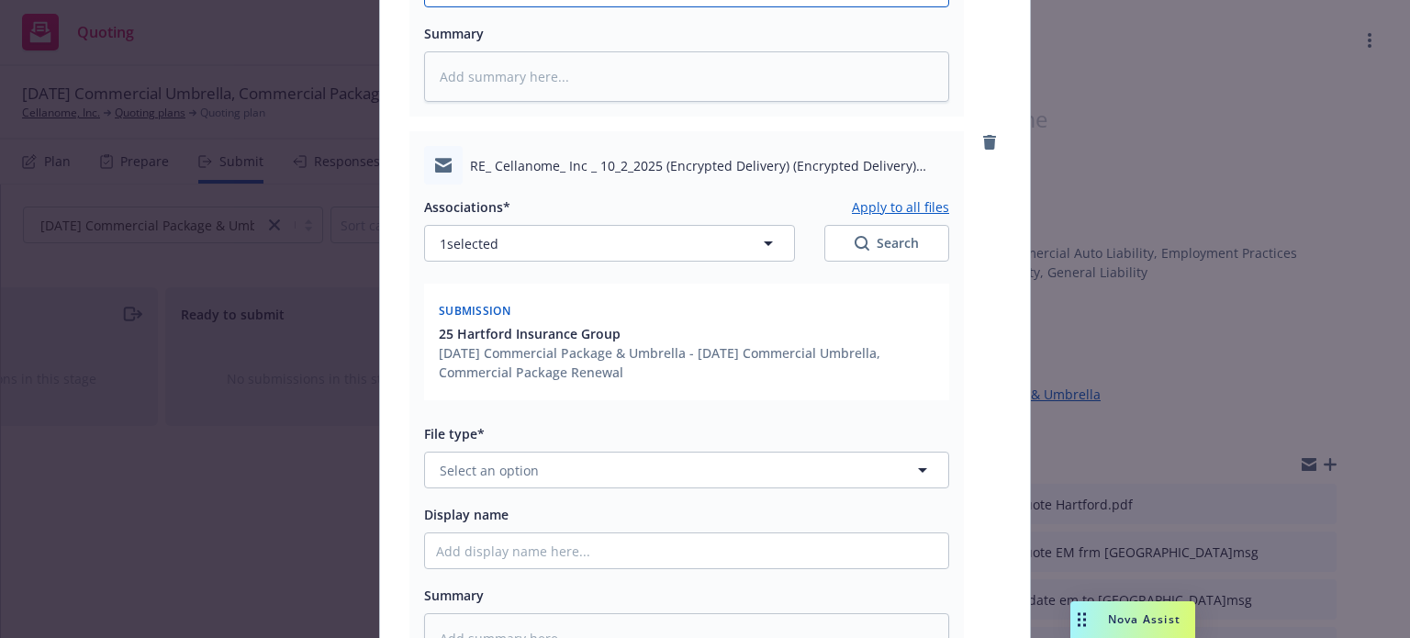
scroll to position [728, 0]
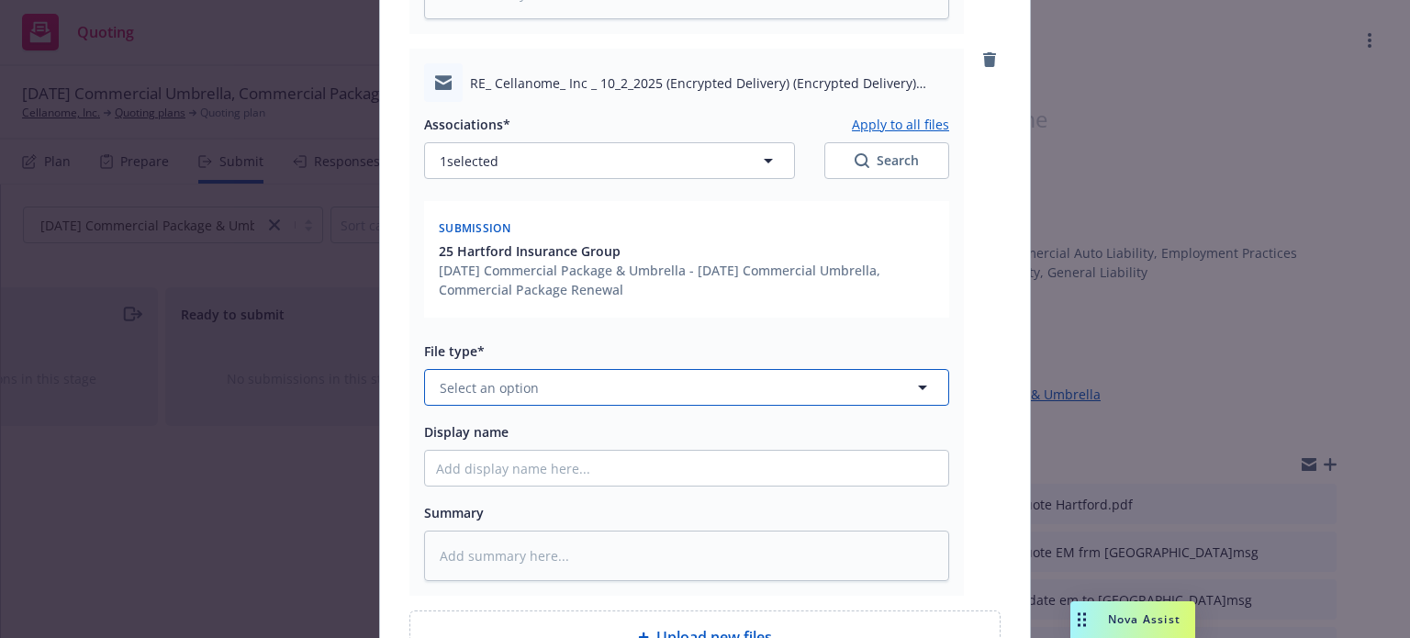
click at [577, 378] on button "Select an option" at bounding box center [686, 387] width 525 height 37
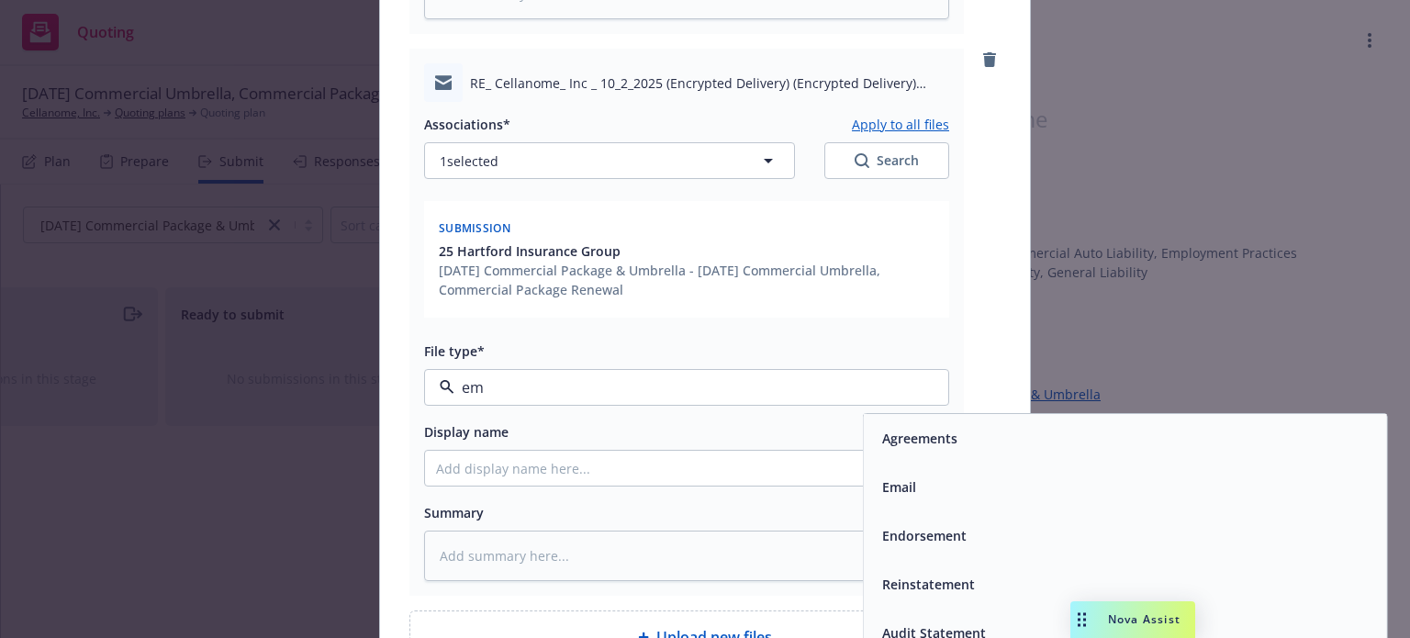
type input "ema"
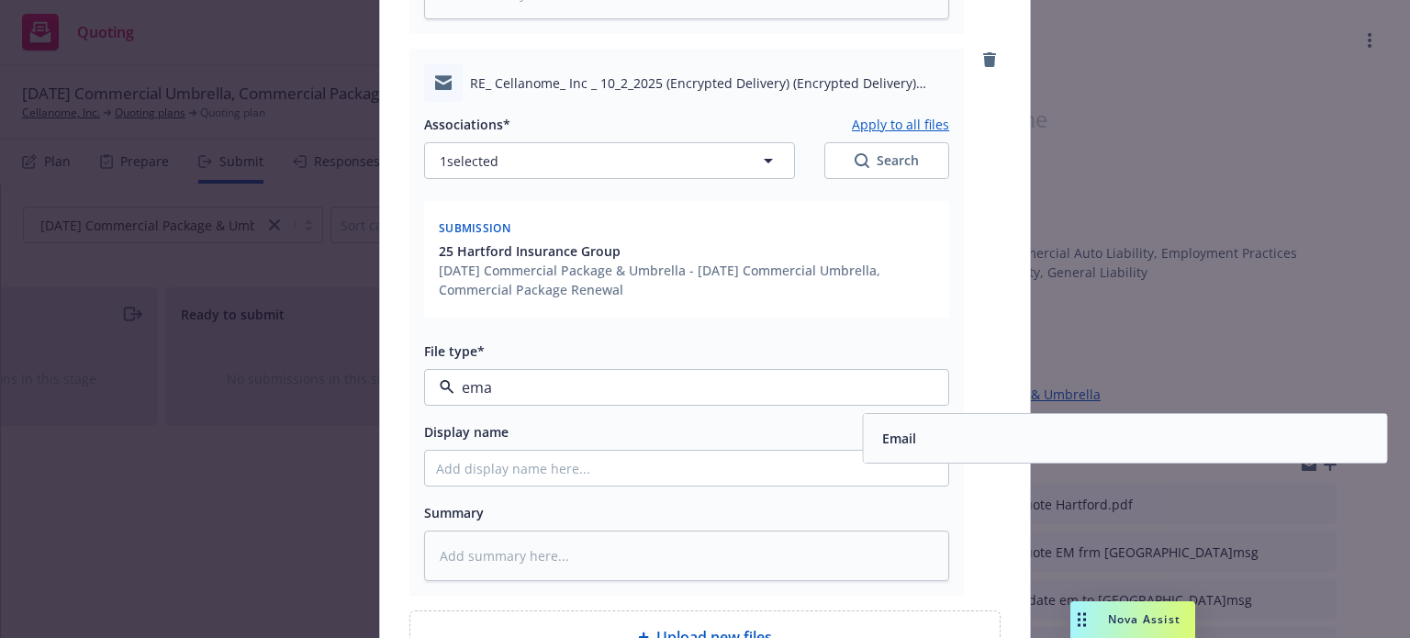
click at [976, 440] on div "Email" at bounding box center [1125, 438] width 501 height 27
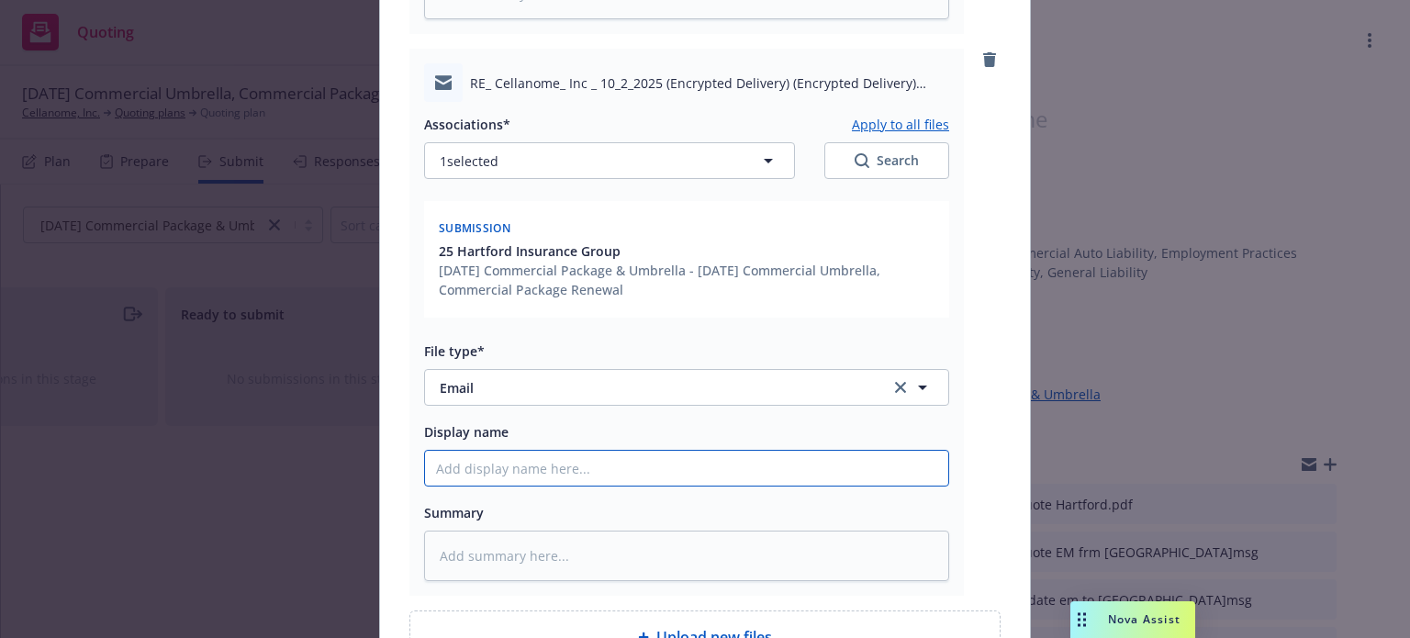
click at [885, 474] on input "Display name" at bounding box center [686, 468] width 523 height 35
paste input "25-26 PCKG UMB AUTO revised quote Hartford"
type textarea "x"
type input "25-26 PCKG UMB AUTO revised quote Hartford"
click at [663, 466] on input "25-26 PCKG UMB AUTO revised quote Hartford" at bounding box center [686, 468] width 523 height 35
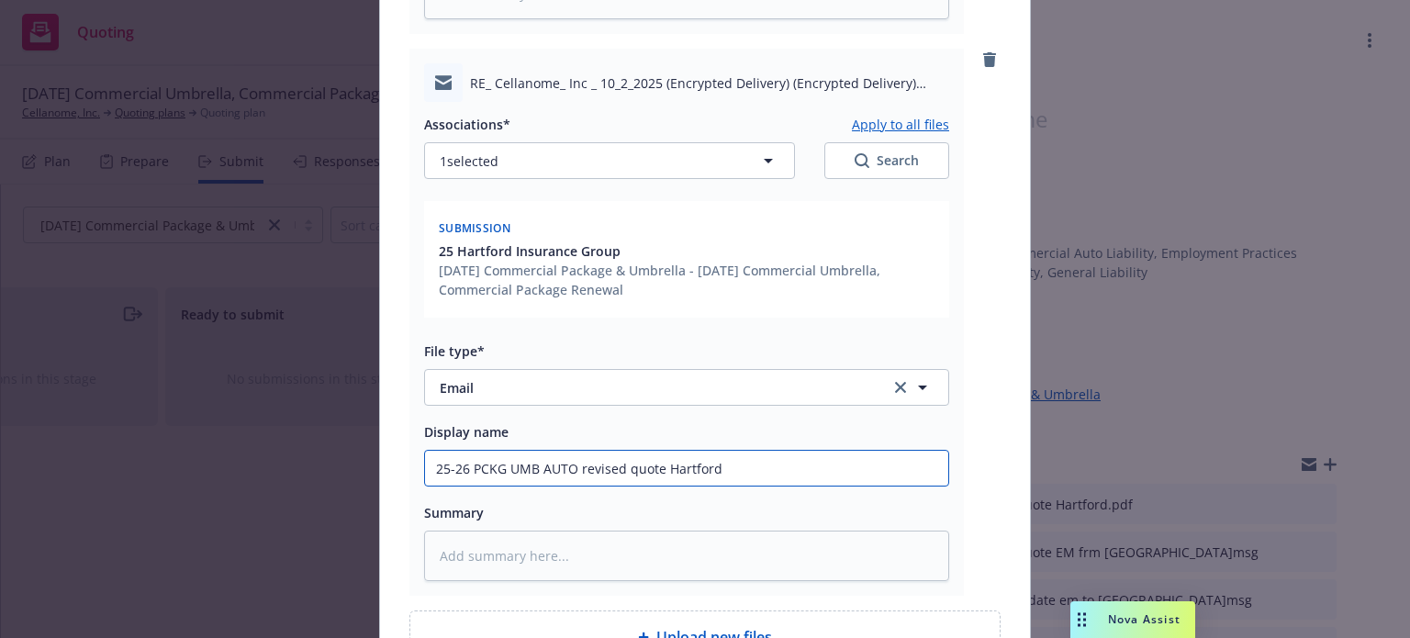
type textarea "x"
type input "25-26 PCKG UMB AUTO revised quote EMHartford"
type textarea "x"
type input "25-26 PCKG UMB AUTO revised quote EM Hartford"
type textarea "x"
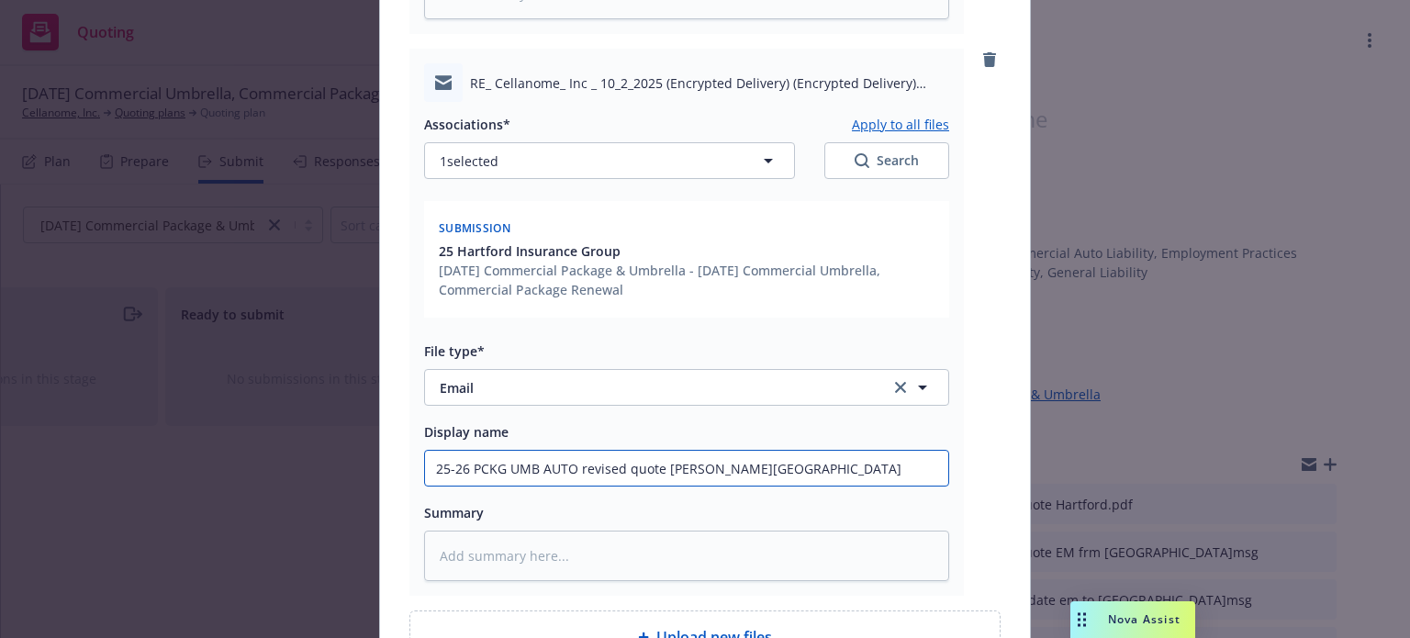
type input "25-26 PCKG UMB AUTO revised quote EM fHartford"
type textarea "x"
type input "25-26 PCKG UMB AUTO revised quote EM frHartford"
type textarea "x"
type input "25-26 PCKG UMB AUTO revised quote EM frmHartford"
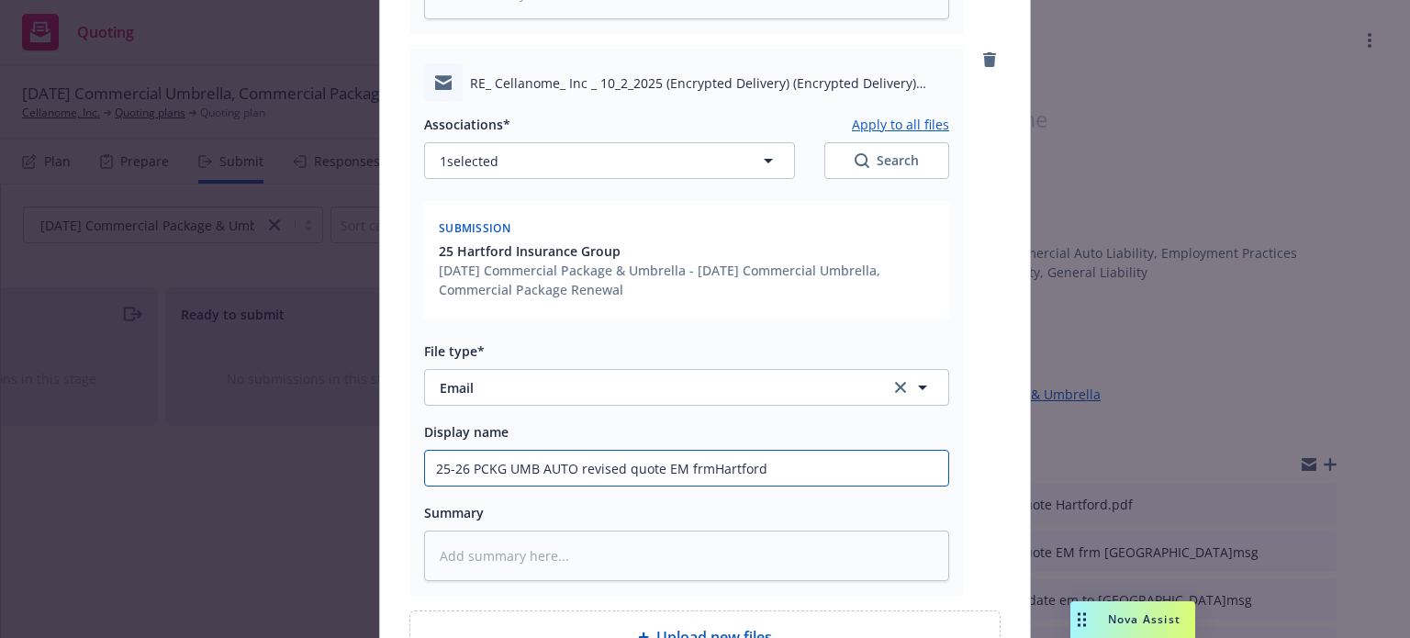
type textarea "x"
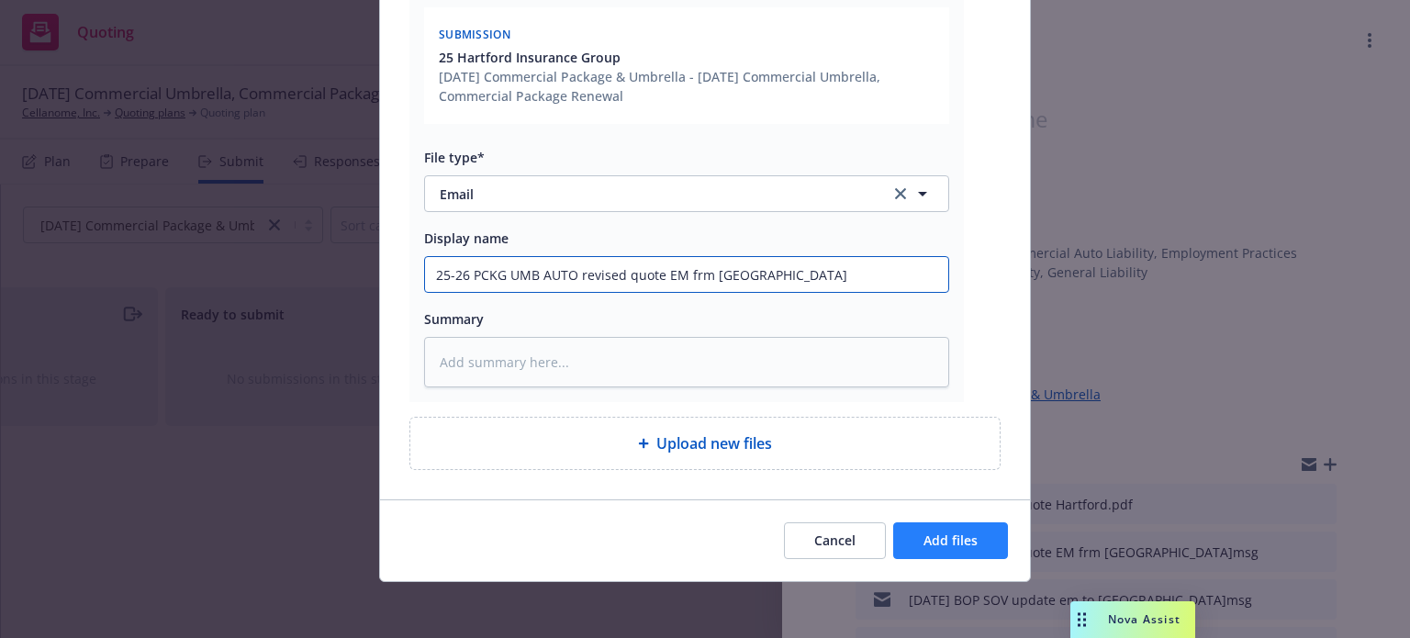
type input "25-26 PCKG UMB AUTO revised quote EM frm Hartford"
click at [952, 541] on span "Add files" at bounding box center [950, 539] width 54 height 17
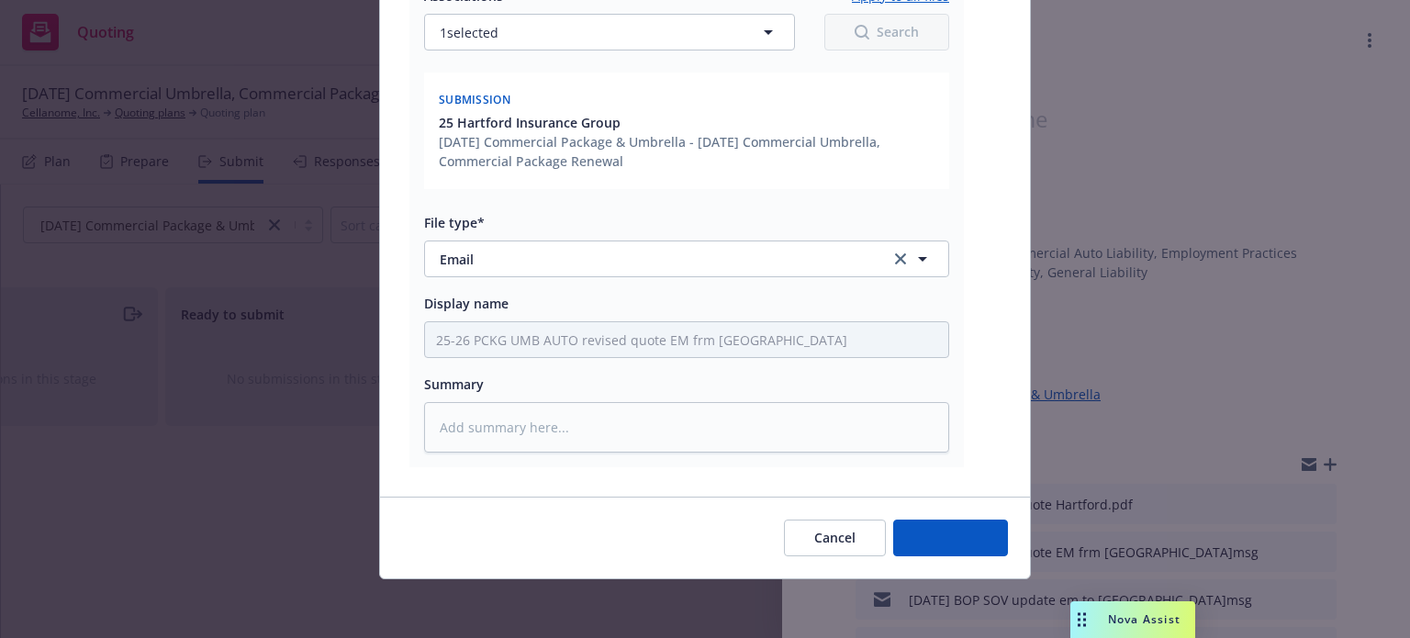
scroll to position [854, 0]
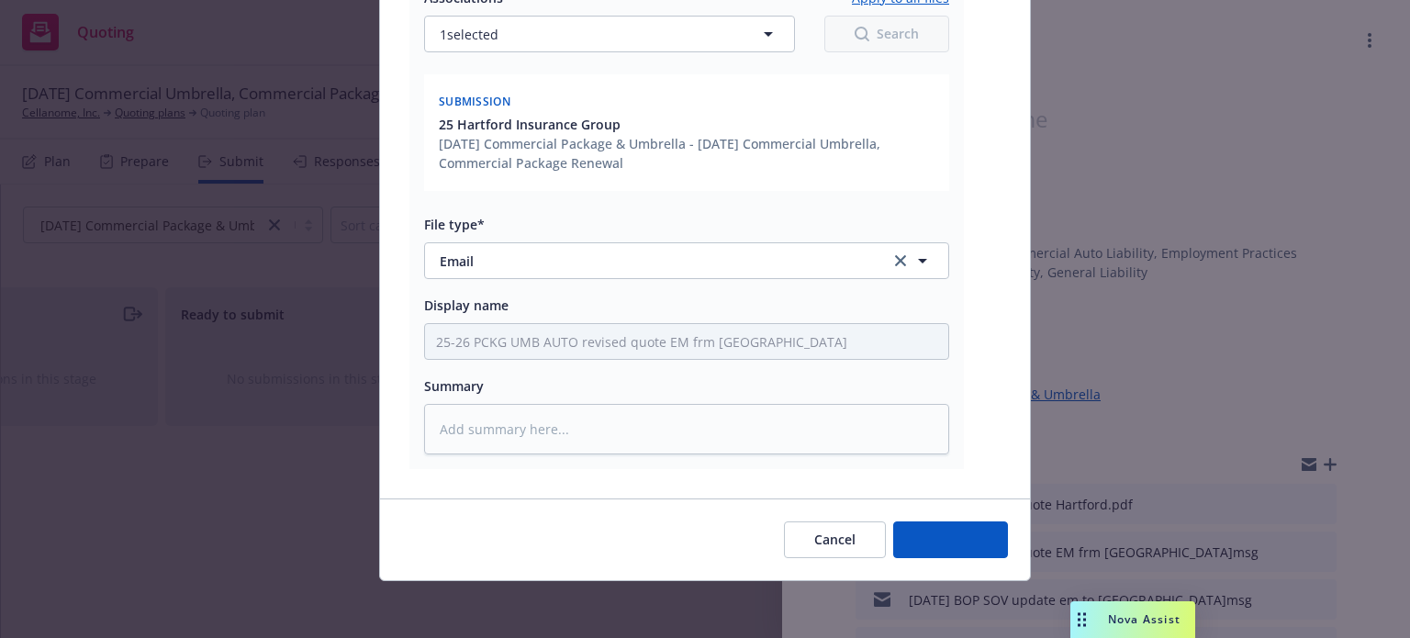
type textarea "x"
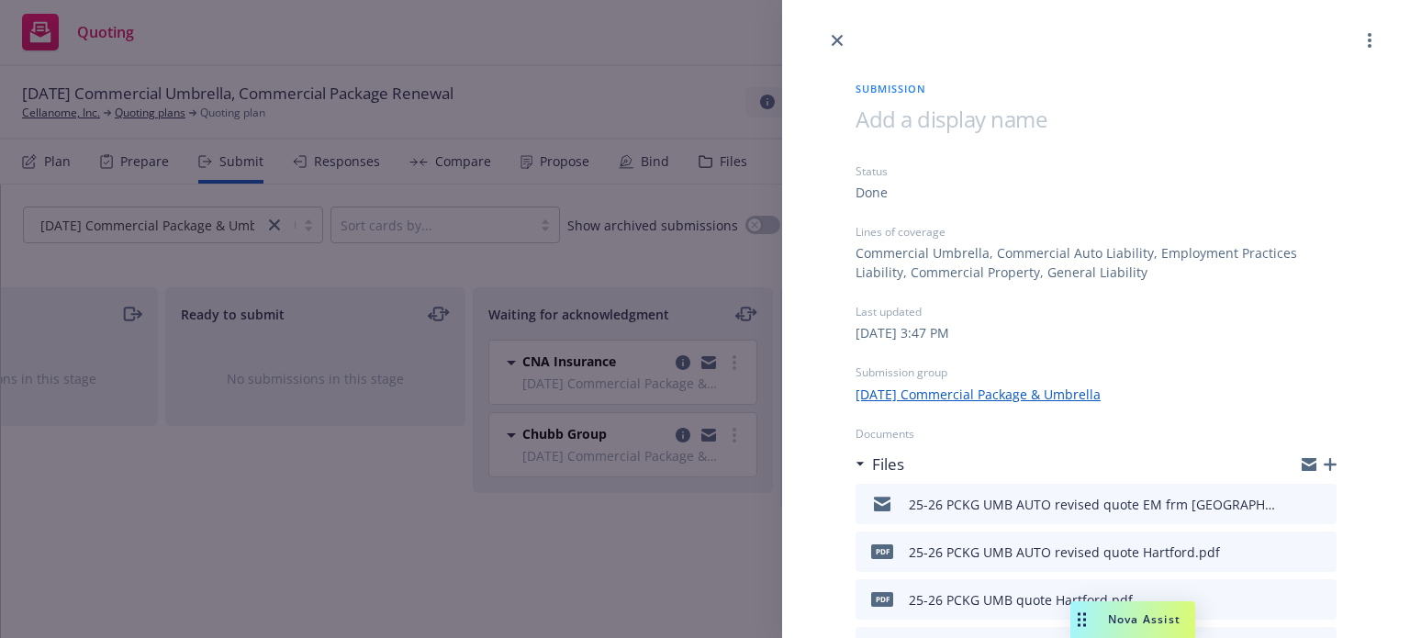
click at [651, 263] on div "Submission Status Done Lines of coverage Commercial Umbrella, Commercial Auto L…" at bounding box center [705, 319] width 1410 height 638
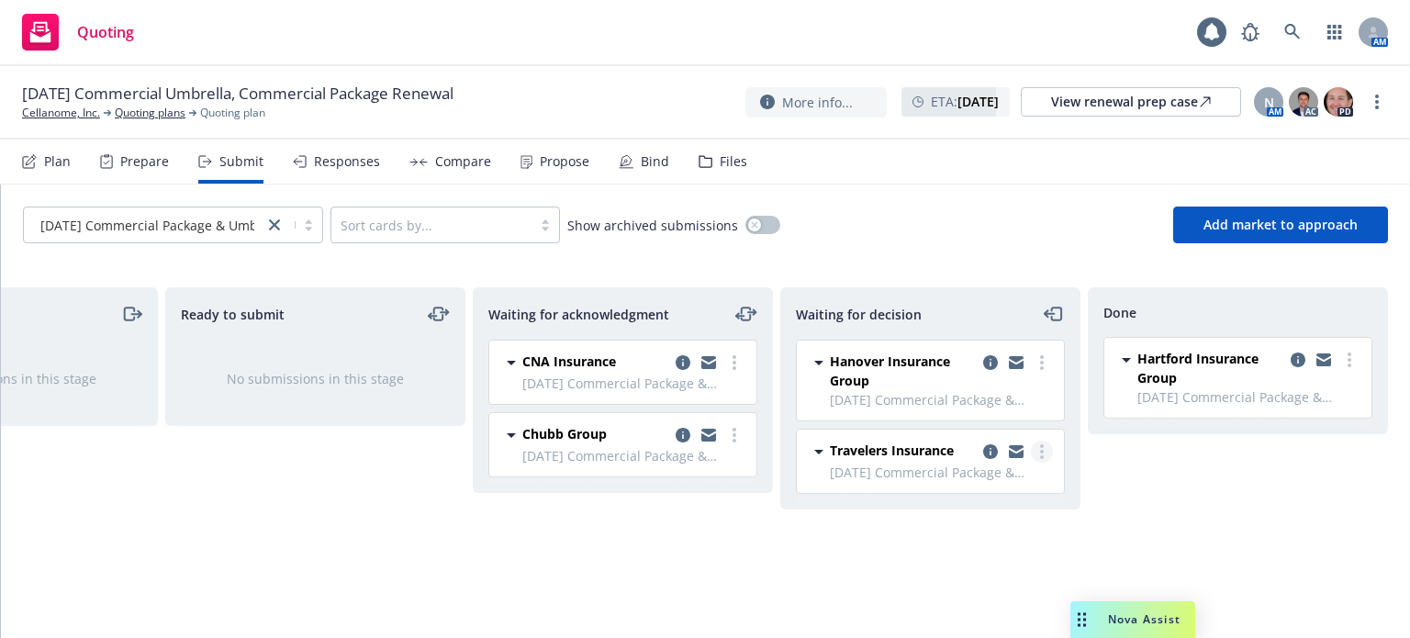
click at [1044, 453] on link "more" at bounding box center [1042, 451] width 22 height 22
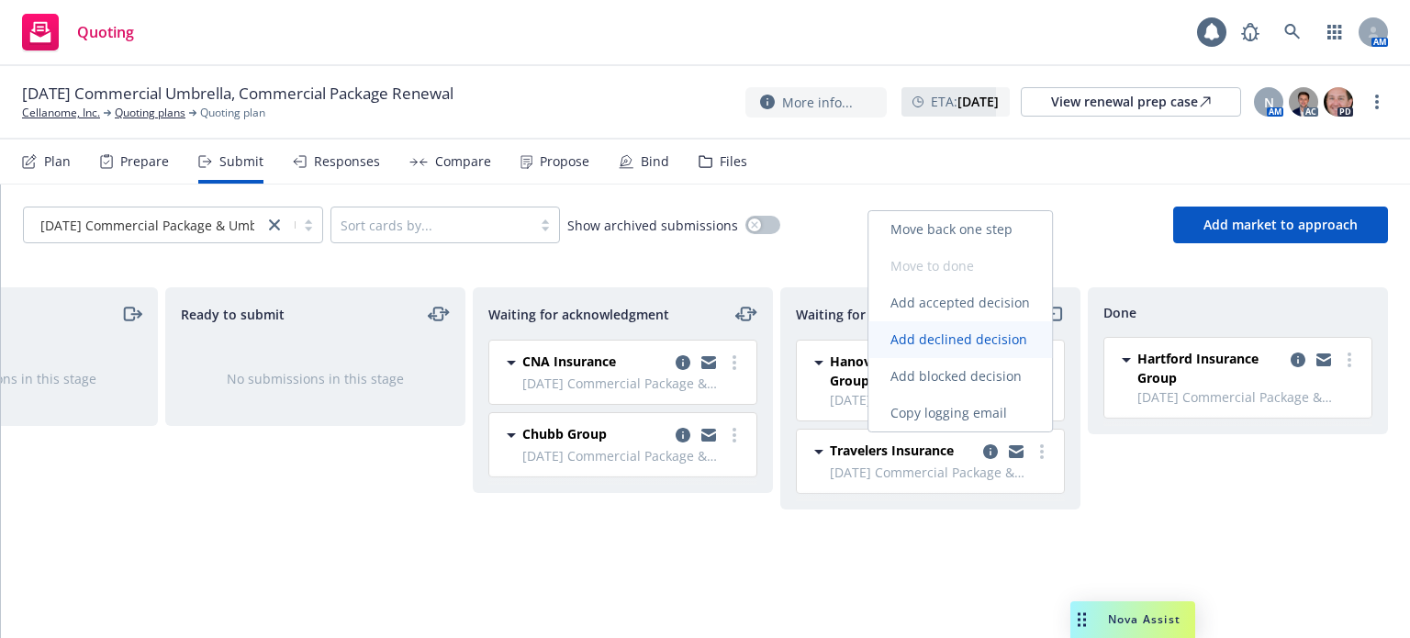
click at [992, 344] on span "Add declined decision" at bounding box center [958, 338] width 181 height 17
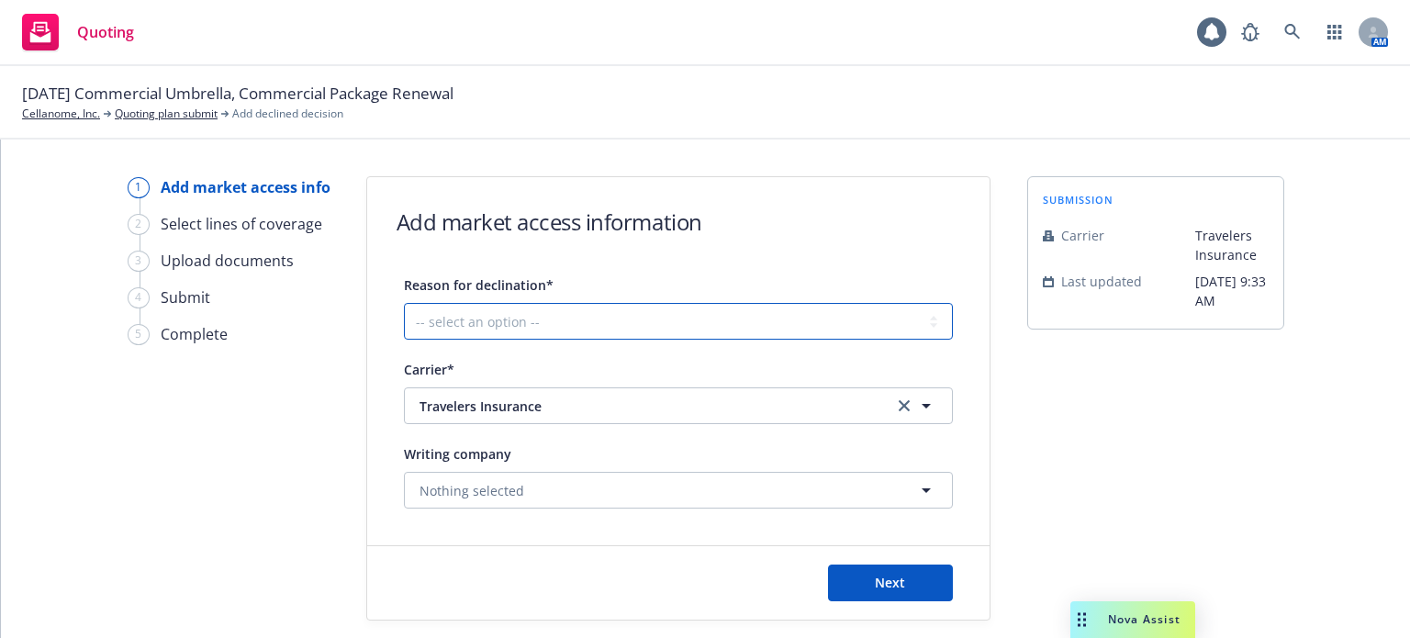
click at [541, 337] on select "-- select an option -- Cannot compete with other markets Carrier non-renewed Ca…" at bounding box center [678, 321] width 549 height 37
select select "CANNOT_COMPETE_WITH_OTHER_MARKETS"
click at [404, 303] on select "-- select an option -- Cannot compete with other markets Carrier non-renewed Ca…" at bounding box center [678, 321] width 549 height 37
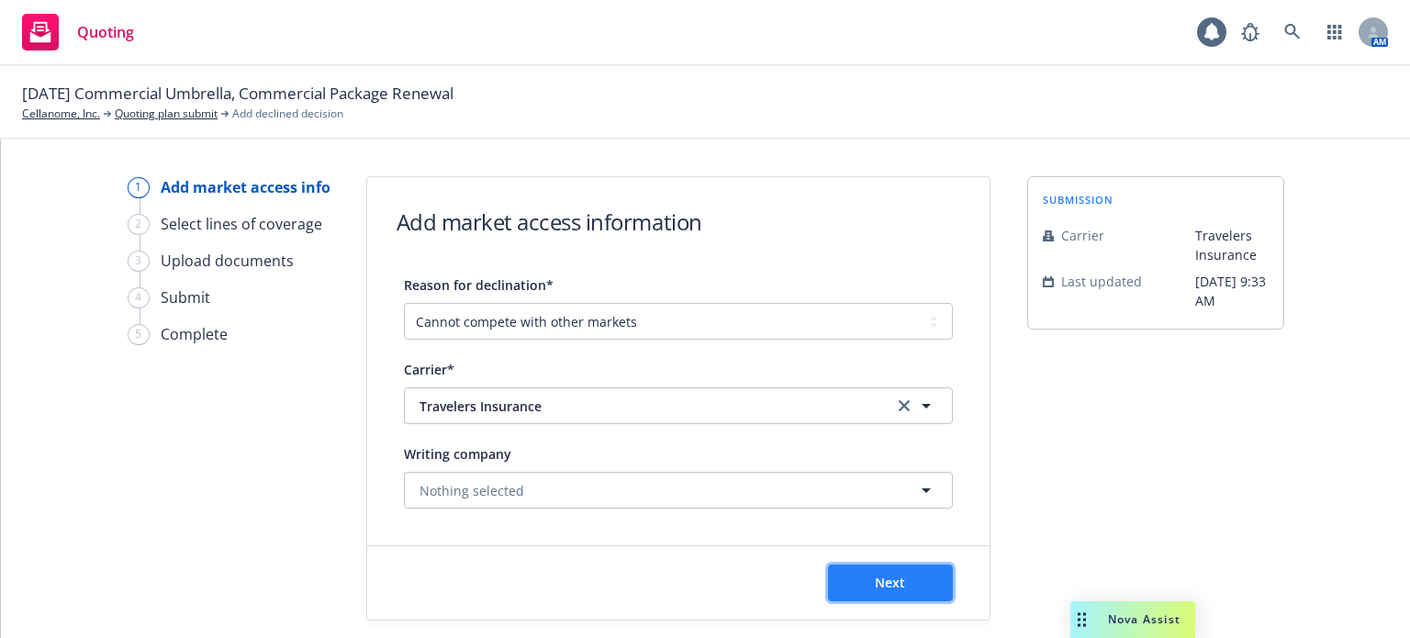
click at [907, 588] on button "Next" at bounding box center [890, 582] width 125 height 37
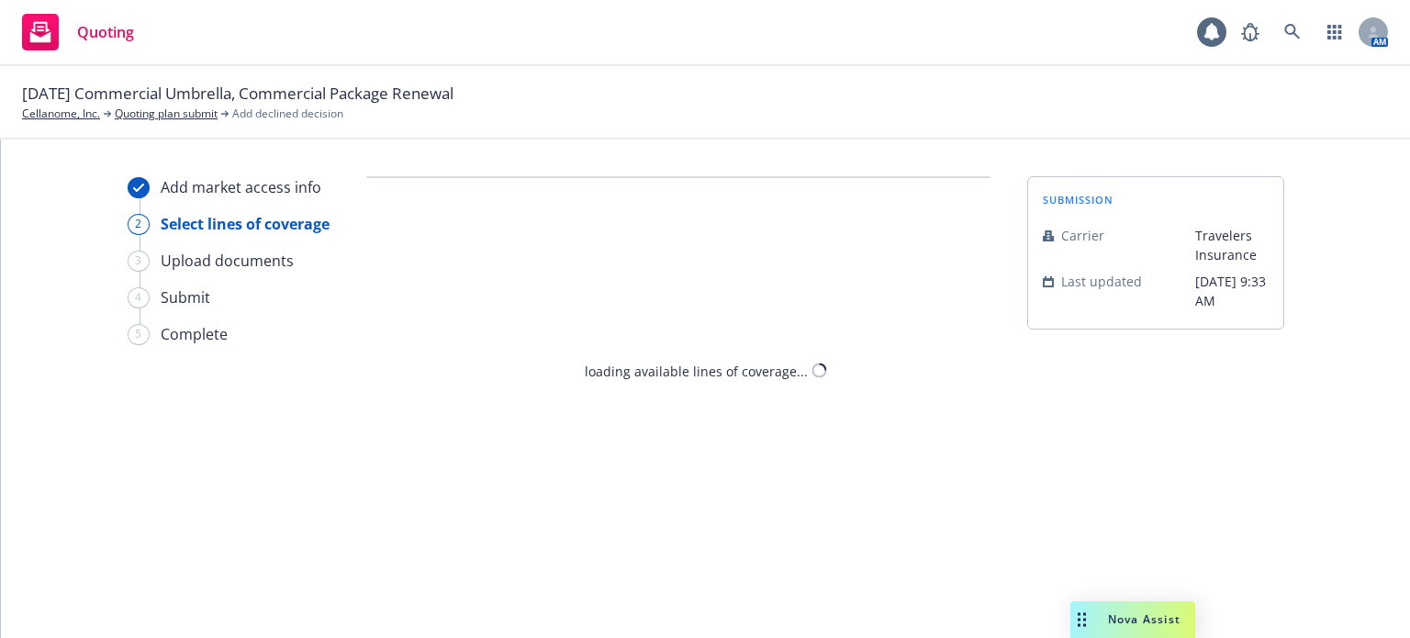
select select "CANNOT_COMPETE_WITH_OTHER_MARKETS"
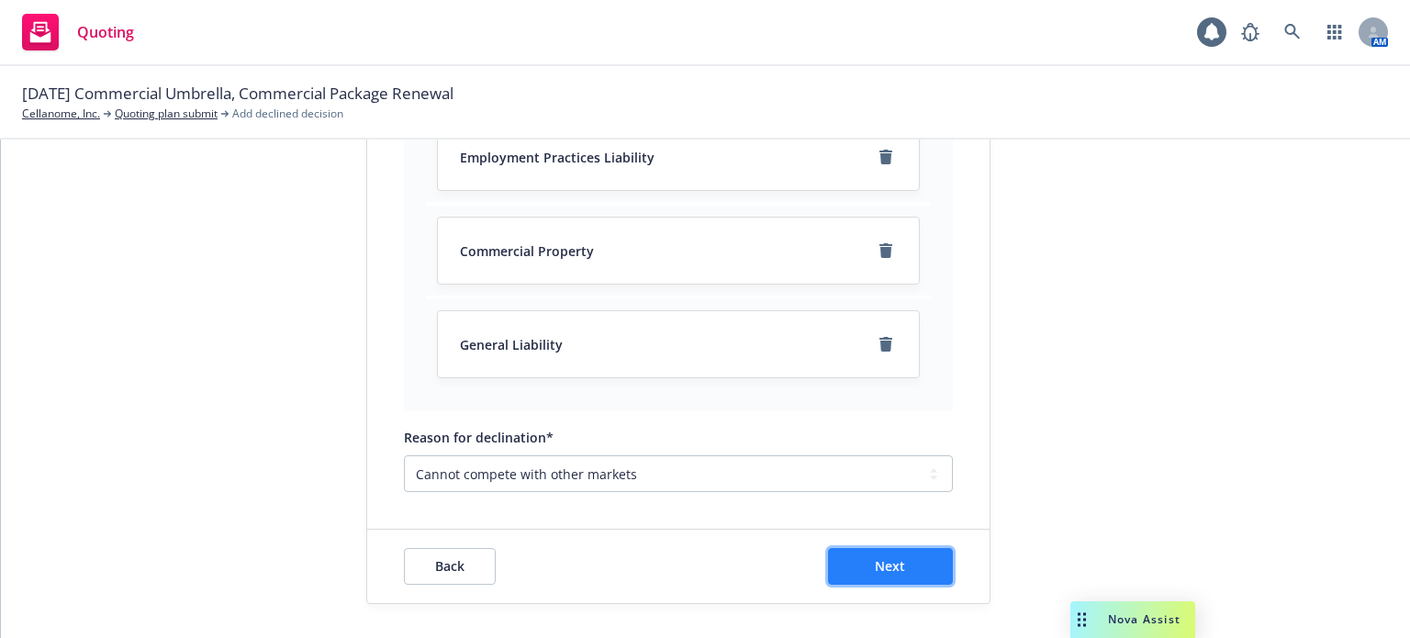
click at [907, 564] on button "Next" at bounding box center [890, 566] width 125 height 37
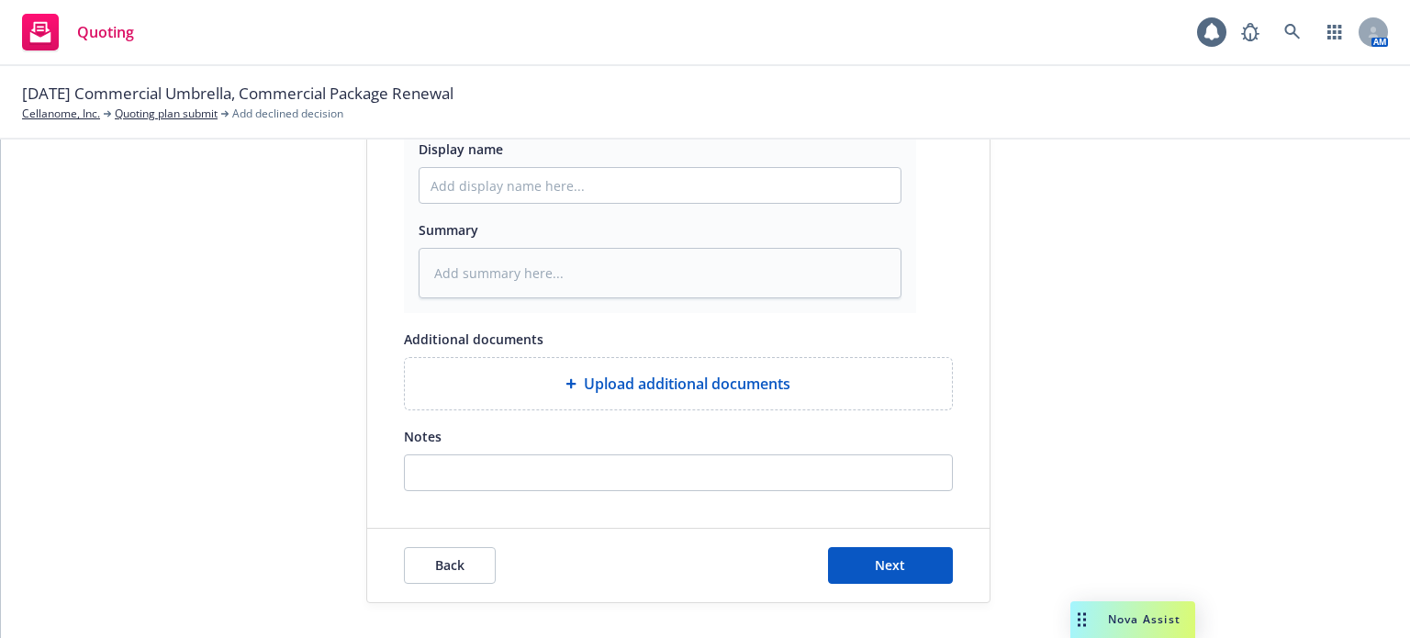
scroll to position [127, 0]
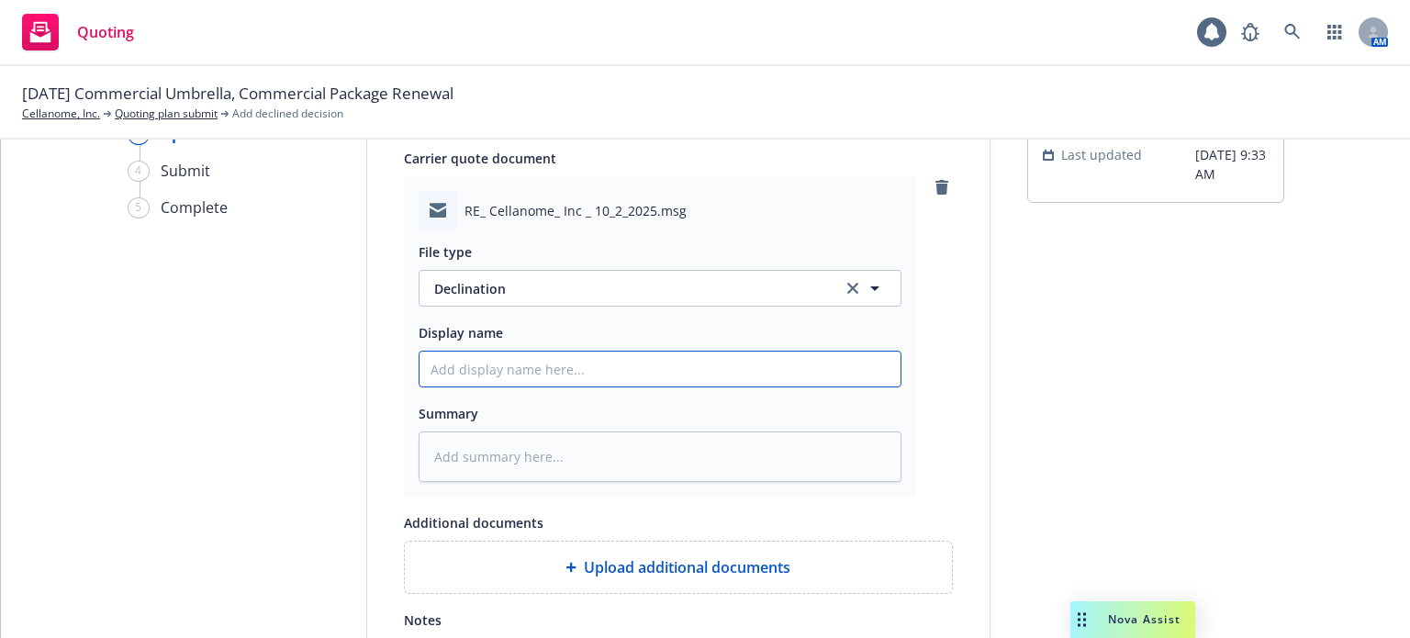
click at [517, 361] on input "Display name" at bounding box center [659, 368] width 481 height 35
type textarea "x"
type input "2"
type textarea "x"
type input "25"
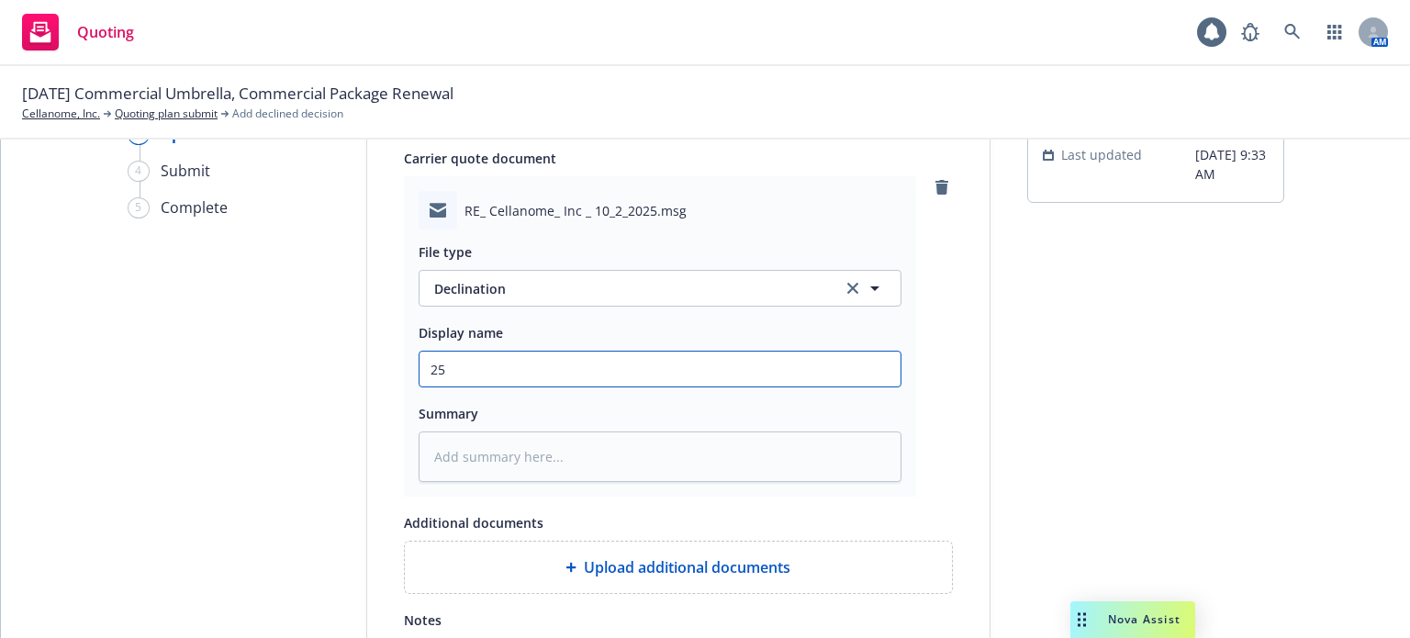
type textarea "x"
type input "25-"
type textarea "x"
type input "25-2"
type textarea "x"
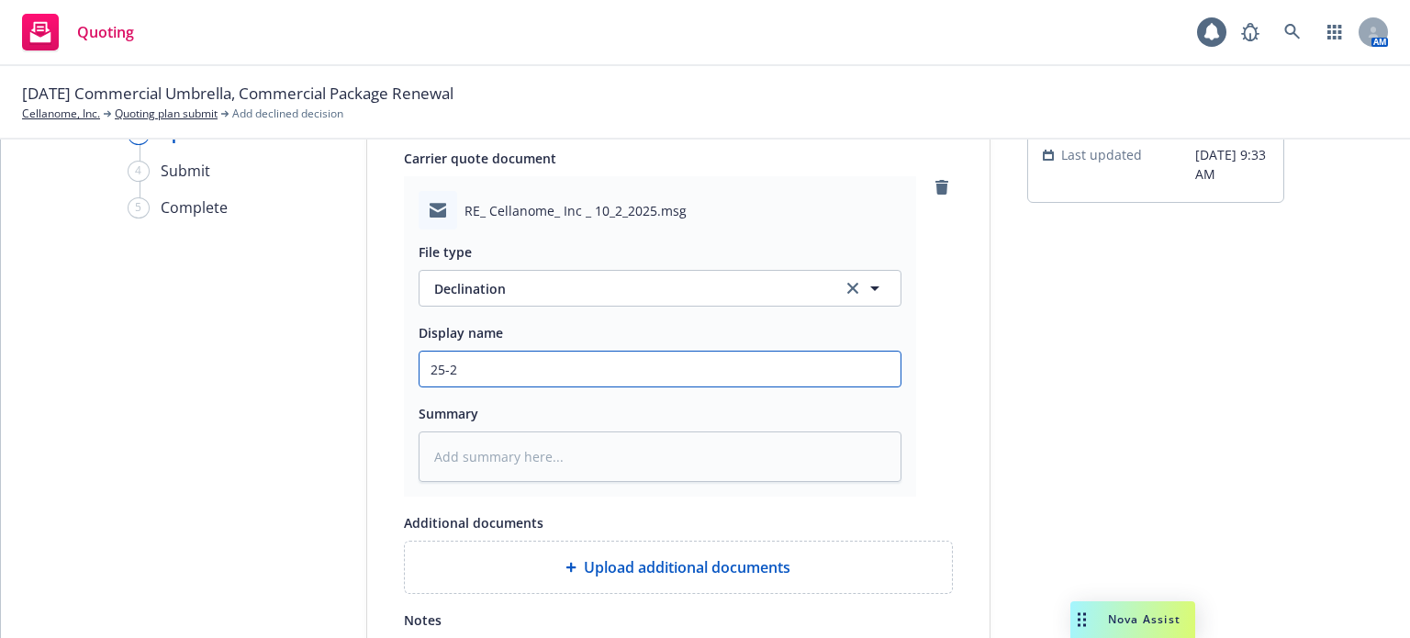
type input "25-26"
type textarea "x"
type input "25-26"
type textarea "x"
type input "25-26 P"
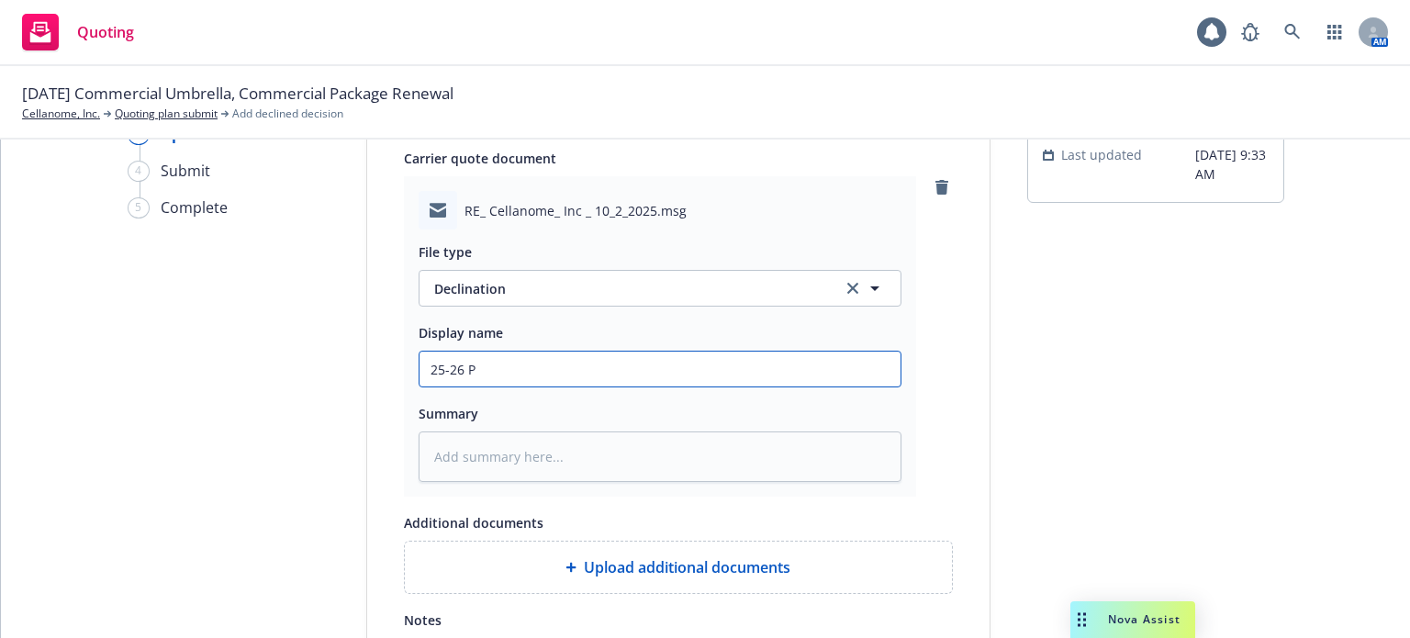
type textarea "x"
type input "25-26 PCK"
type textarea "x"
type input "25-26 PCKG"
type textarea "x"
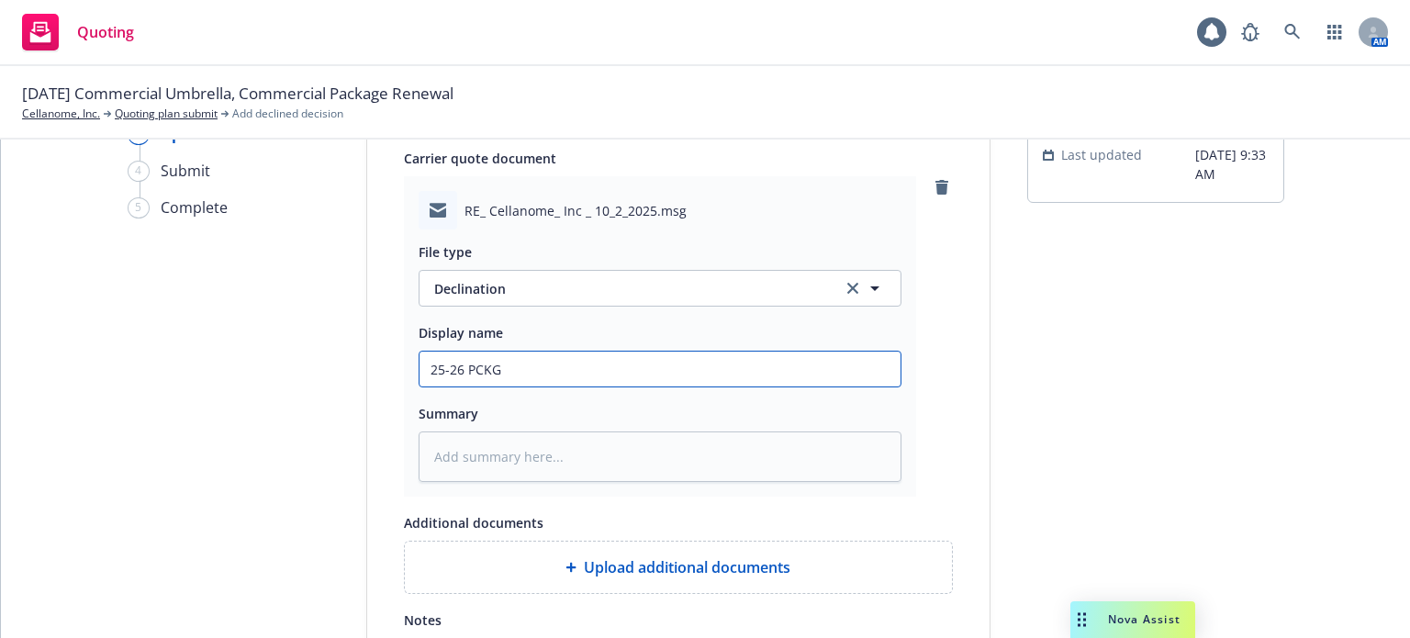
type input "25-26 PCKG"
type textarea "x"
type input "25-26 PCKG U"
type textarea "x"
type input "25-26 PCKG UM"
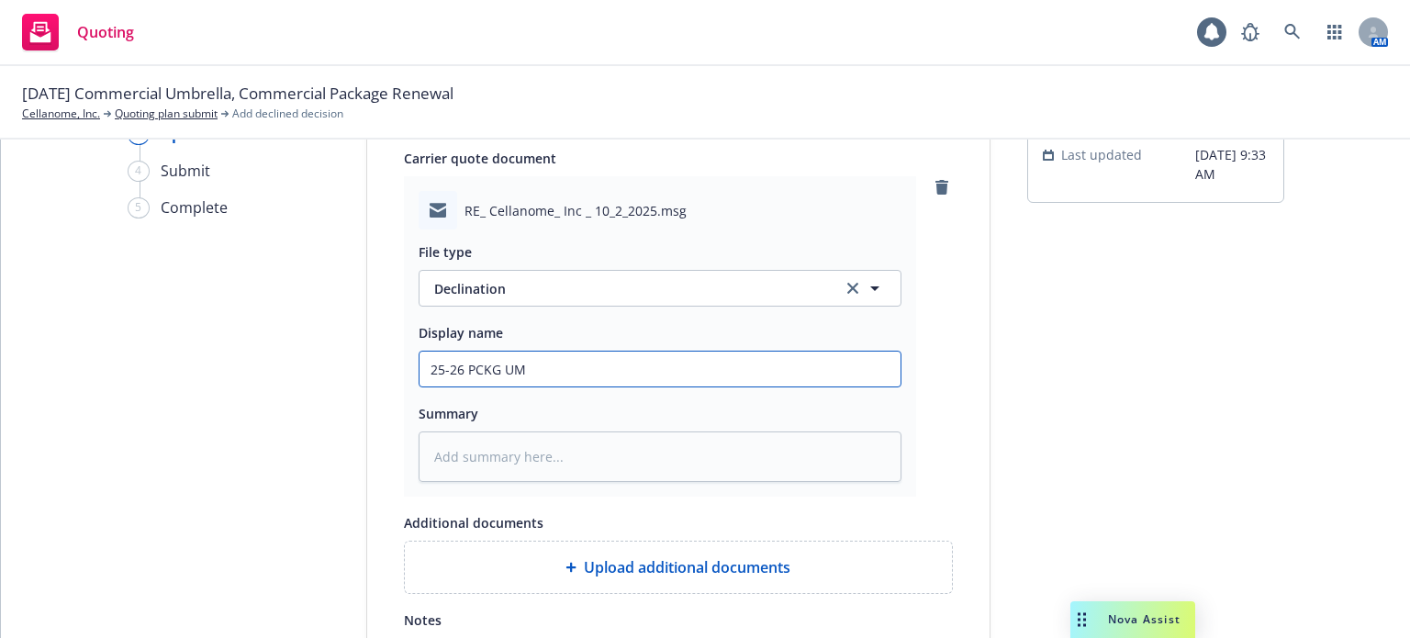
type textarea "x"
type input "25-26 PCKG UMB"
type textarea "x"
type input "25-26 PCKG UMB"
type textarea "x"
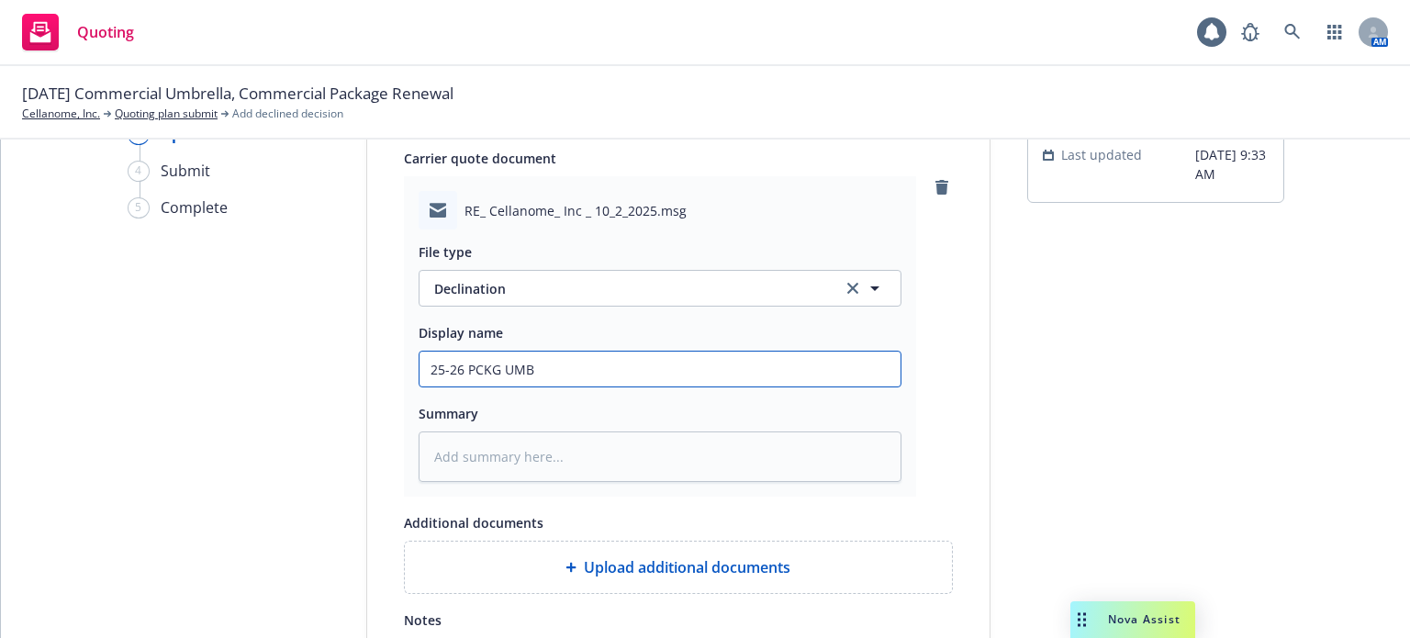
type input "25-26 PCKG UMB A"
type textarea "x"
type input "25-26 PCKG UMB AU"
type textarea "x"
type input "25-26 PCKG UMB AUTO"
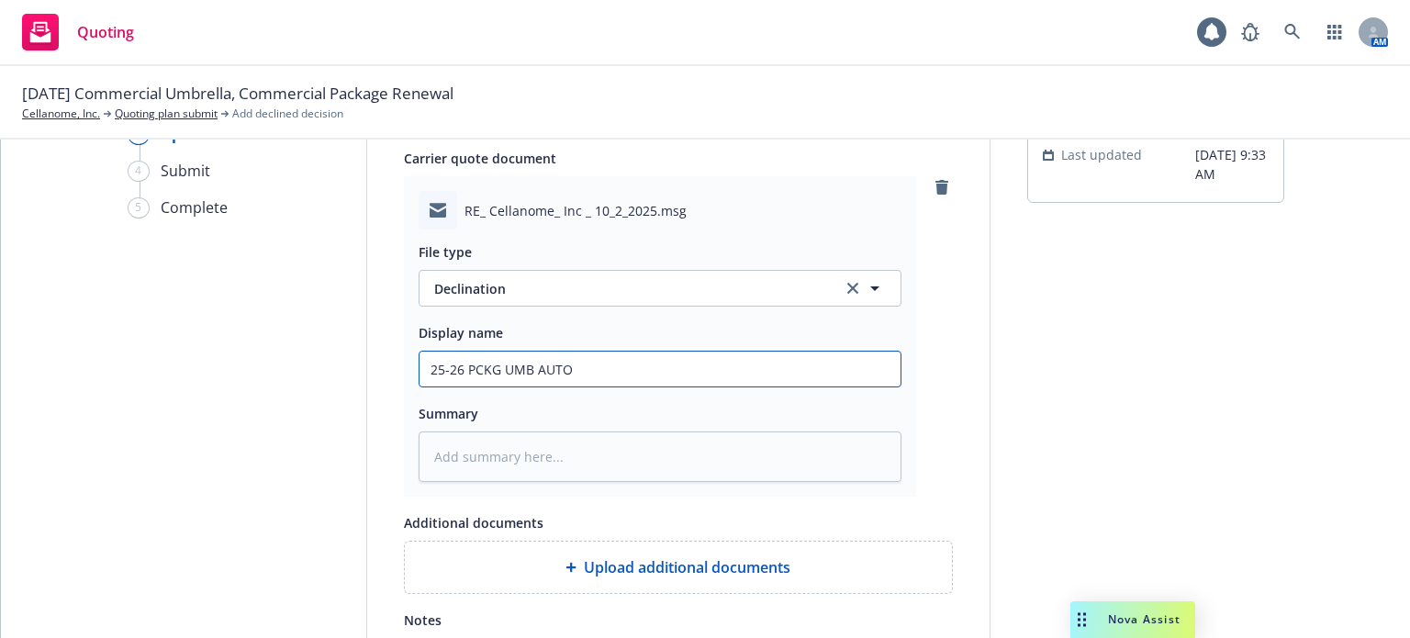
type textarea "x"
type input "25-26 PCKG UMB AUTO"
type textarea "x"
type input "25-26 PCKG UMB AUTO d"
type textarea "x"
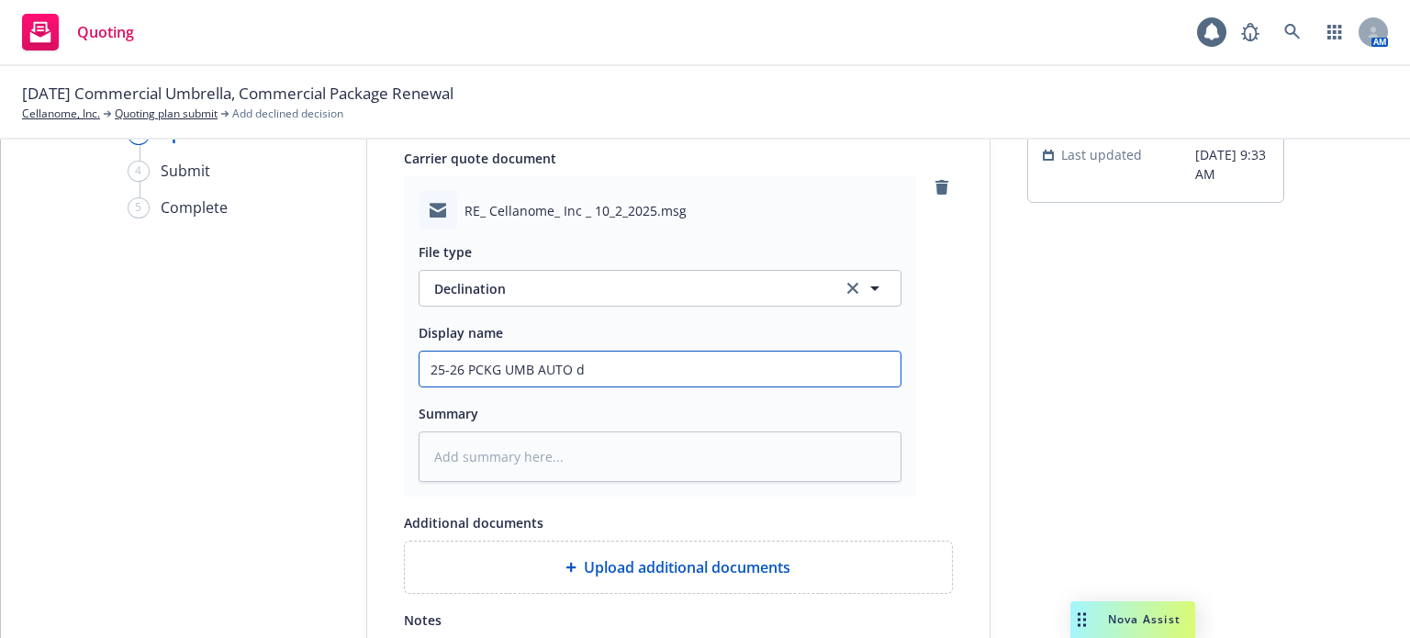
type input "25-26 PCKG UMB AUTO de"
type textarea "x"
type input "25-26 PCKG UMB AUTO dec"
type textarea "x"
type input "25-26 PCKG UMB AUTO decl"
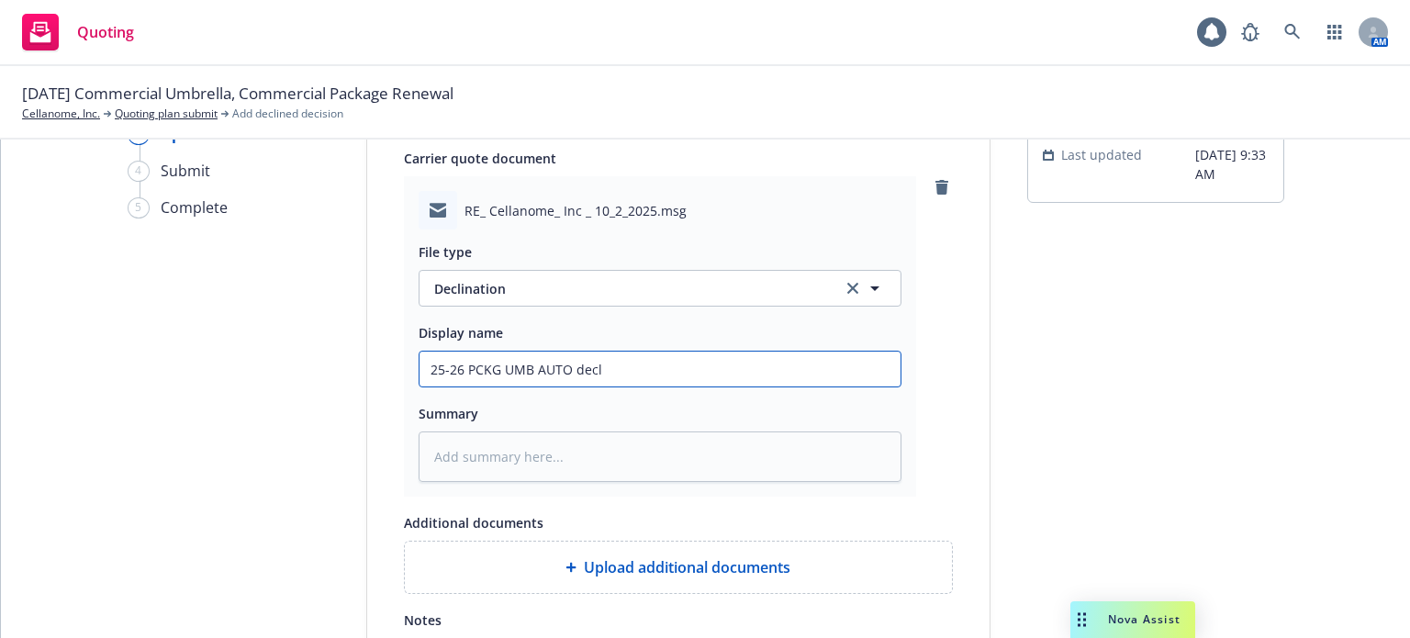
type textarea "x"
type input "25-26 PCKG UMB AUTO decli"
type textarea "x"
type input "25-26 PCKG UMB AUTO declin"
type textarea "x"
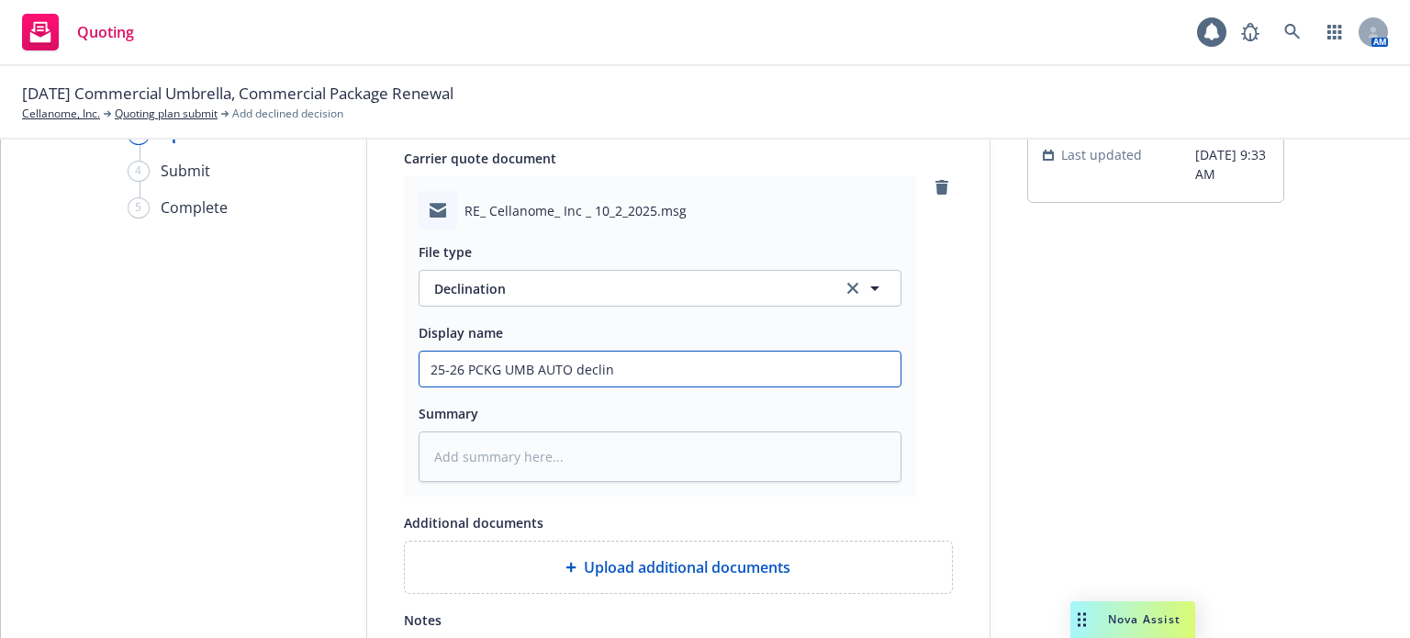
type input "25-26 PCKG UMB AUTO decline"
type textarea "x"
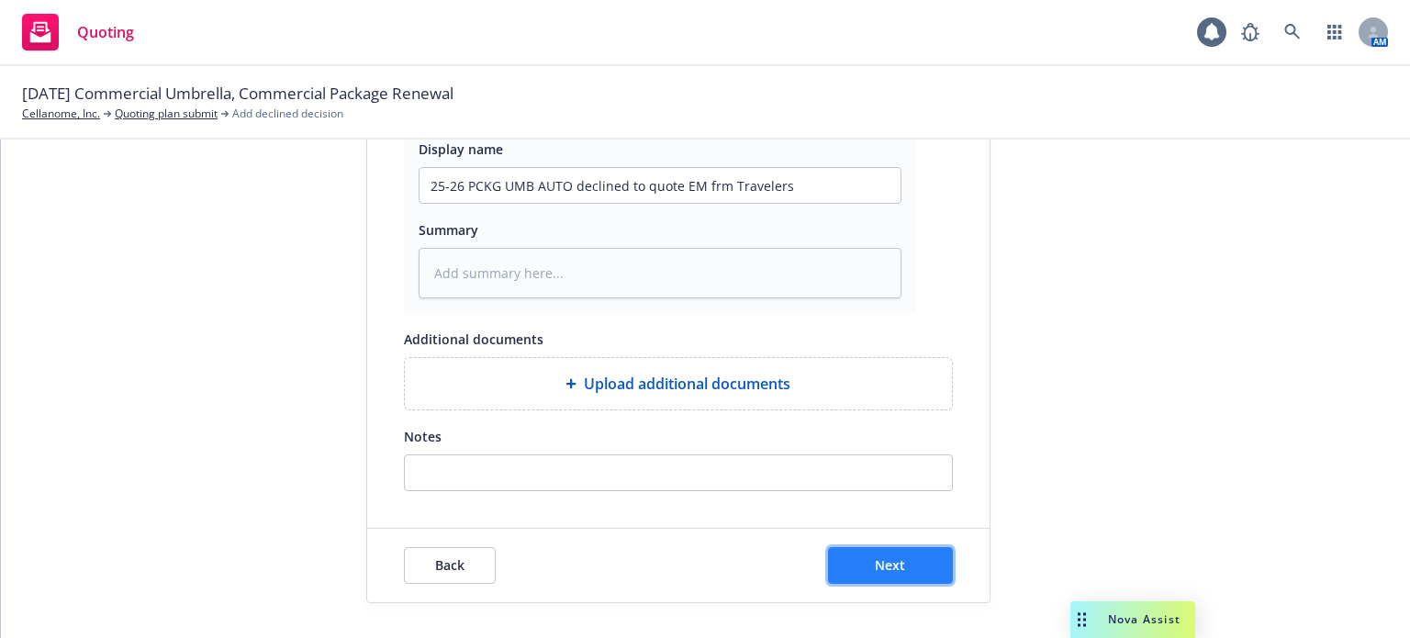
click at [861, 569] on button "Next" at bounding box center [890, 565] width 125 height 37
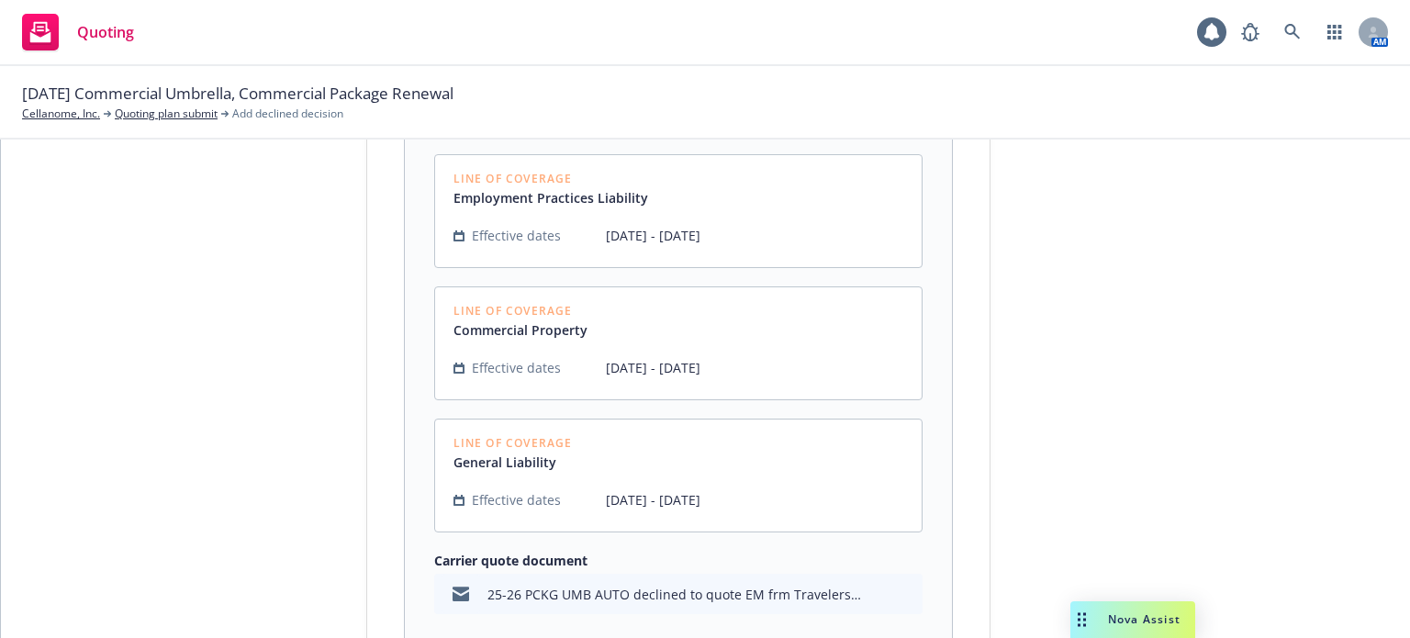
scroll to position [842, 0]
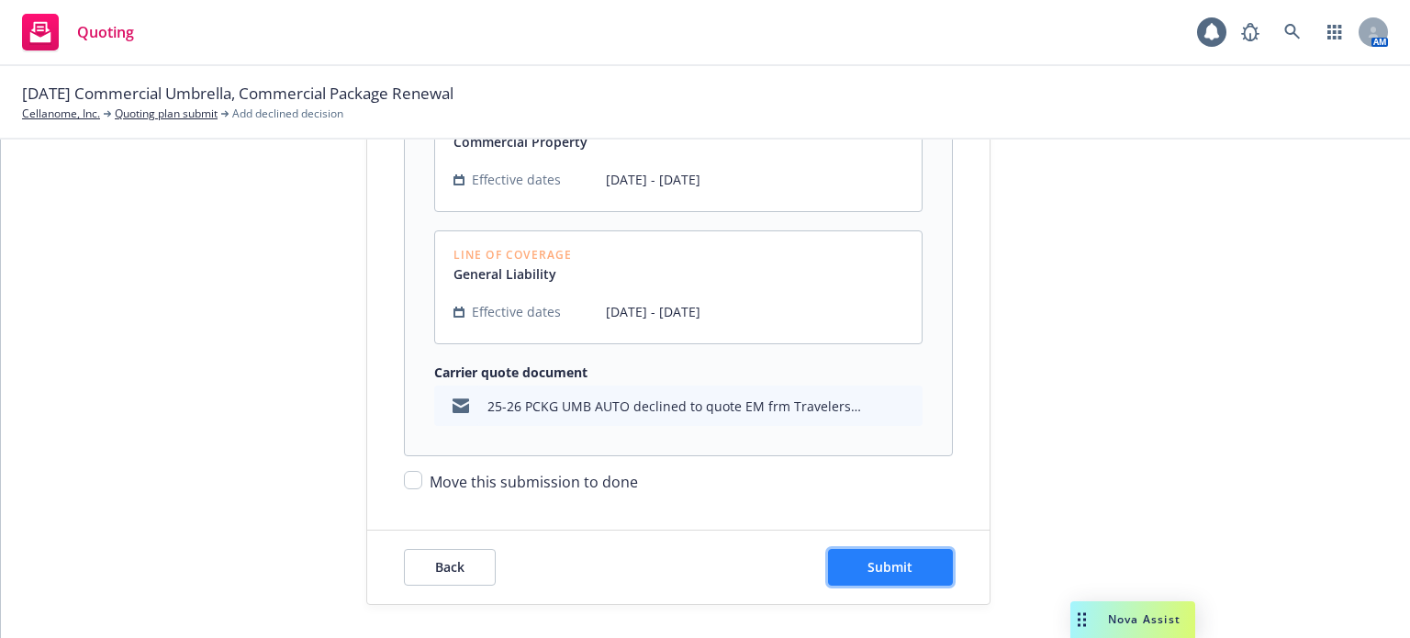
click at [894, 568] on span "Submit" at bounding box center [889, 566] width 45 height 17
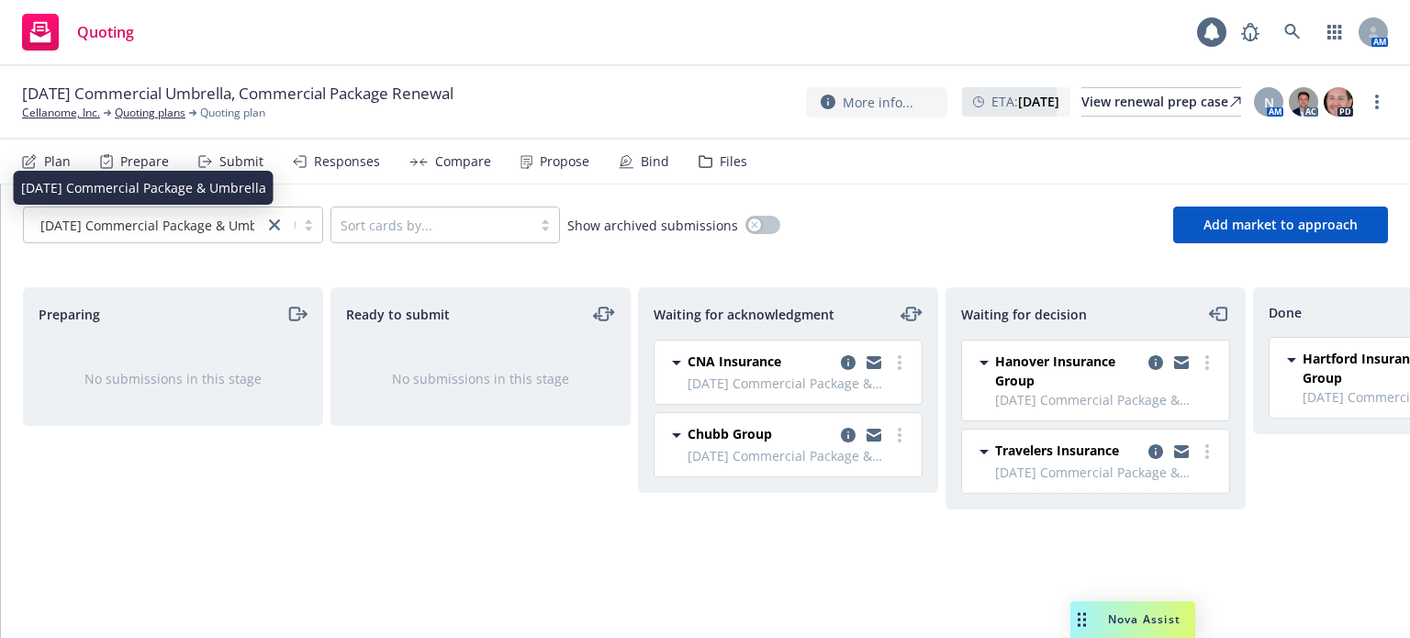
click at [206, 232] on span "[DATE] Commercial Package & Umbrella" at bounding box center [162, 225] width 245 height 19
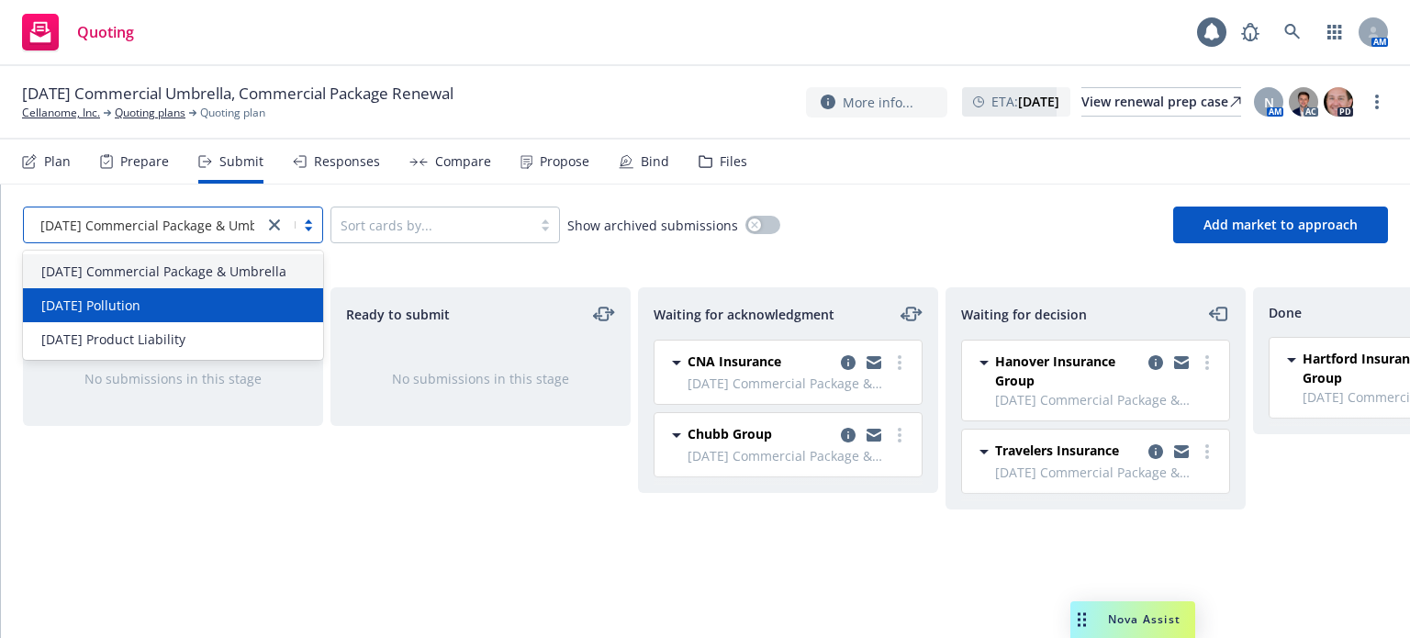
click at [195, 309] on div "[DATE] Pollution" at bounding box center [173, 304] width 278 height 19
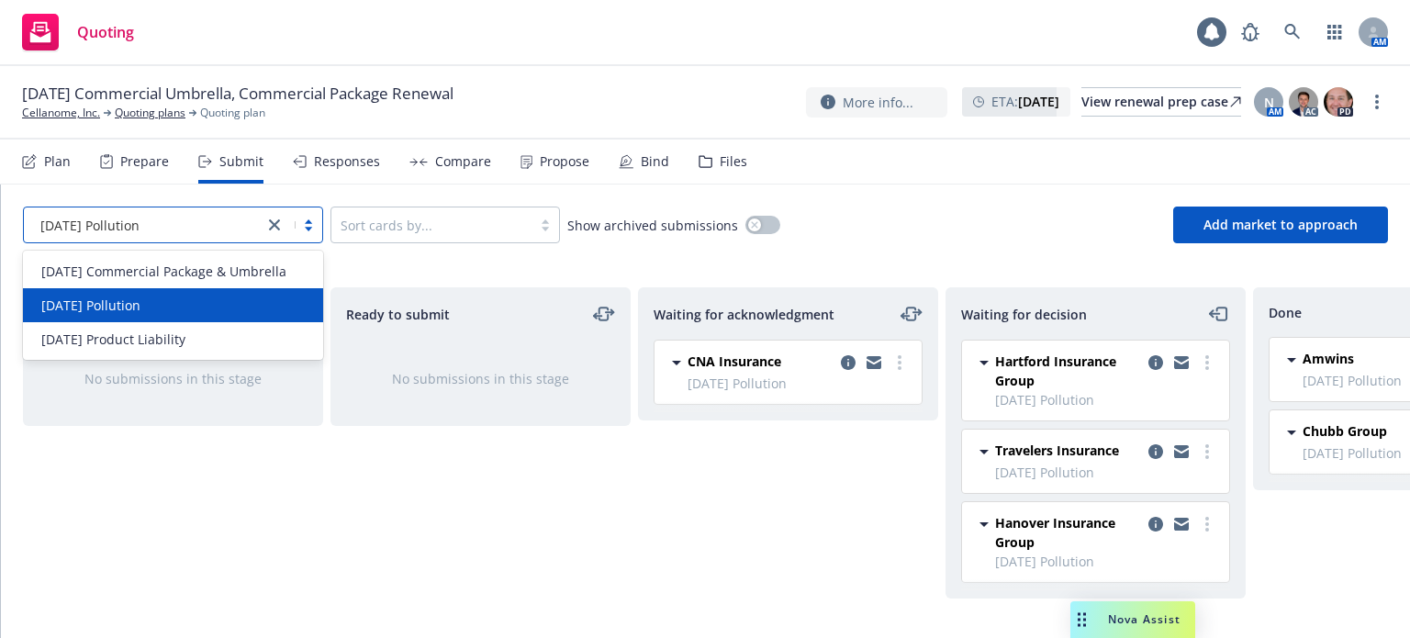
click at [180, 240] on div "[DATE] Pollution" at bounding box center [173, 224] width 300 height 37
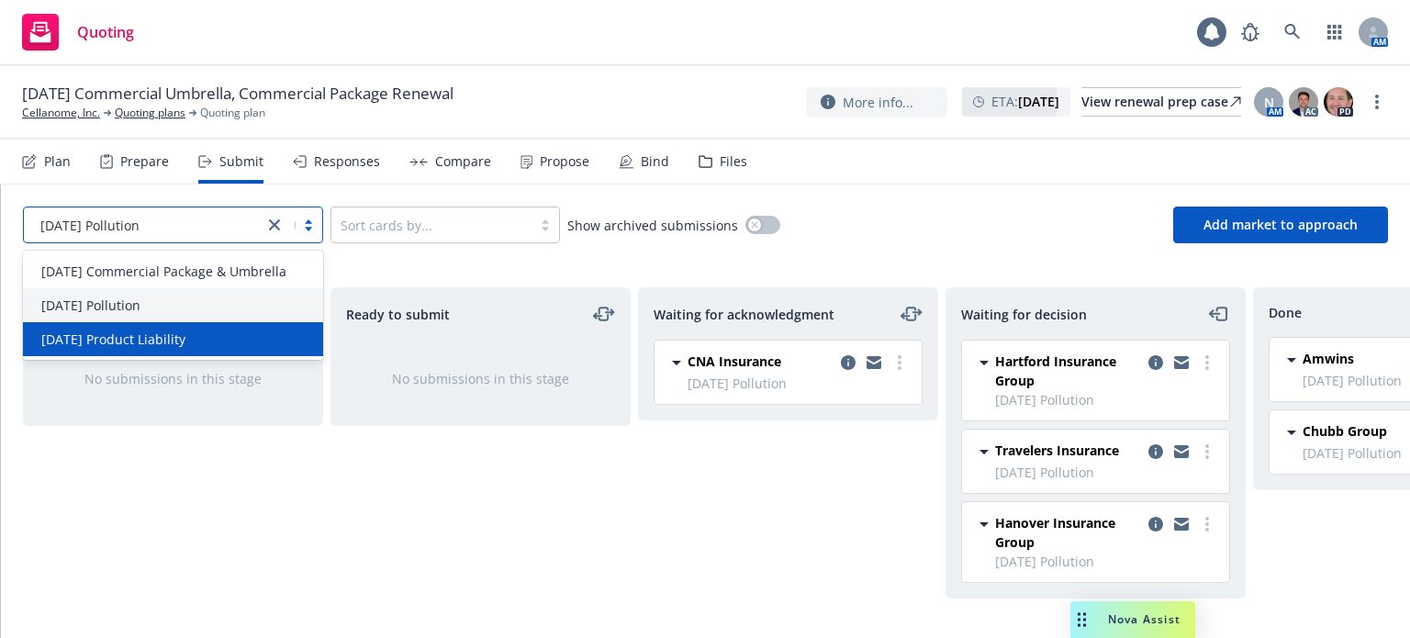
click at [177, 329] on span "[DATE] Product Liability" at bounding box center [113, 338] width 144 height 19
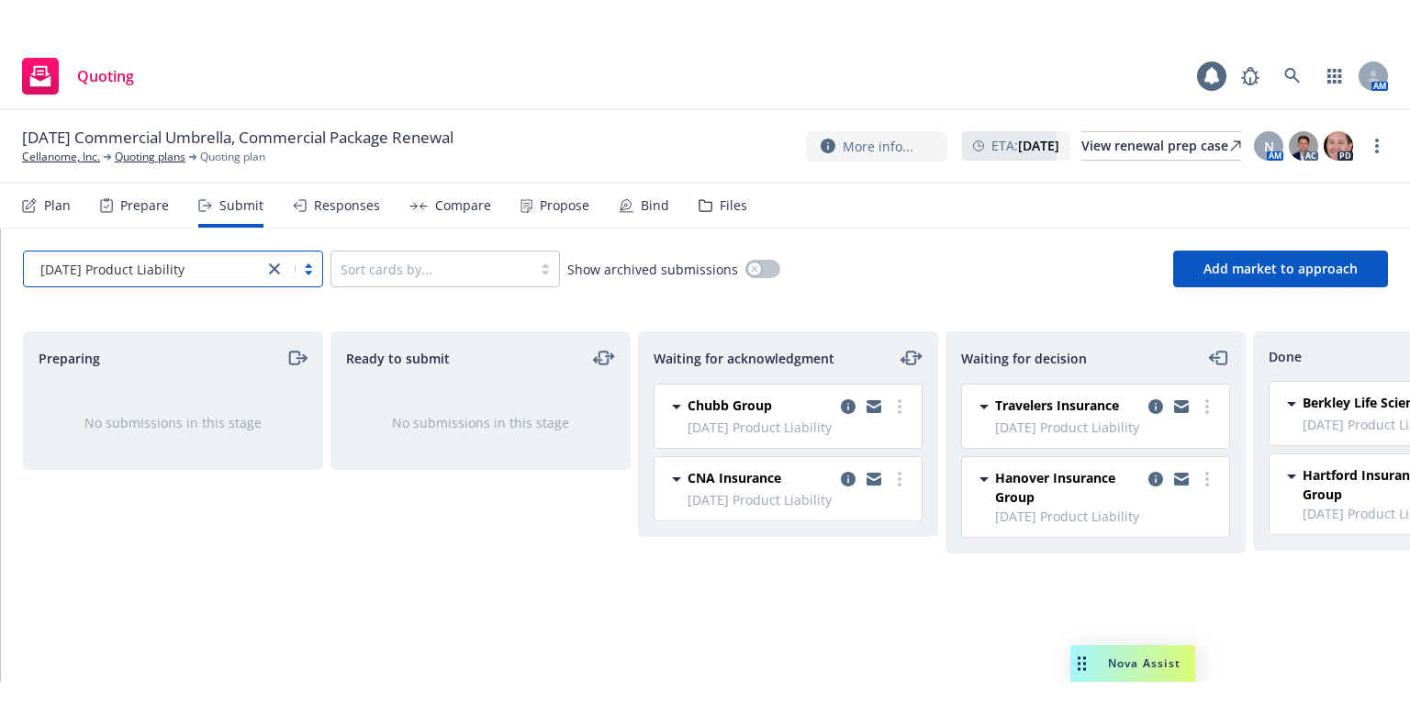
scroll to position [0, 165]
